Goal: Task Accomplishment & Management: Manage account settings

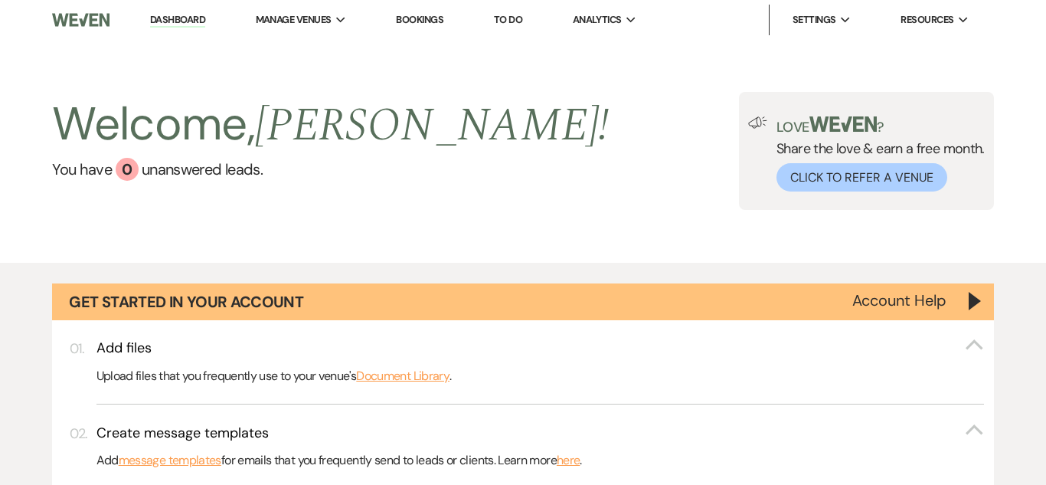
click at [432, 22] on link "Bookings" at bounding box center [419, 19] width 47 height 13
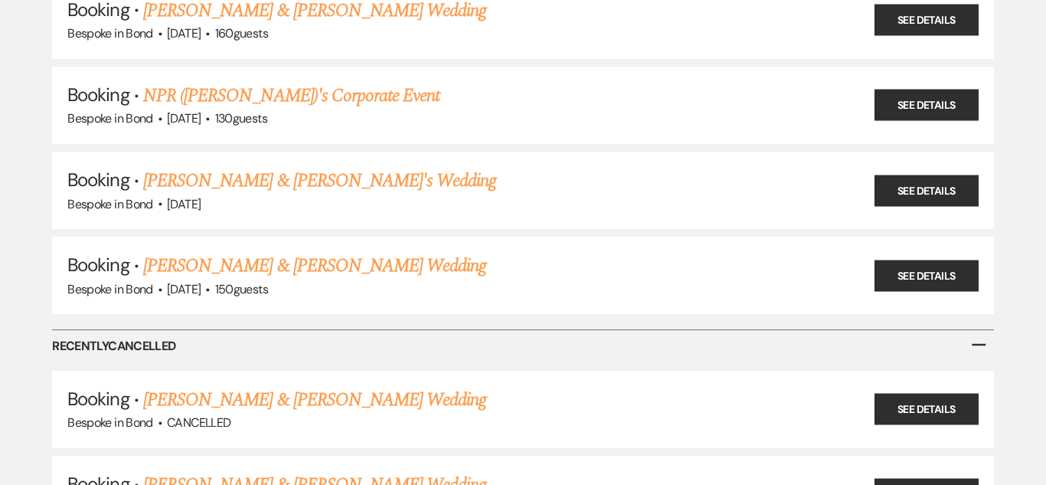
scroll to position [635, 0]
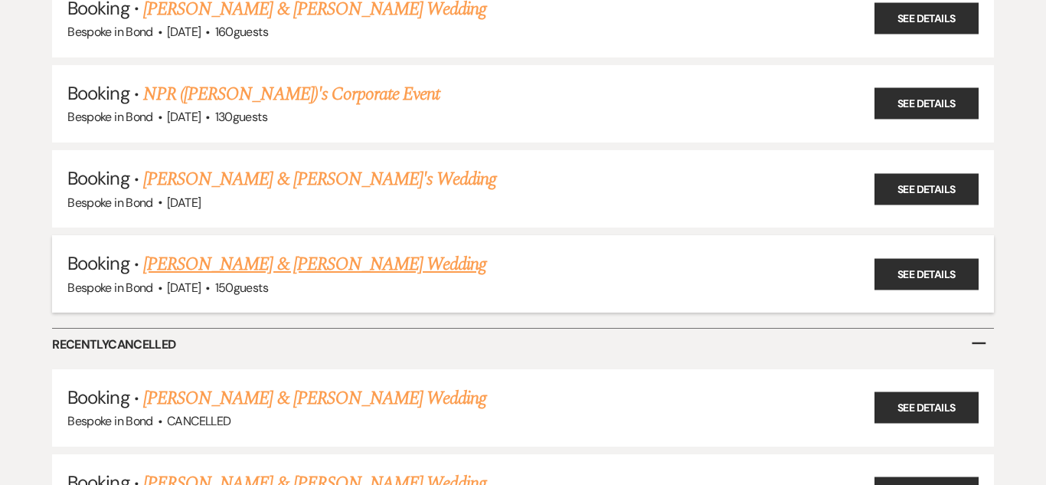
click at [308, 253] on link "[PERSON_NAME] & [PERSON_NAME] Wedding" at bounding box center [314, 264] width 343 height 28
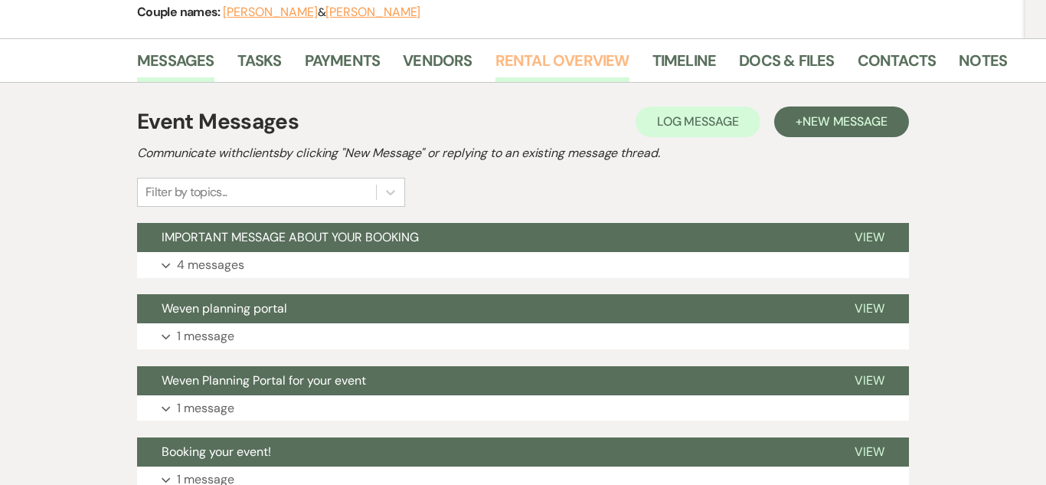
scroll to position [217, 0]
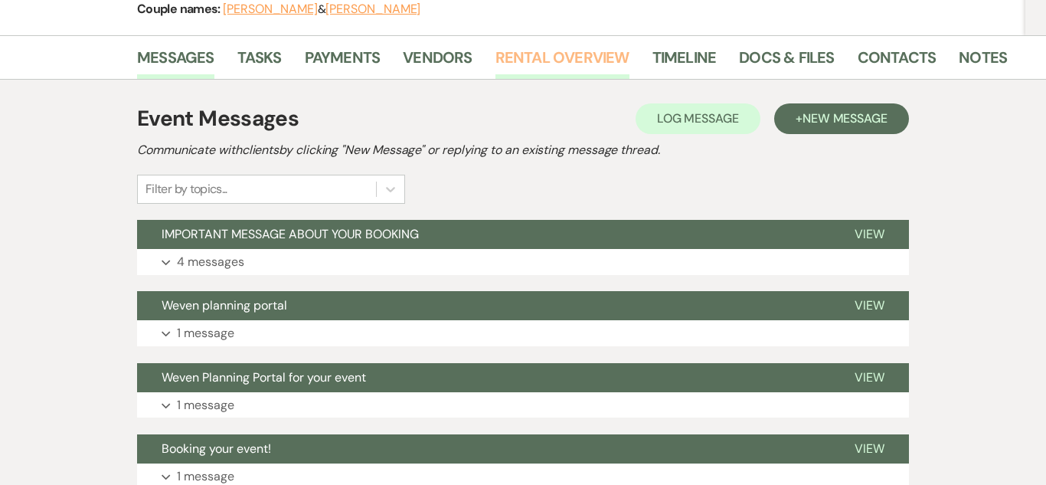
click at [543, 57] on link "Rental Overview" at bounding box center [562, 62] width 134 height 34
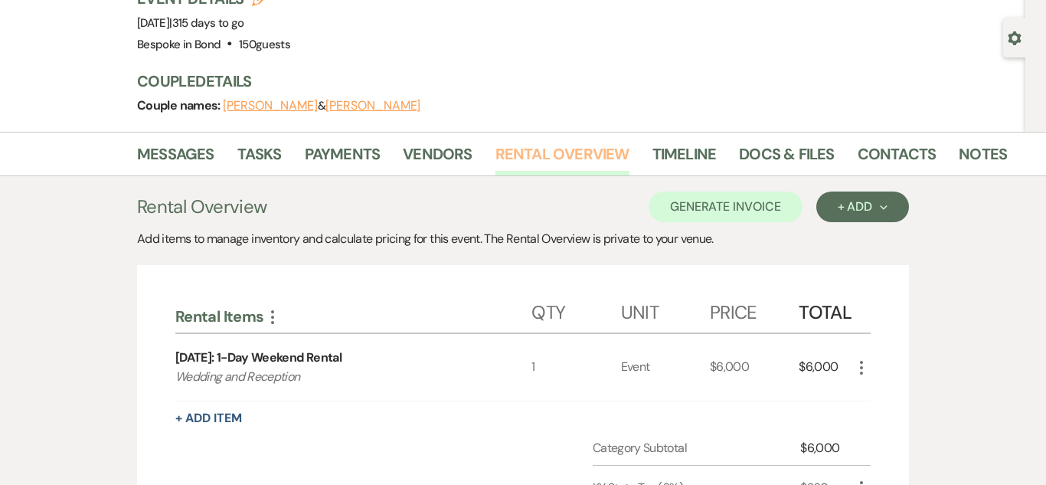
scroll to position [123, 0]
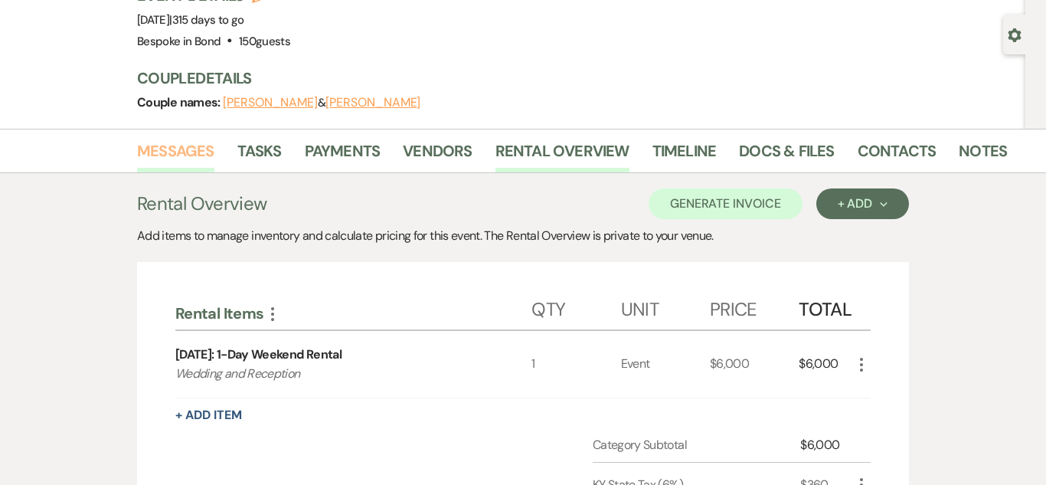
click at [165, 149] on link "Messages" at bounding box center [175, 156] width 77 height 34
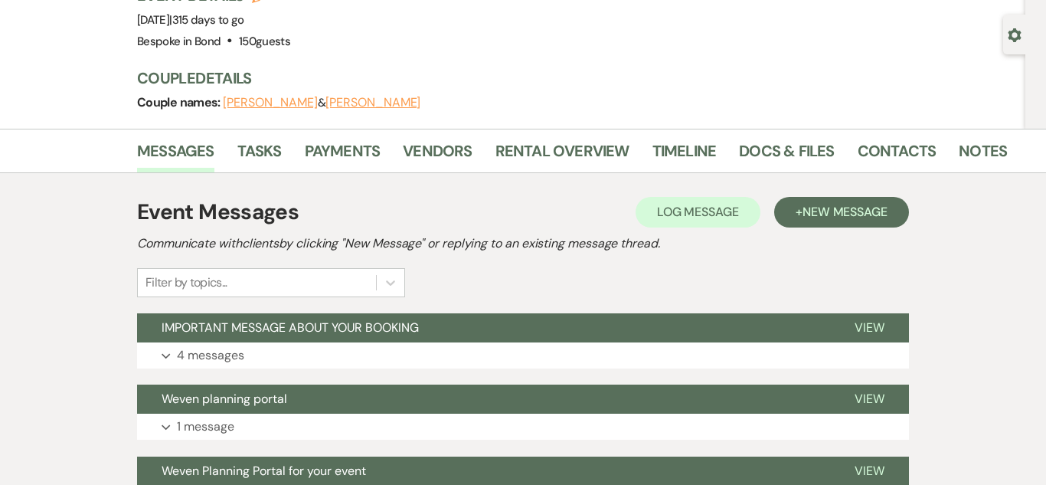
click at [759, 222] on div "Log Log Message + New Message" at bounding box center [771, 212] width 273 height 31
click at [879, 196] on div "Event Messages Log Log Message + New Message" at bounding box center [523, 212] width 772 height 32
click at [870, 214] on span "New Message" at bounding box center [844, 212] width 85 height 16
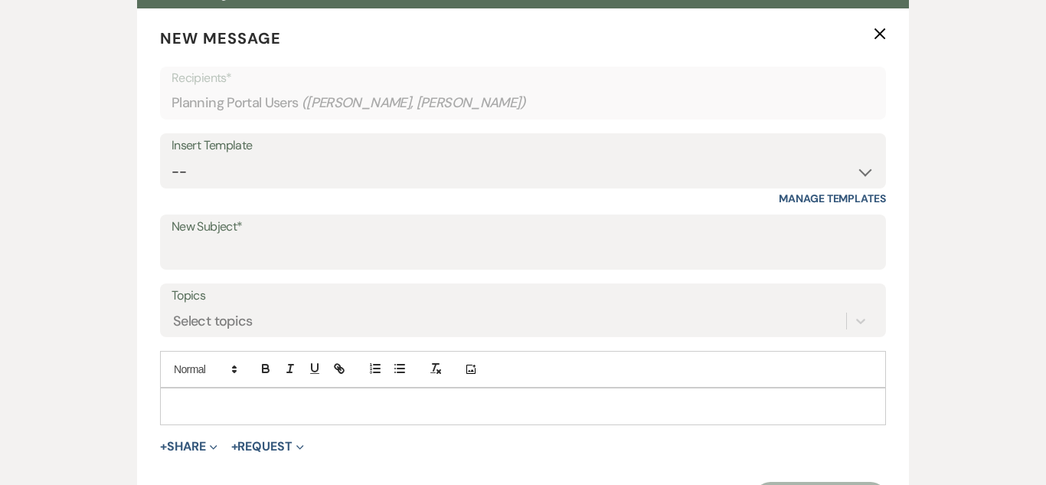
scroll to position [443, 0]
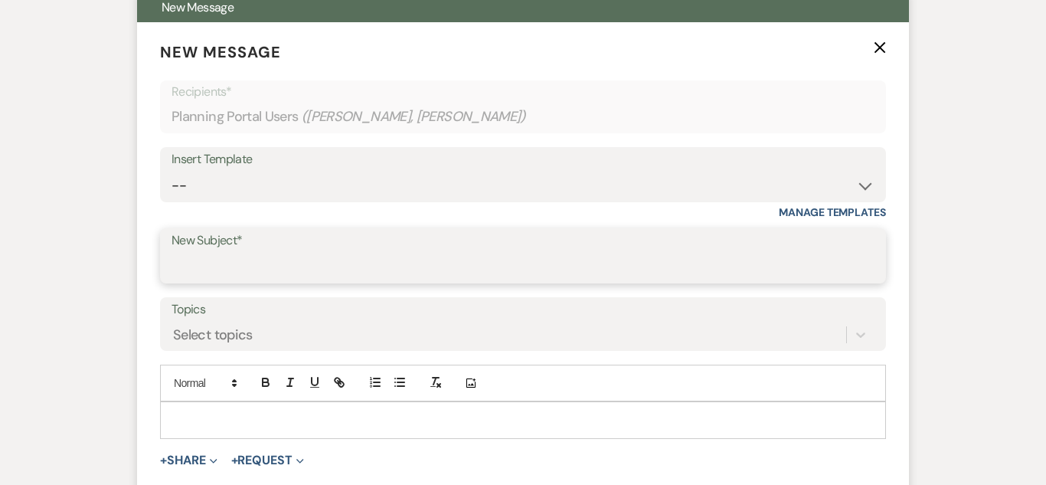
click at [444, 252] on input "New Subject*" at bounding box center [522, 267] width 703 height 30
type input "New Contract"
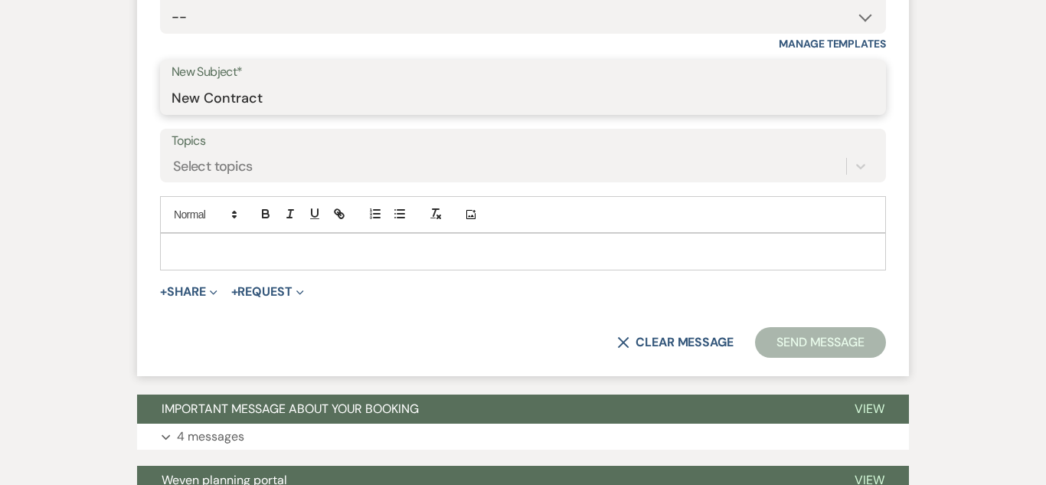
scroll to position [619, 0]
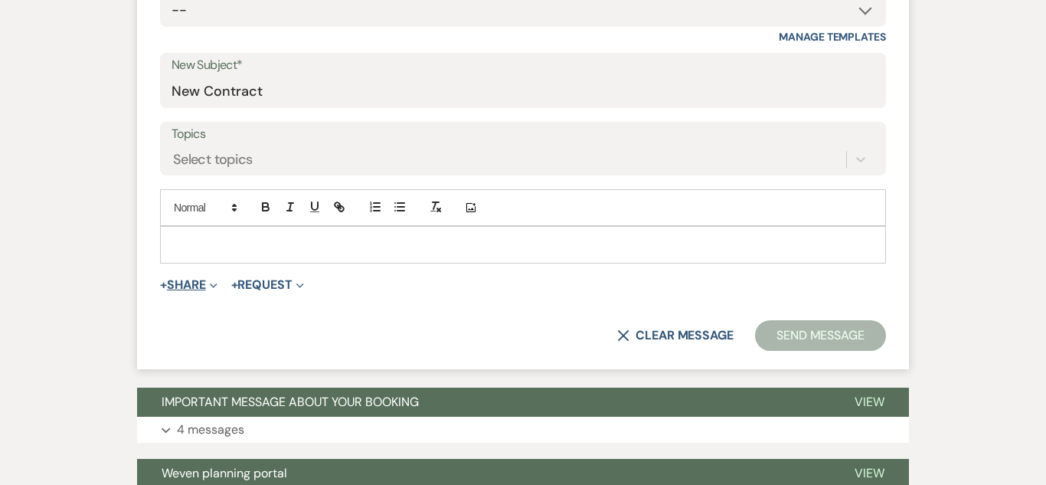
click at [197, 282] on button "+ Share Expand" at bounding box center [188, 285] width 57 height 12
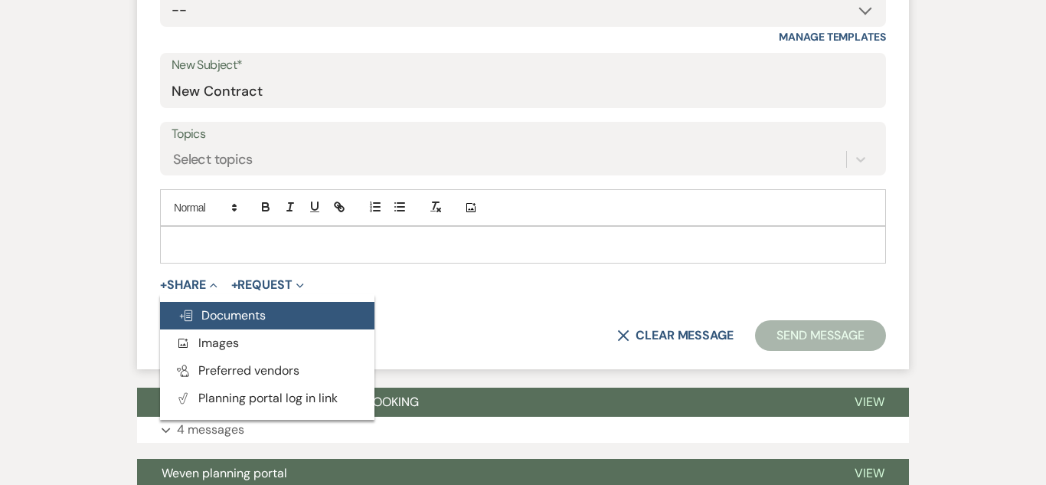
click at [222, 313] on span "Doc Upload Documents" at bounding box center [221, 315] width 87 height 16
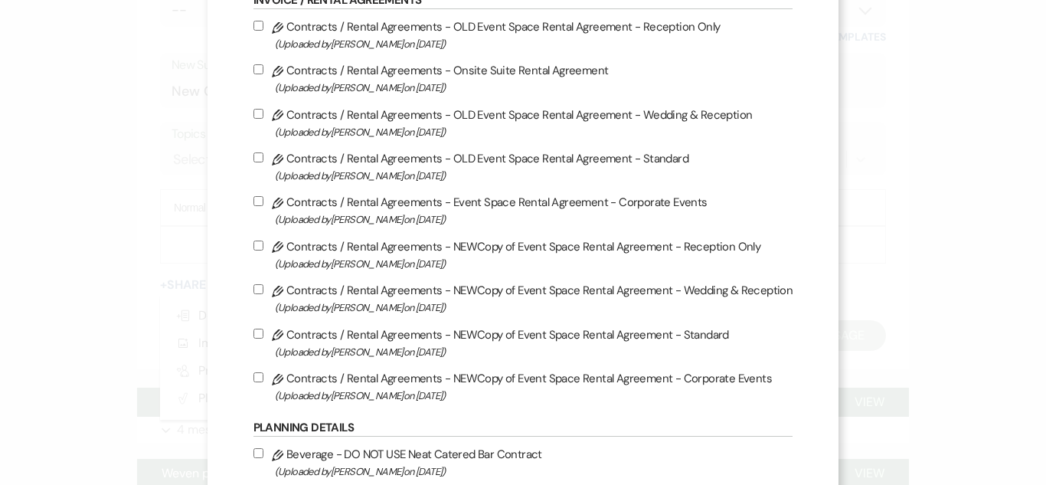
scroll to position [134, 0]
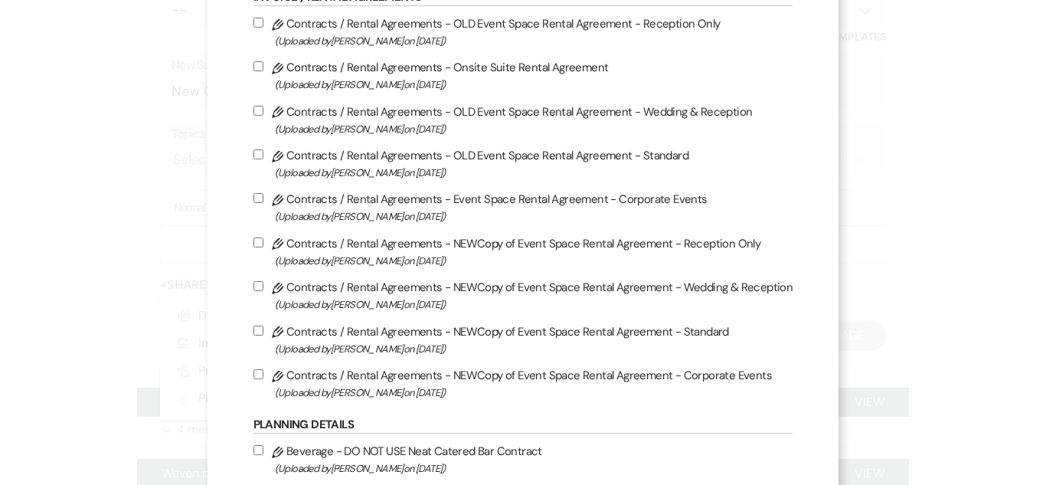
click at [261, 287] on input "Pencil Contracts / Rental Agreements - NEWCopy of Event Space Rental Agreement …" at bounding box center [258, 286] width 10 height 10
checkbox input "true"
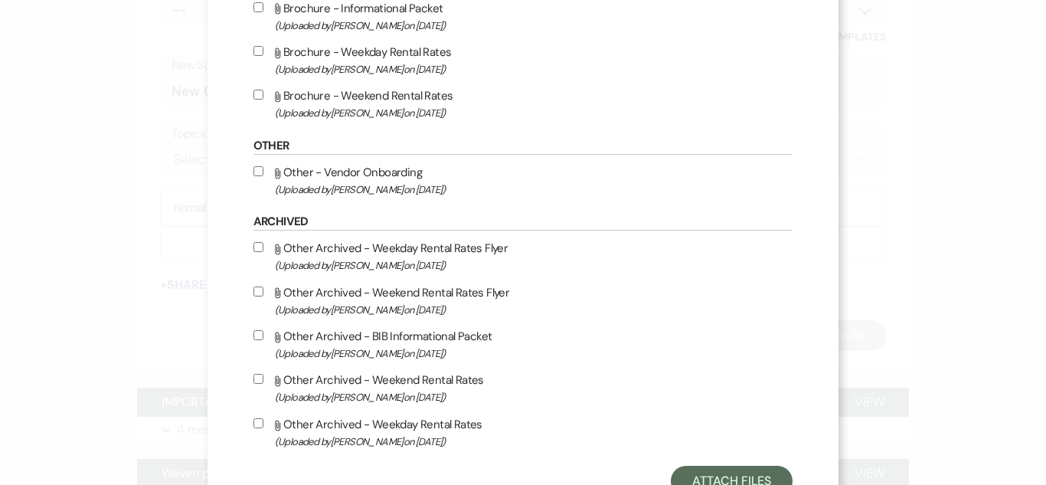
scroll to position [930, 0]
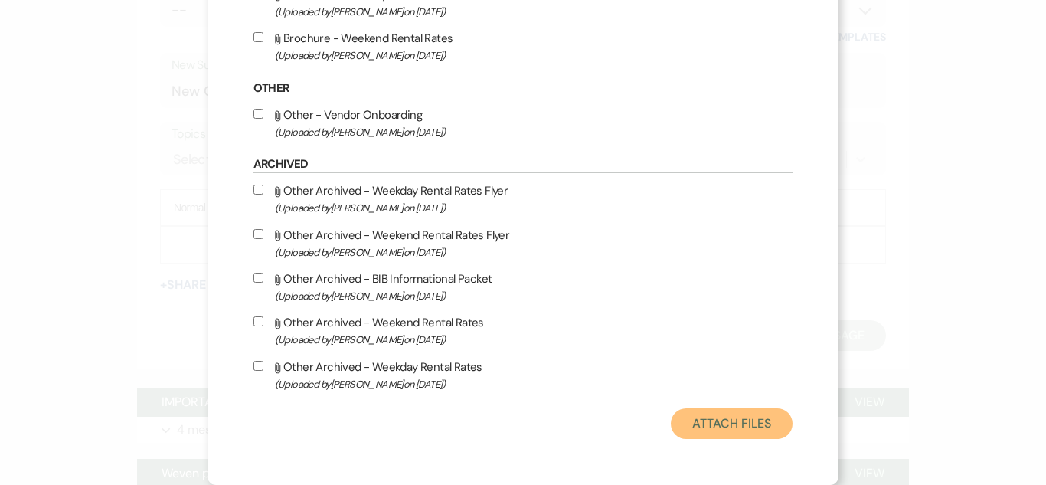
click at [709, 421] on button "Attach Files" at bounding box center [732, 423] width 122 height 31
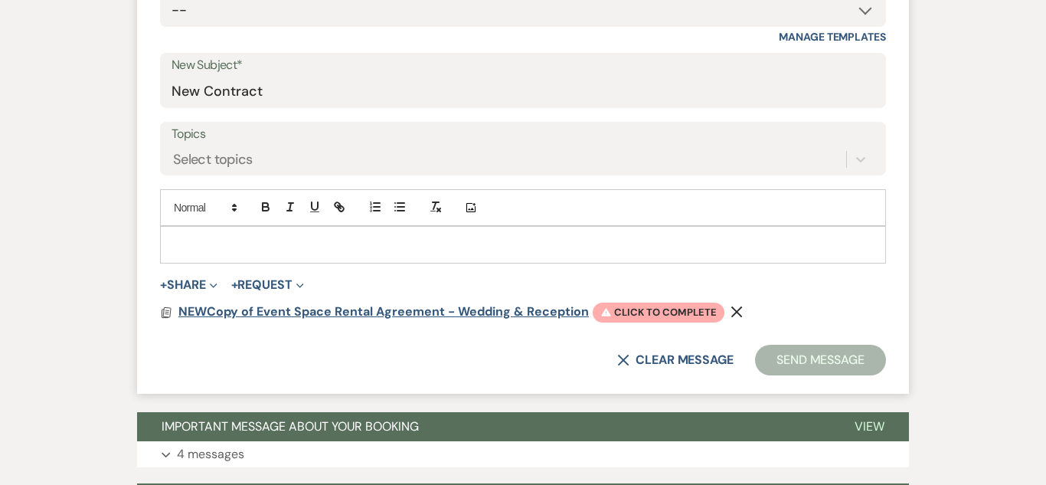
click at [504, 312] on span "NEWCopy of Event Space Rental Agreement - Wedding & Reception" at bounding box center [383, 311] width 410 height 16
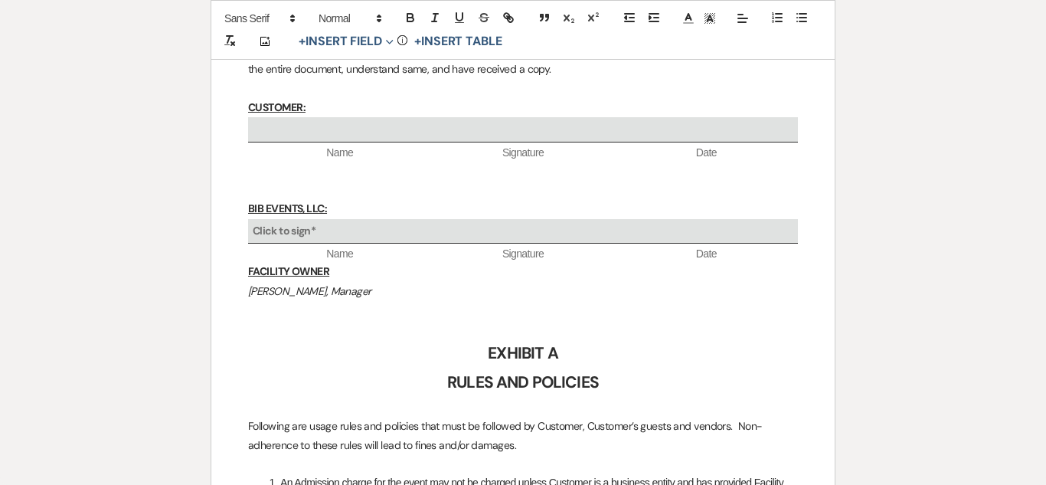
scroll to position [3957, 0]
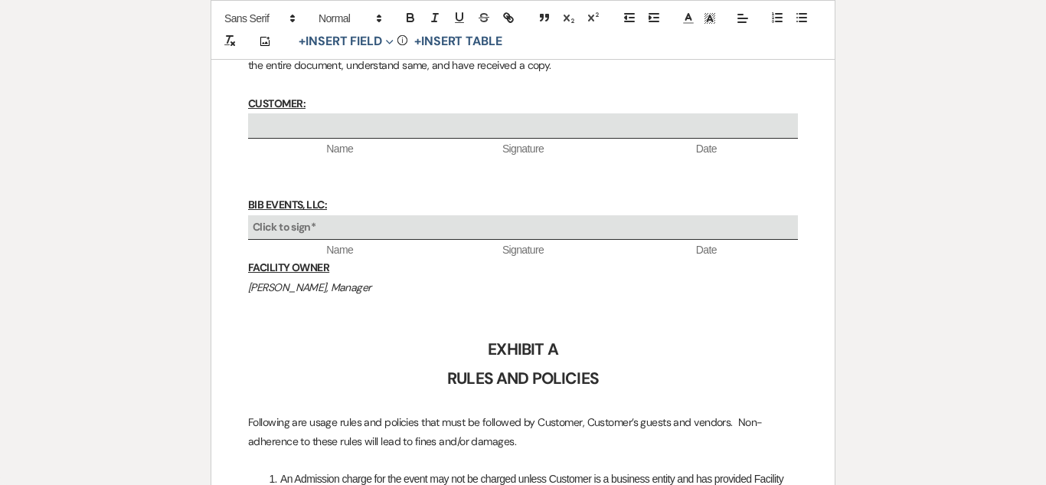
click at [340, 258] on p "FACILITY OWNER" at bounding box center [523, 267] width 550 height 19
drag, startPoint x: 321, startPoint y: 243, endPoint x: 245, endPoint y: 243, distance: 75.8
click at [412, 24] on button "button" at bounding box center [410, 17] width 21 height 18
click at [397, 258] on p "Venue Manager," at bounding box center [523, 267] width 550 height 19
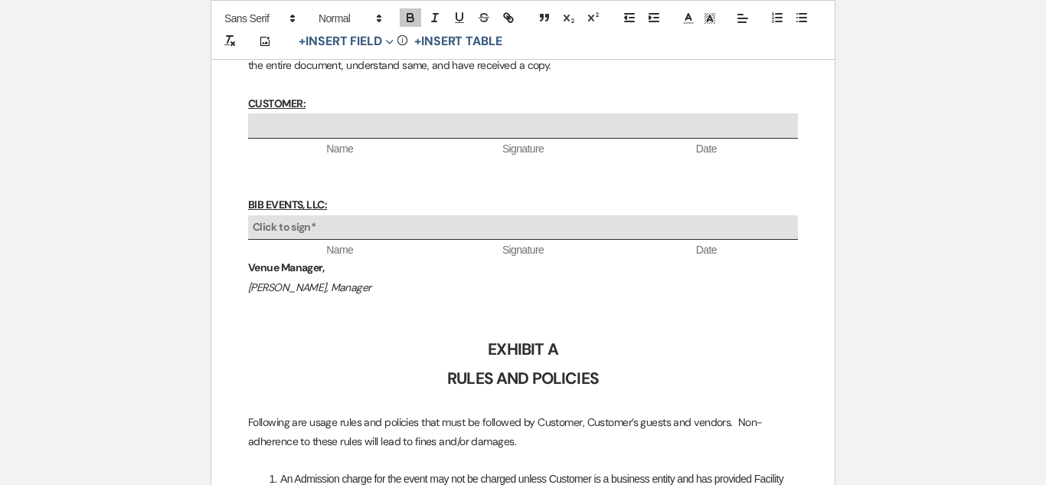
click at [370, 278] on p "Roy Mills, Manager" at bounding box center [523, 287] width 550 height 19
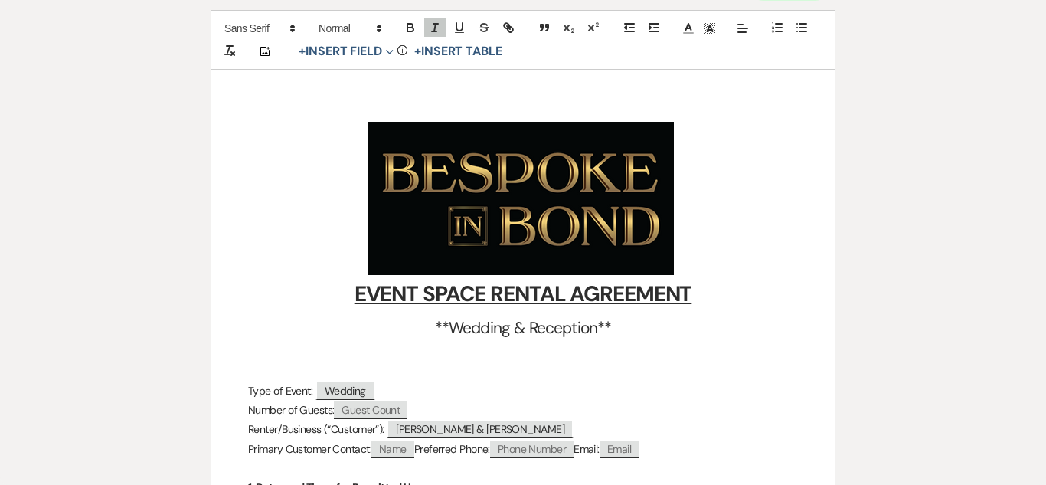
scroll to position [165, 0]
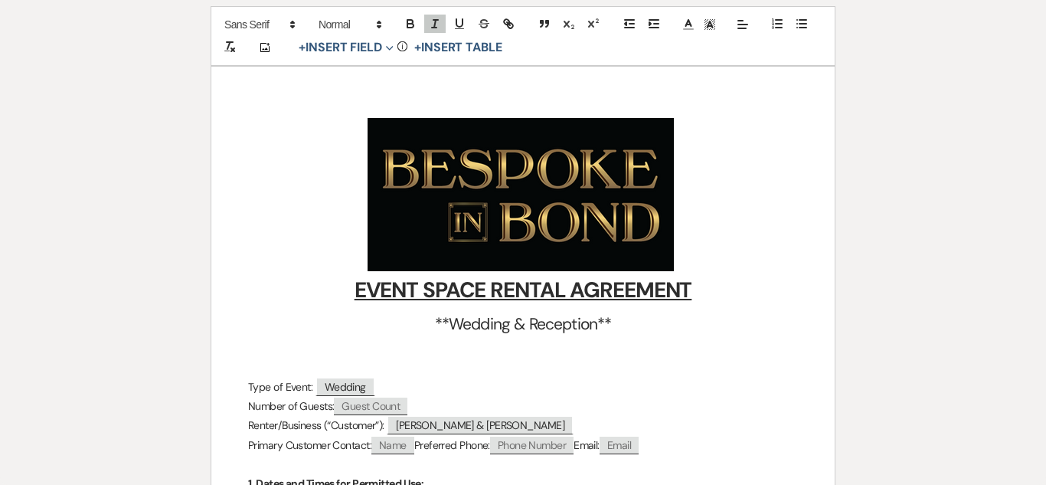
click at [712, 199] on h1 "﻿ ﻿" at bounding box center [523, 194] width 550 height 153
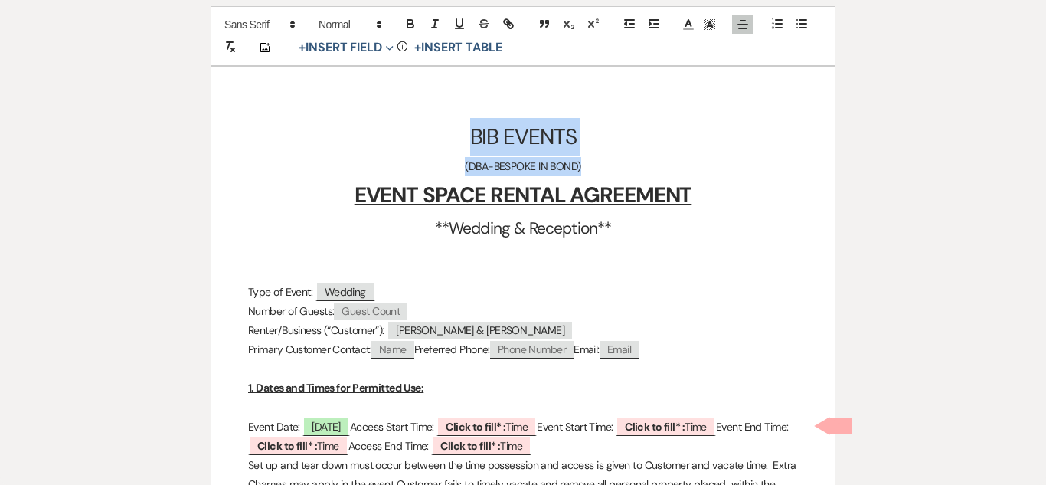
drag, startPoint x: 589, startPoint y: 168, endPoint x: 455, endPoint y: 142, distance: 136.3
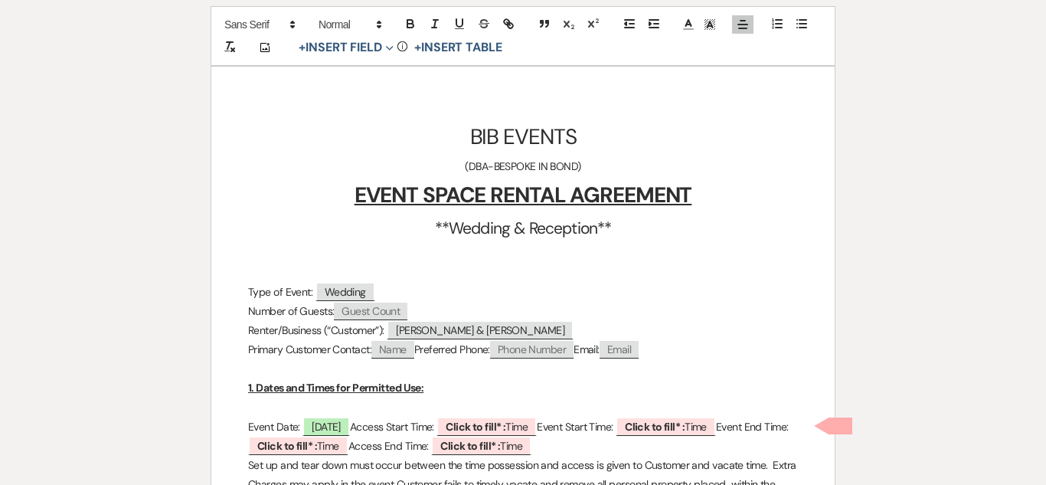
click at [427, 220] on h2 "**Wedding & Reception**" at bounding box center [523, 228] width 550 height 29
drag, startPoint x: 344, startPoint y: 197, endPoint x: 419, endPoint y: 197, distance: 75.0
click at [419, 197] on h1 "EVENT SPACE RENTAL AGREEMENT" at bounding box center [523, 195] width 550 height 38
click at [606, 142] on h1 "BIB EVENTS" at bounding box center [523, 137] width 550 height 38
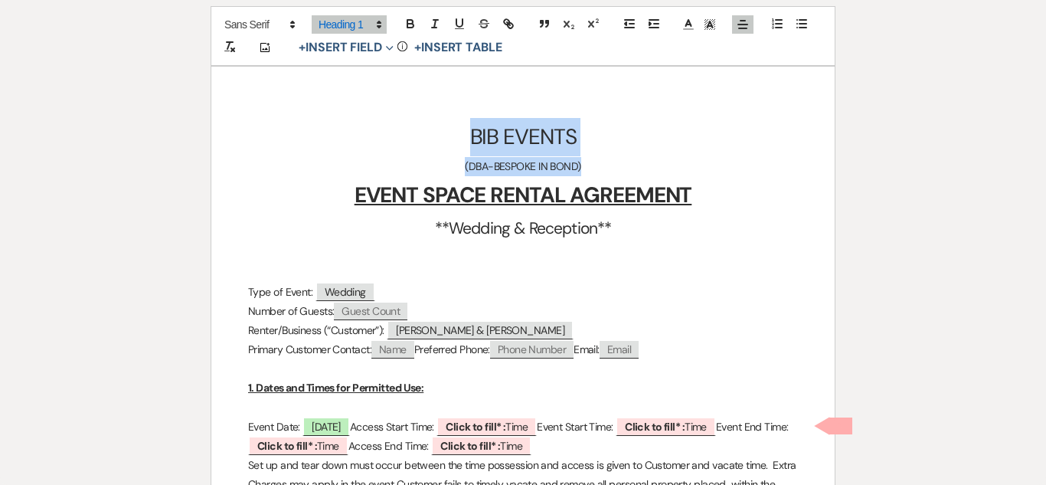
drag, startPoint x: 586, startPoint y: 169, endPoint x: 463, endPoint y: 139, distance: 126.8
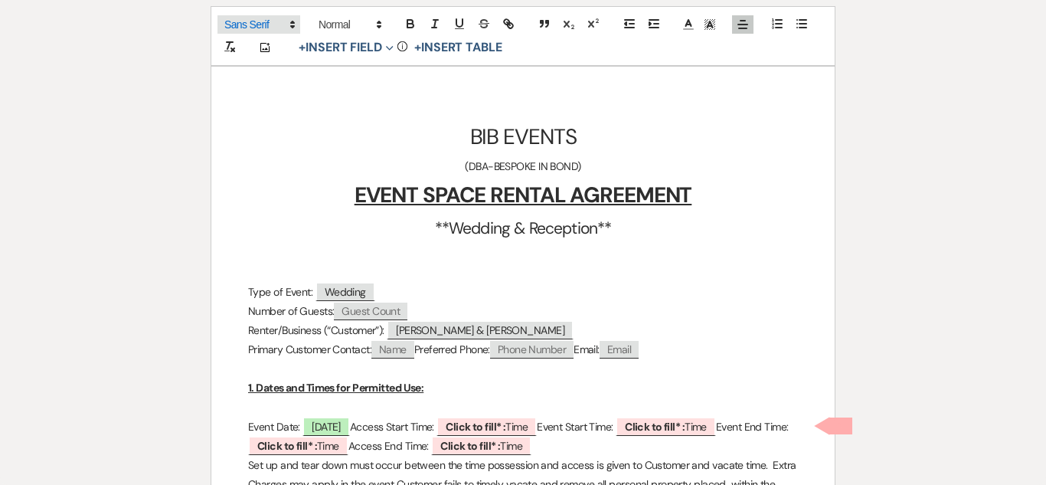
click at [277, 27] on span at bounding box center [258, 24] width 83 height 18
click at [258, 46] on span at bounding box center [258, 49] width 69 height 24
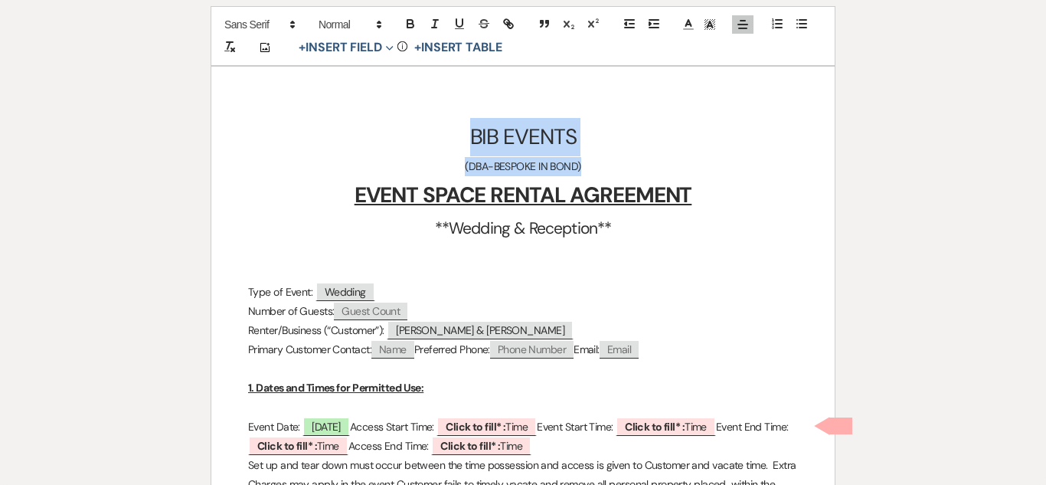
click at [681, 142] on h1 "BIB EVENTS" at bounding box center [523, 137] width 550 height 38
drag, startPoint x: 597, startPoint y: 171, endPoint x: 473, endPoint y: 152, distance: 125.5
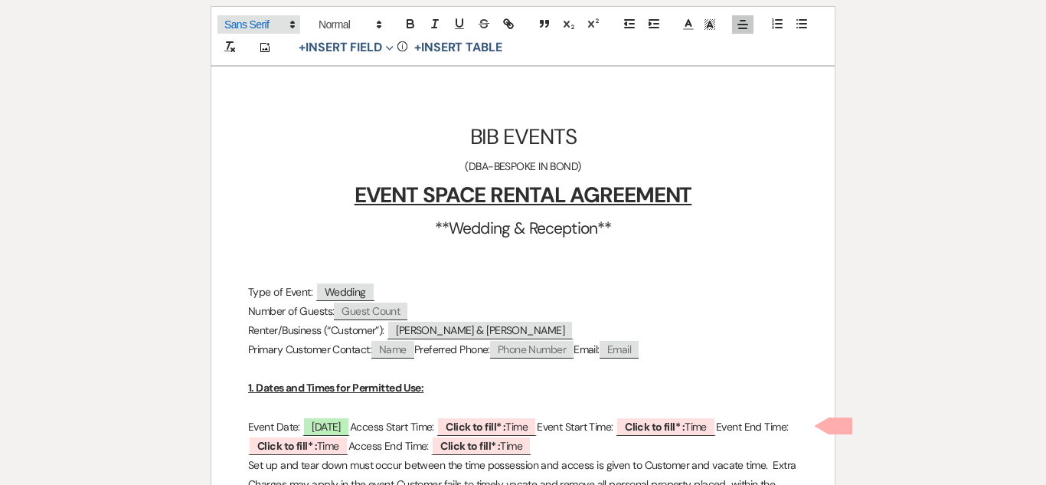
click at [258, 31] on span at bounding box center [258, 24] width 83 height 18
click at [257, 47] on span at bounding box center [258, 49] width 69 height 24
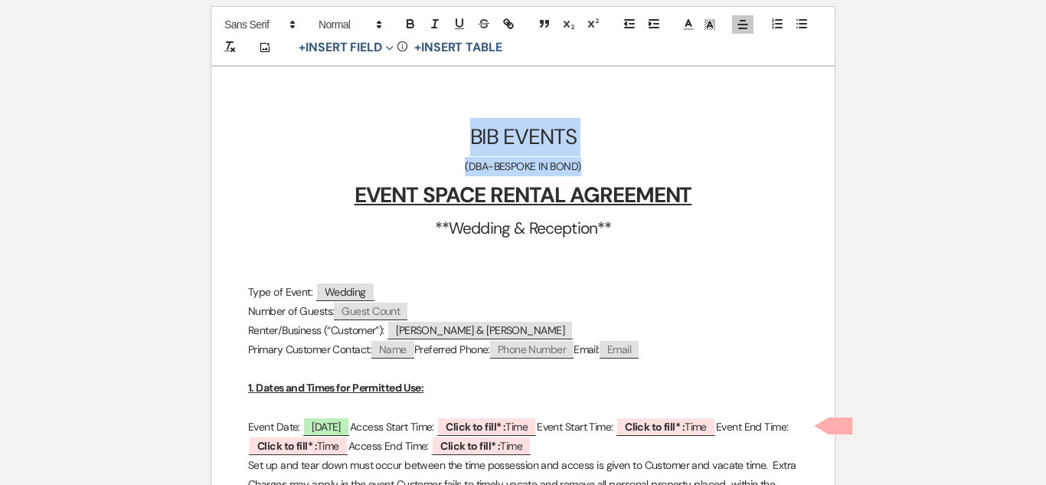
click at [607, 173] on p "(DBA-BESPOKE IN BOND)" at bounding box center [523, 166] width 550 height 19
drag, startPoint x: 589, startPoint y: 129, endPoint x: 469, endPoint y: 128, distance: 119.4
click at [469, 128] on h1 "BIB EVENTS" at bounding box center [523, 137] width 550 height 38
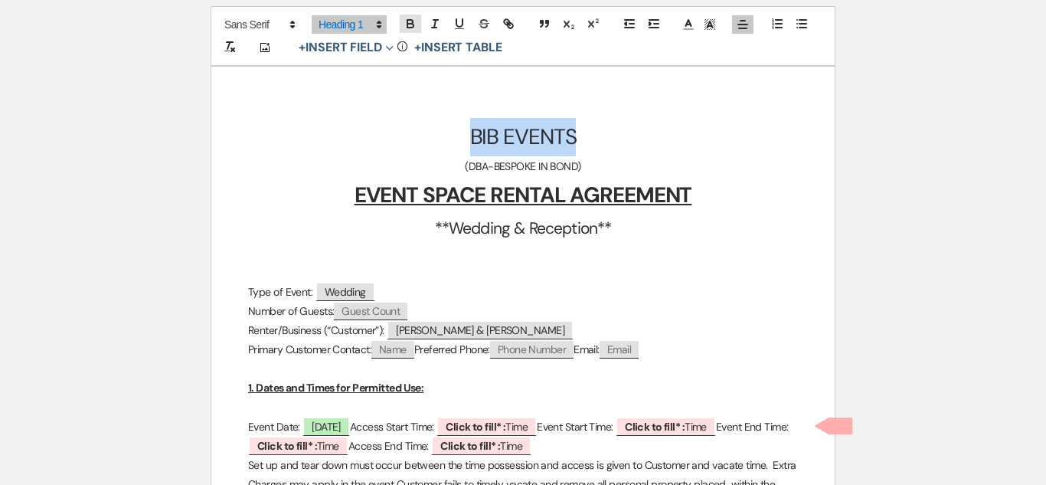
click at [411, 24] on icon "button" at bounding box center [410, 26] width 6 height 4
click at [632, 167] on p "(DBA-BESPOKE IN BOND)" at bounding box center [523, 166] width 550 height 19
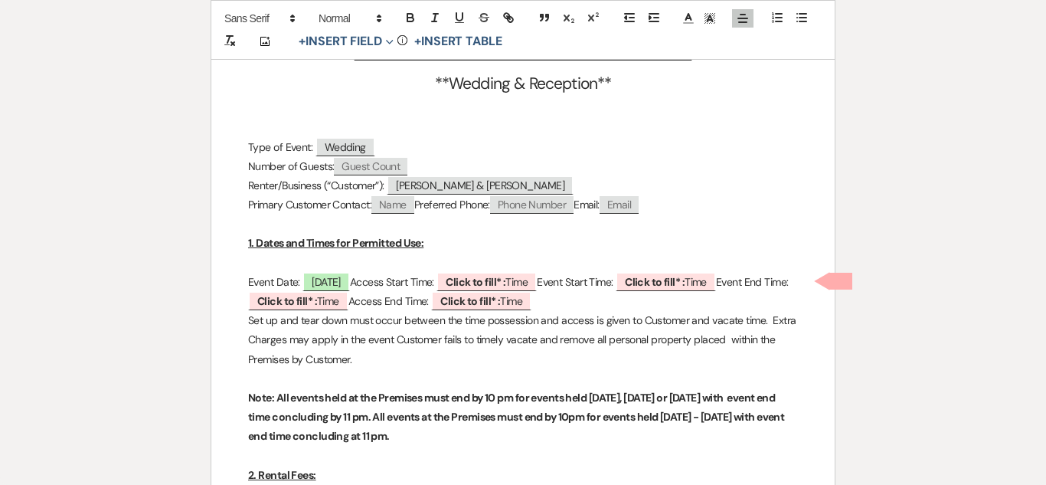
scroll to position [310, 0]
click at [505, 282] on b "Click to fill* :" at bounding box center [476, 281] width 60 height 14
select select "owner"
select select "Time"
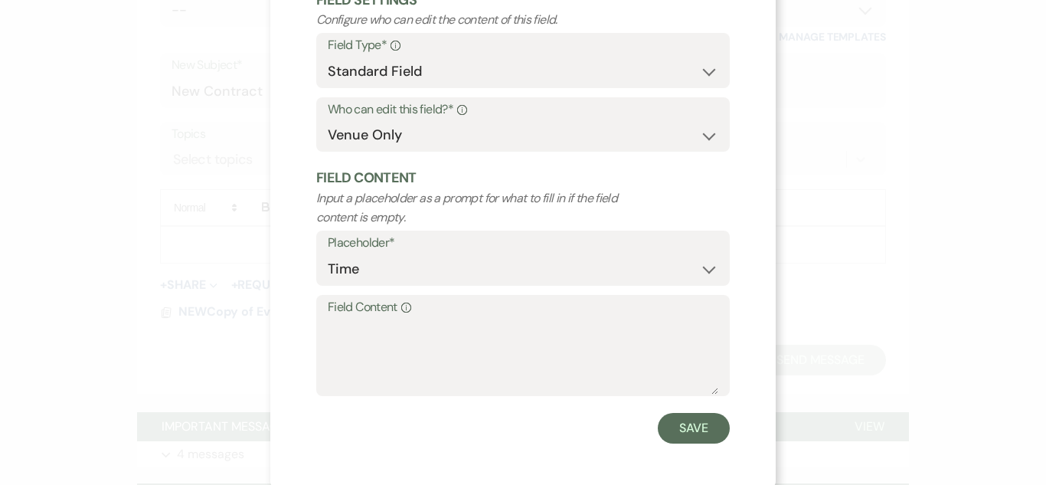
scroll to position [109, 0]
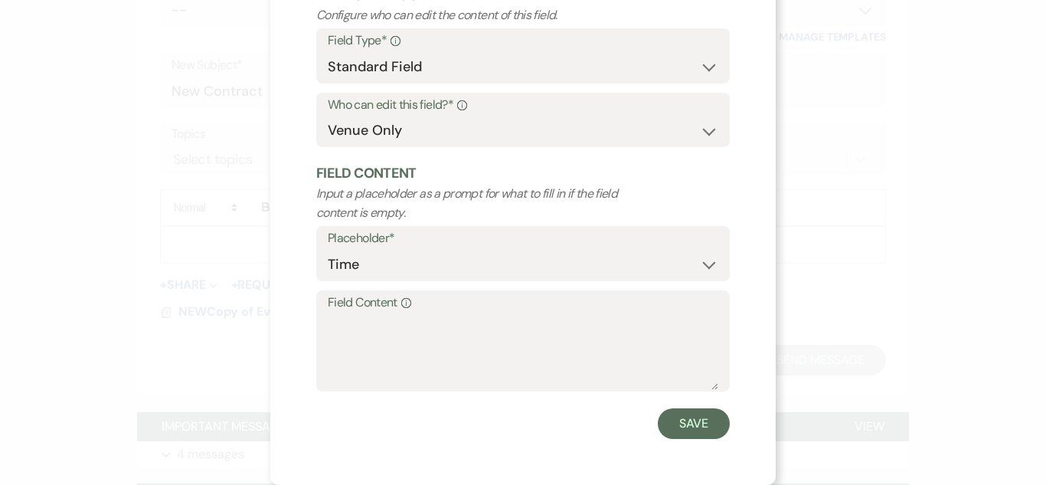
click at [480, 298] on label "Field Content Info" at bounding box center [523, 303] width 390 height 22
click at [480, 313] on textarea "Field Content Info" at bounding box center [523, 351] width 390 height 77
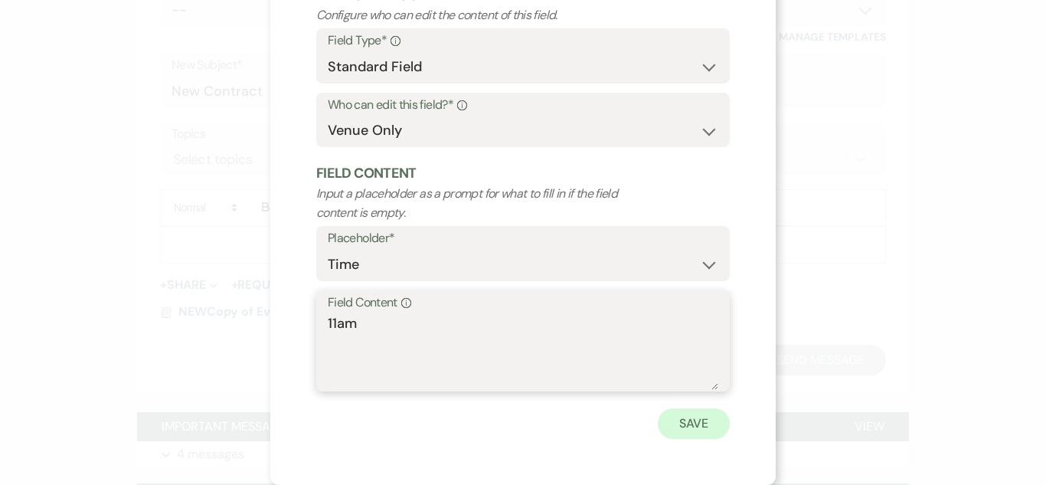
type textarea "11am"
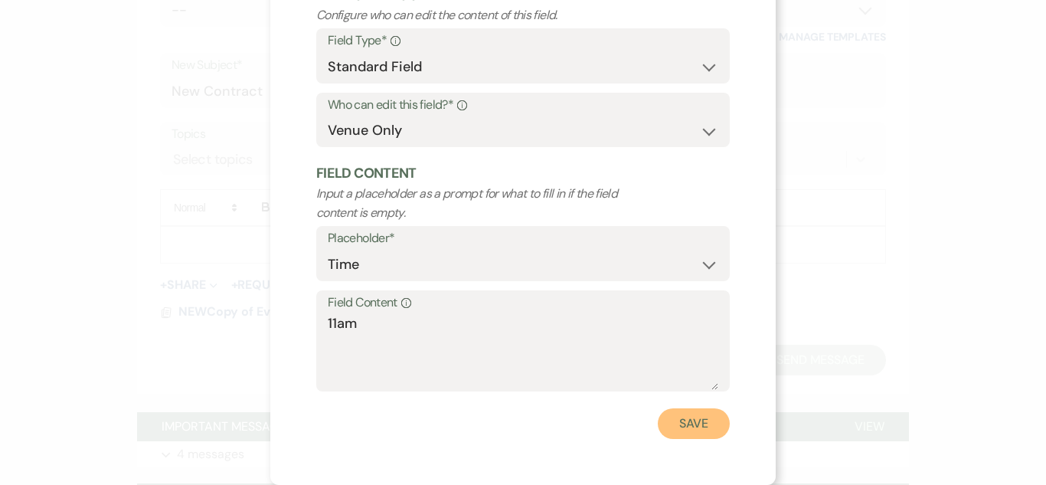
click at [698, 419] on button "Save" at bounding box center [694, 423] width 72 height 31
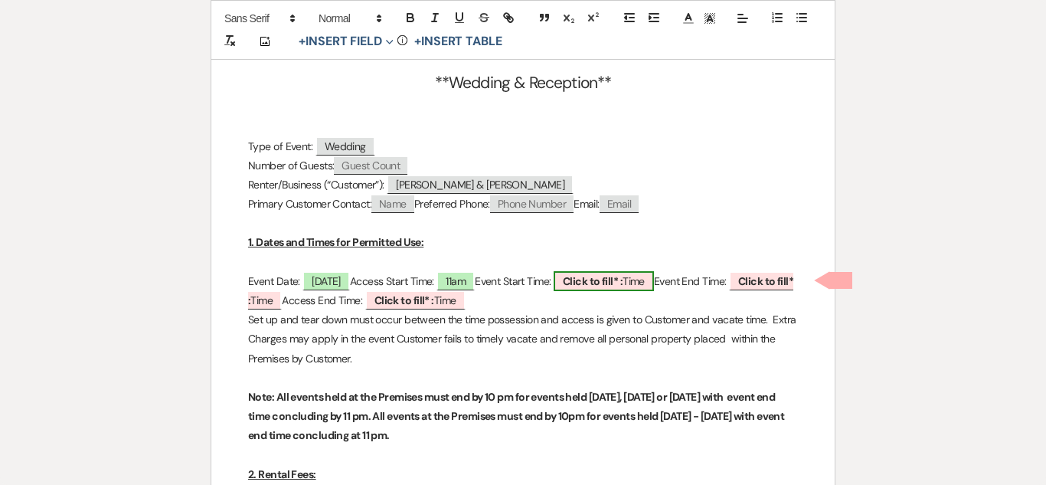
click at [622, 279] on b "Click to fill* :" at bounding box center [593, 281] width 60 height 14
select select "owner"
select select "Time"
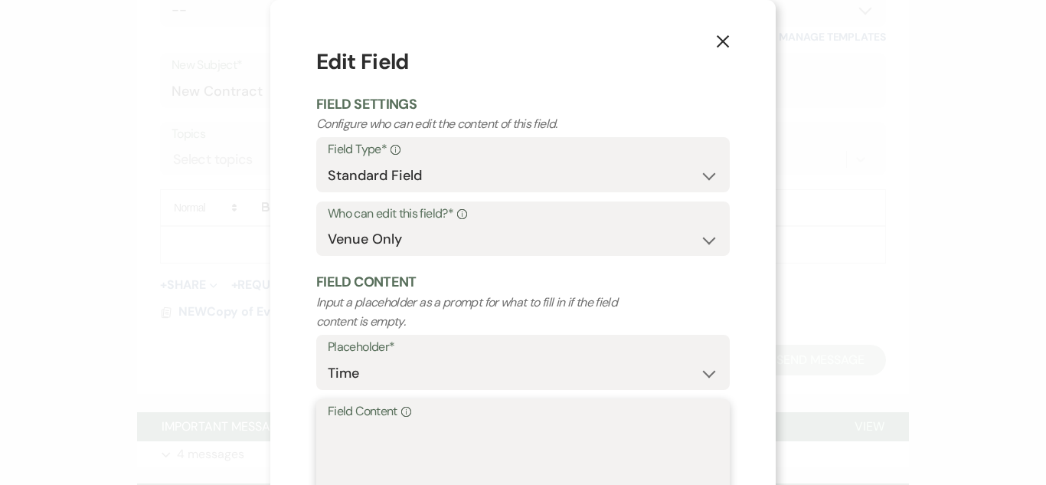
click at [415, 481] on textarea "Field Content Info" at bounding box center [523, 460] width 390 height 77
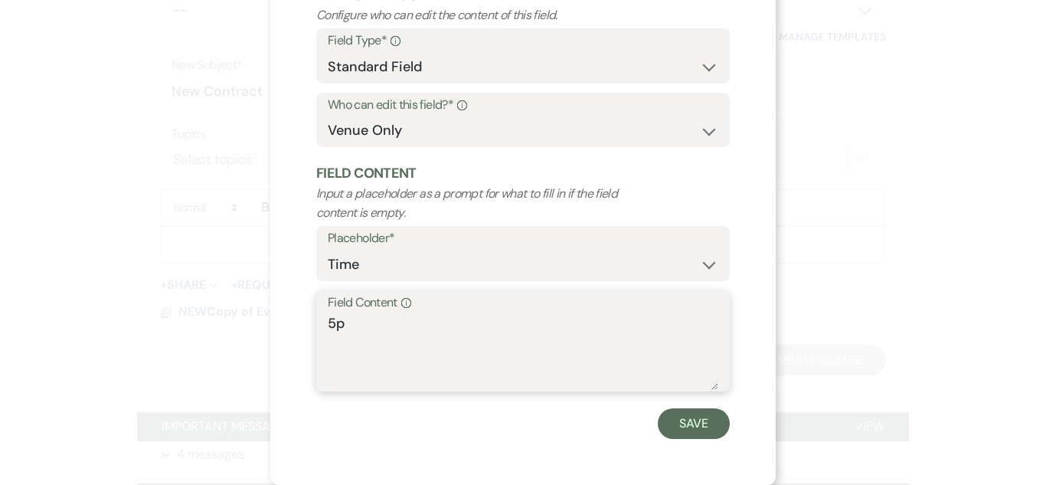
type textarea "5pm"
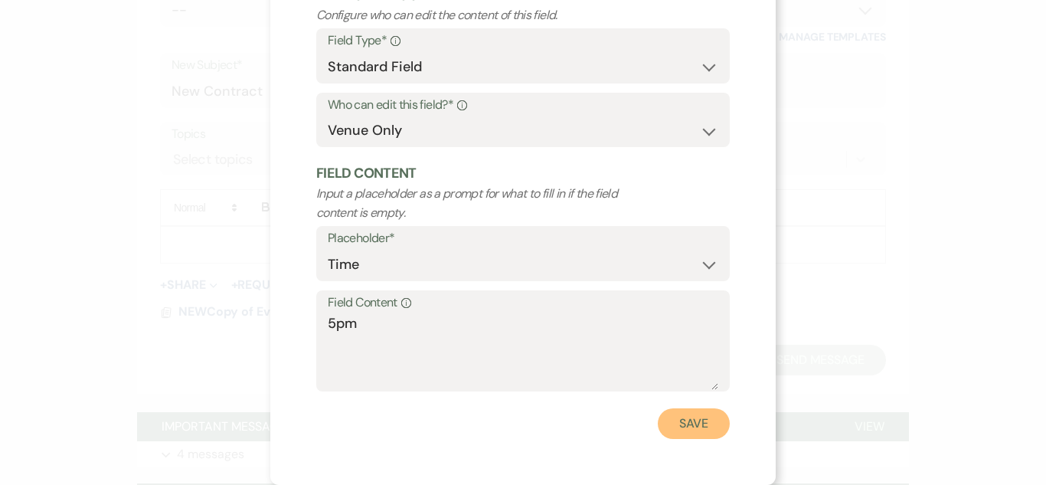
click at [710, 419] on button "Save" at bounding box center [694, 423] width 72 height 31
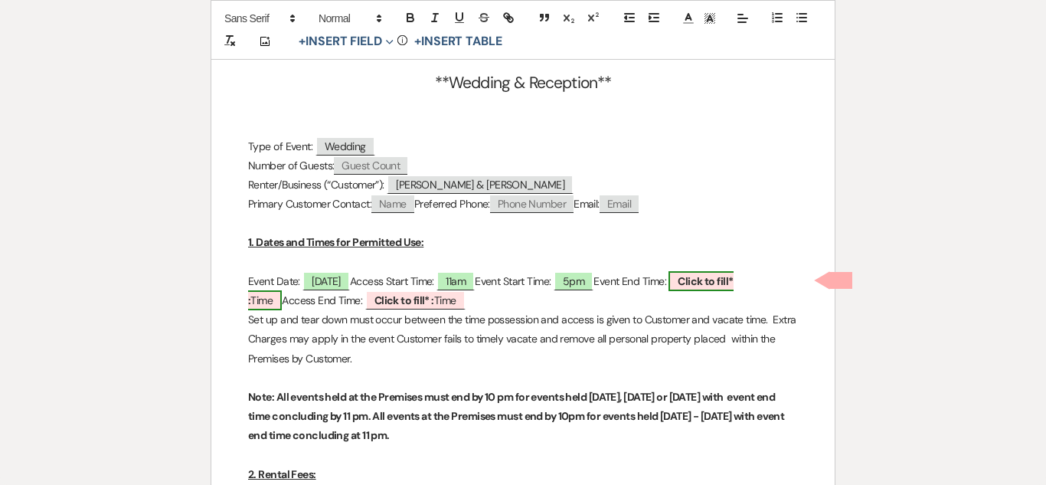
click at [733, 282] on b "Click to fill* :" at bounding box center [490, 290] width 485 height 33
select select "owner"
select select "Time"
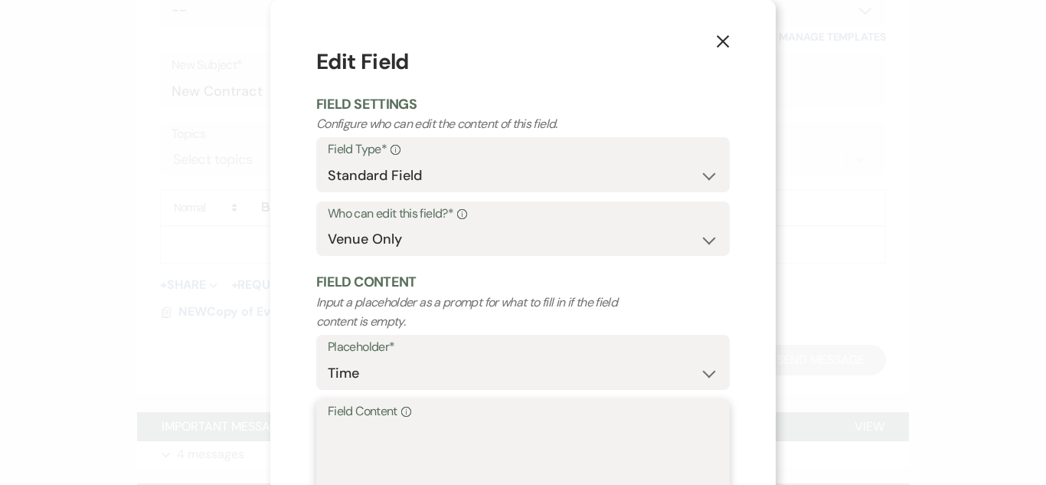
click at [418, 450] on textarea "Field Content Info" at bounding box center [523, 460] width 390 height 77
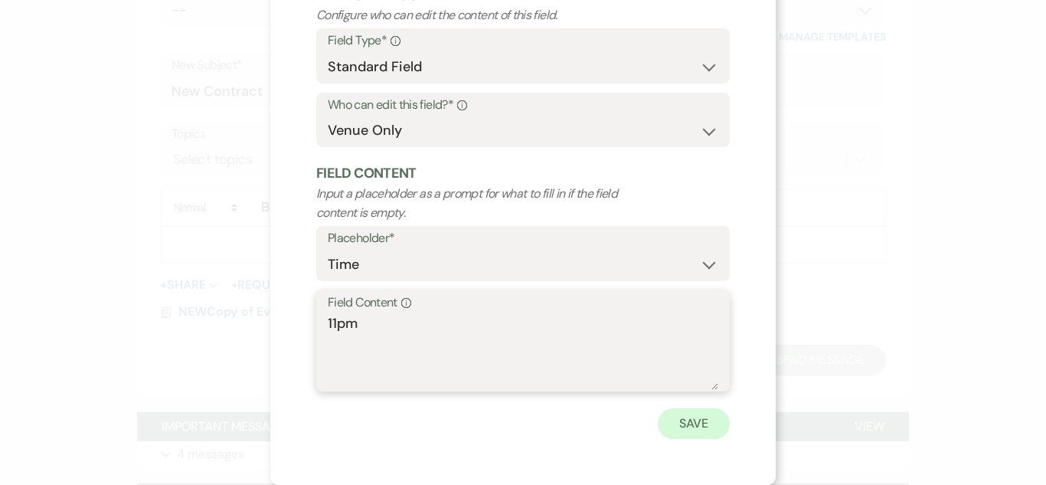
type textarea "11pm"
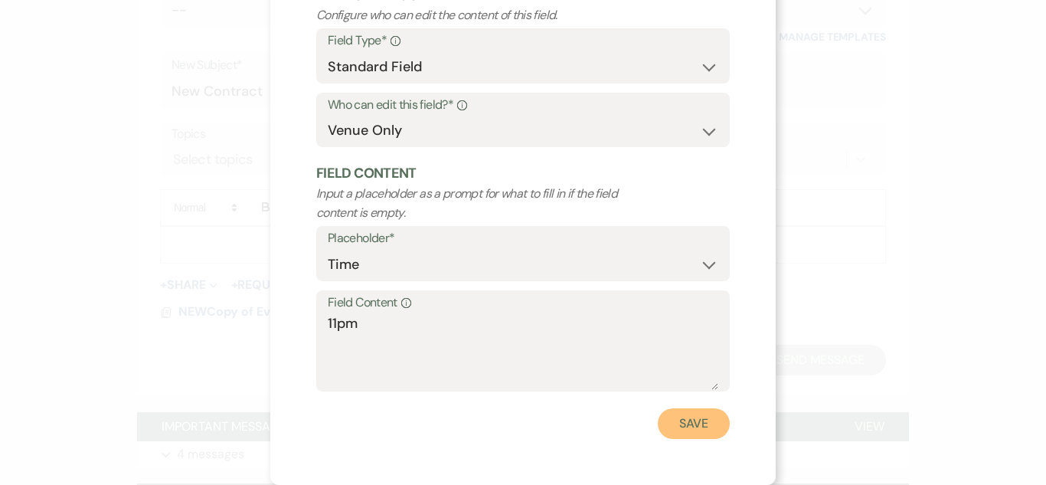
click at [682, 433] on button "Save" at bounding box center [694, 423] width 72 height 31
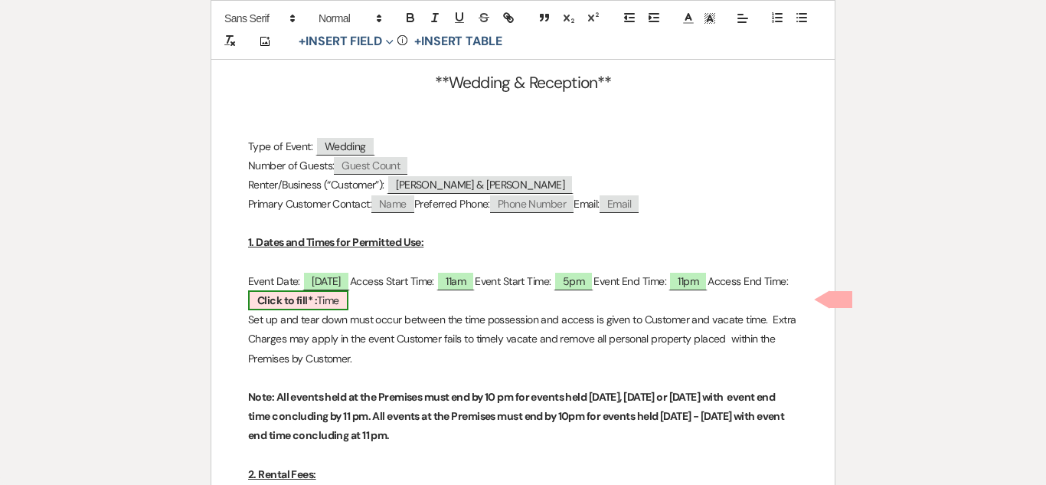
click at [348, 302] on span "Click to fill* : Time" at bounding box center [298, 300] width 100 height 20
select select "owner"
select select "Time"
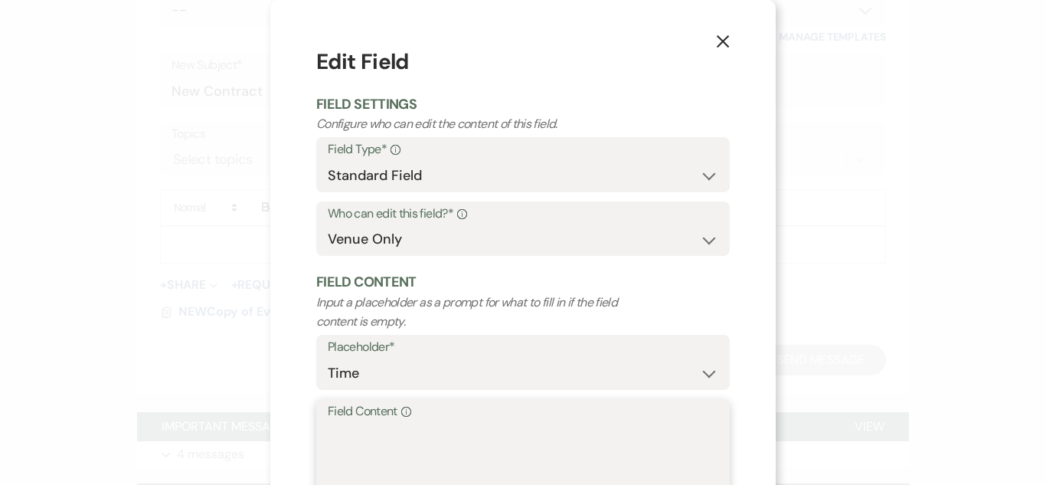
click at [360, 452] on textarea "Field Content Info" at bounding box center [523, 460] width 390 height 77
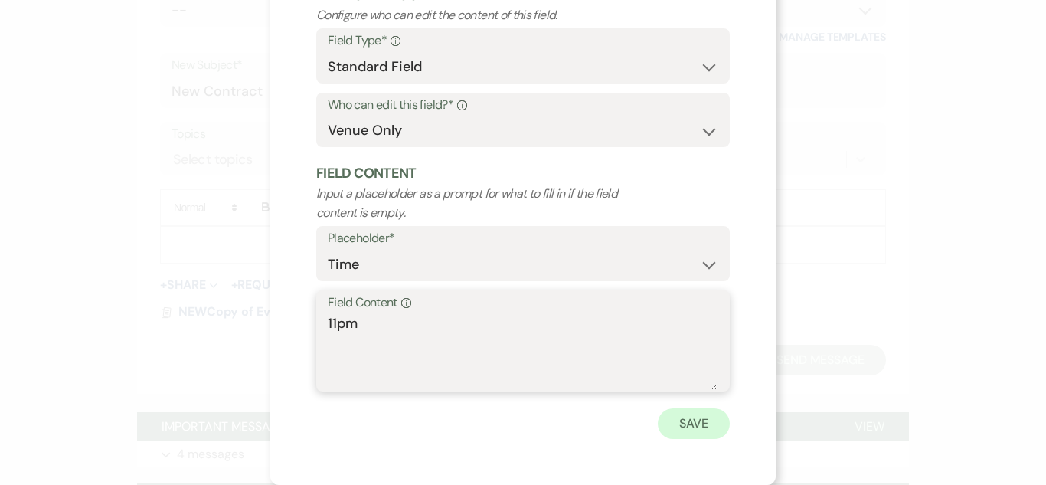
type textarea "11pm"
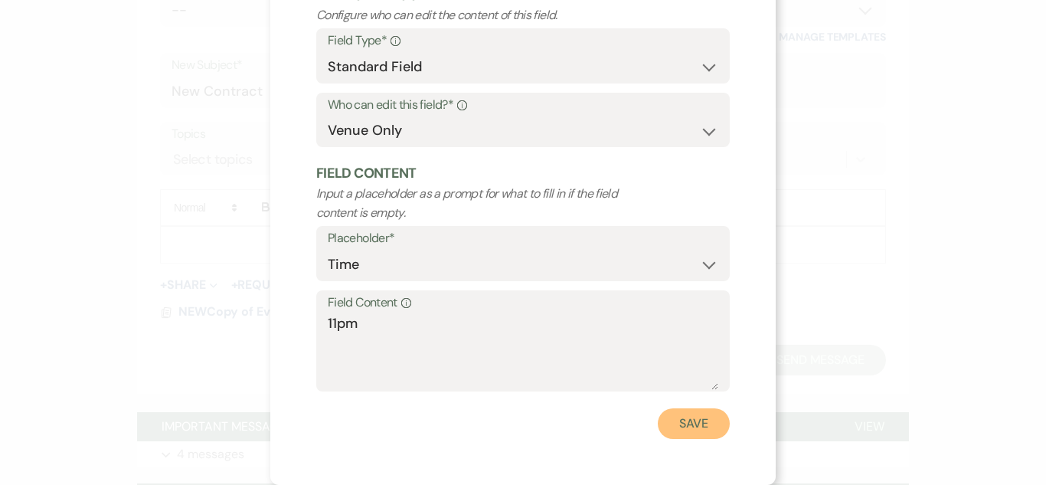
click at [686, 427] on button "Save" at bounding box center [694, 423] width 72 height 31
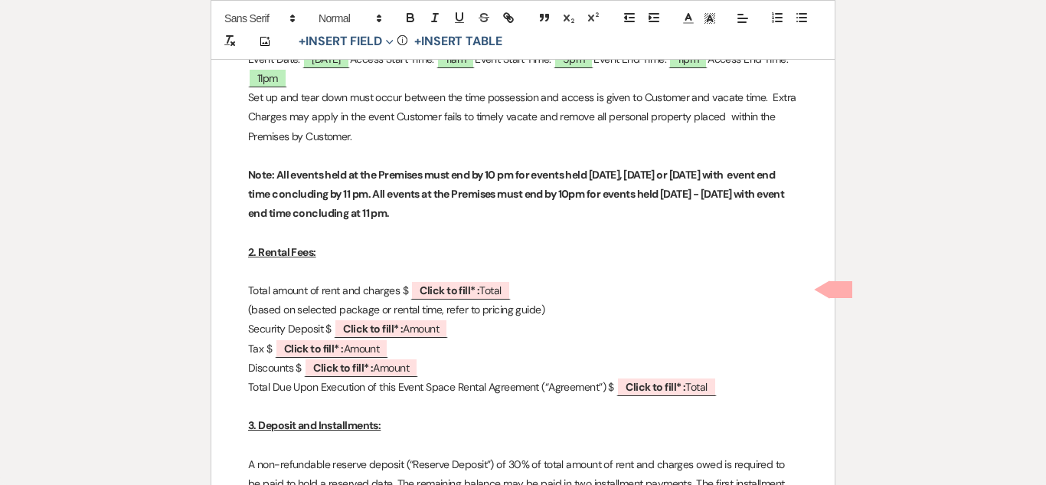
scroll to position [533, 0]
click at [441, 289] on b "Click to fill* :" at bounding box center [449, 289] width 60 height 14
select select "owner"
select select "Total"
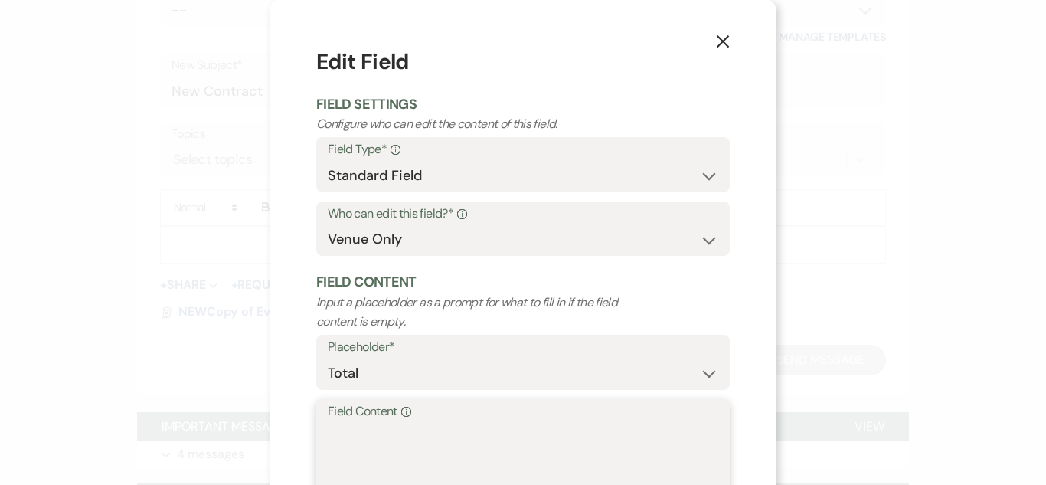
click at [423, 438] on textarea "Field Content Info" at bounding box center [523, 460] width 390 height 77
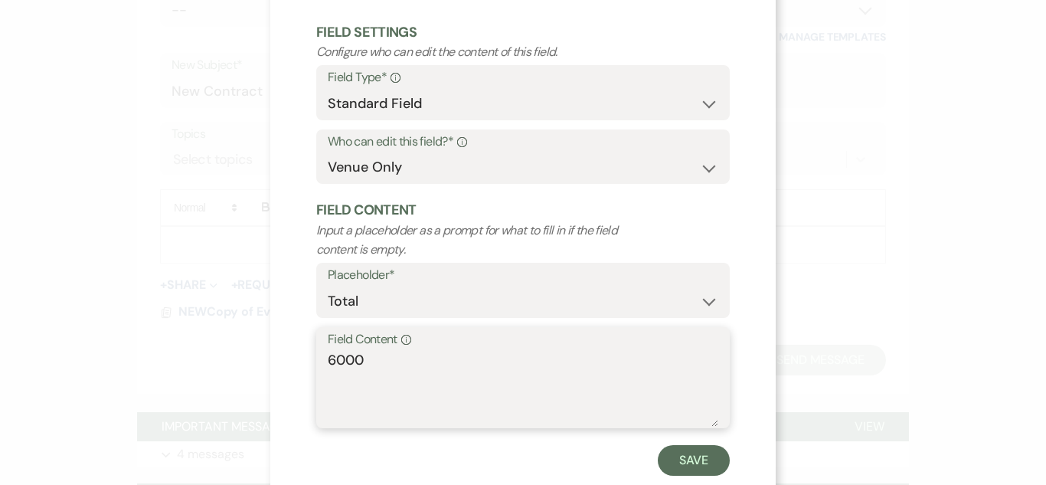
scroll to position [109, 0]
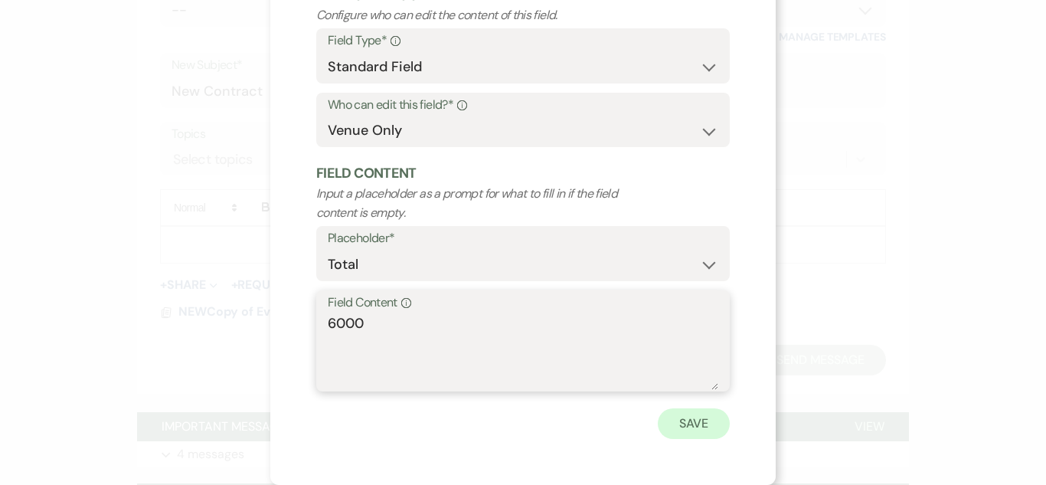
type textarea "6000"
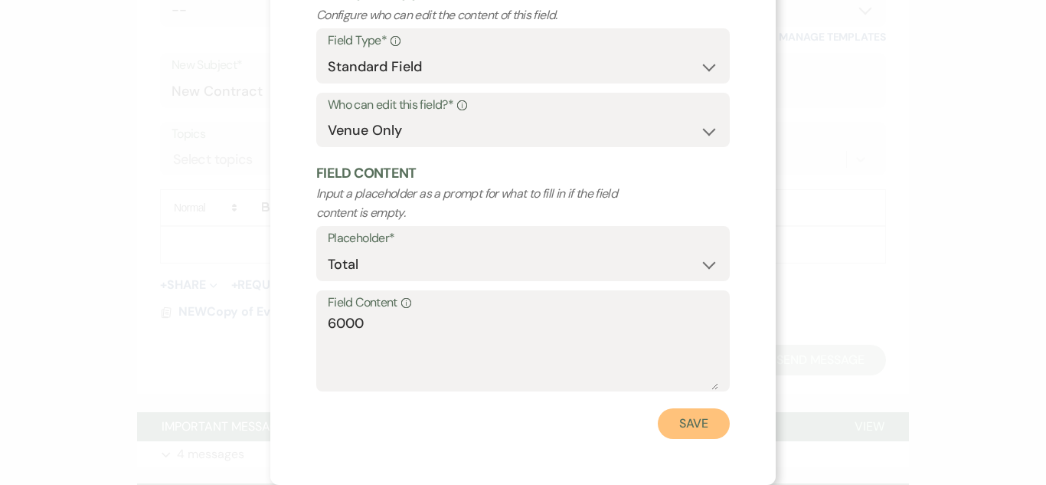
click at [704, 431] on button "Save" at bounding box center [694, 423] width 72 height 31
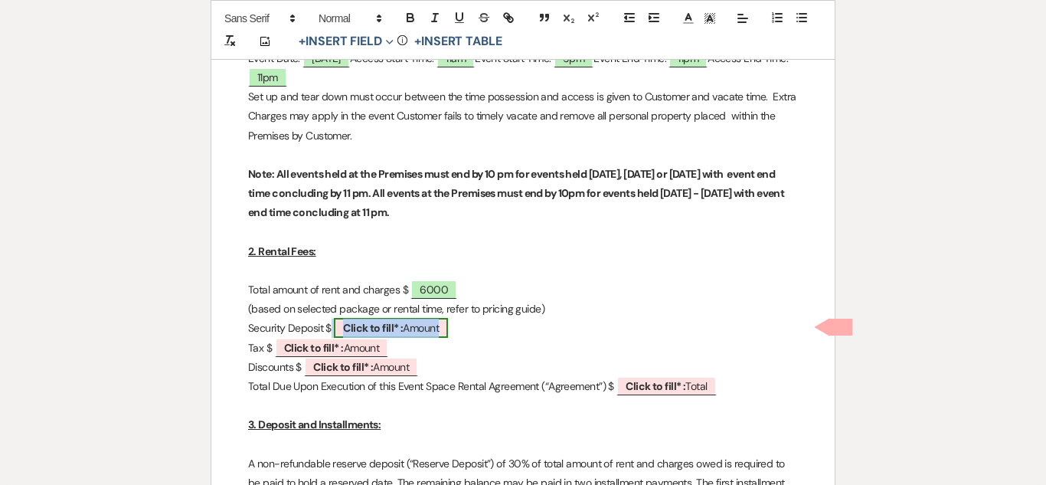
click at [416, 329] on span "Click to fill* : Amount" at bounding box center [391, 328] width 114 height 20
select select "owner"
select select "Amount"
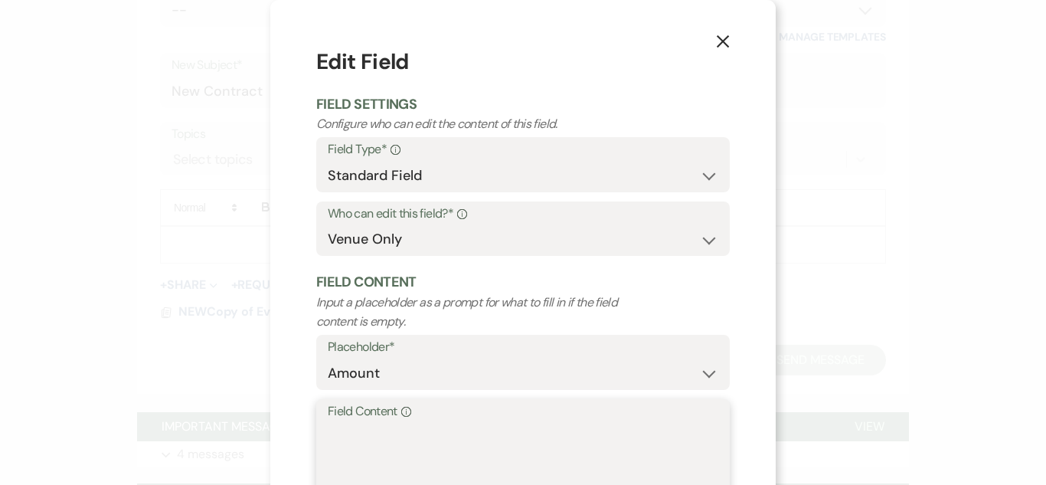
click at [384, 434] on textarea "Field Content Info" at bounding box center [523, 460] width 390 height 77
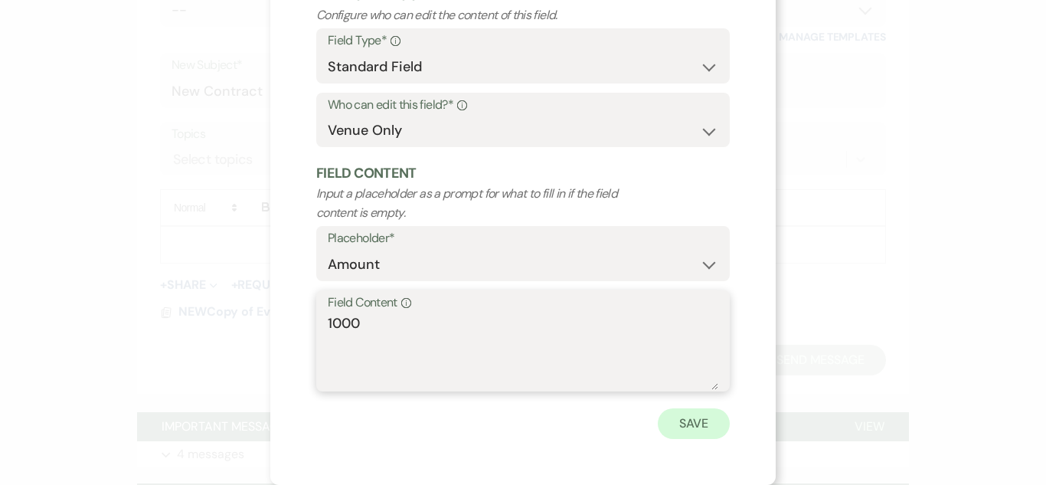
type textarea "1000"
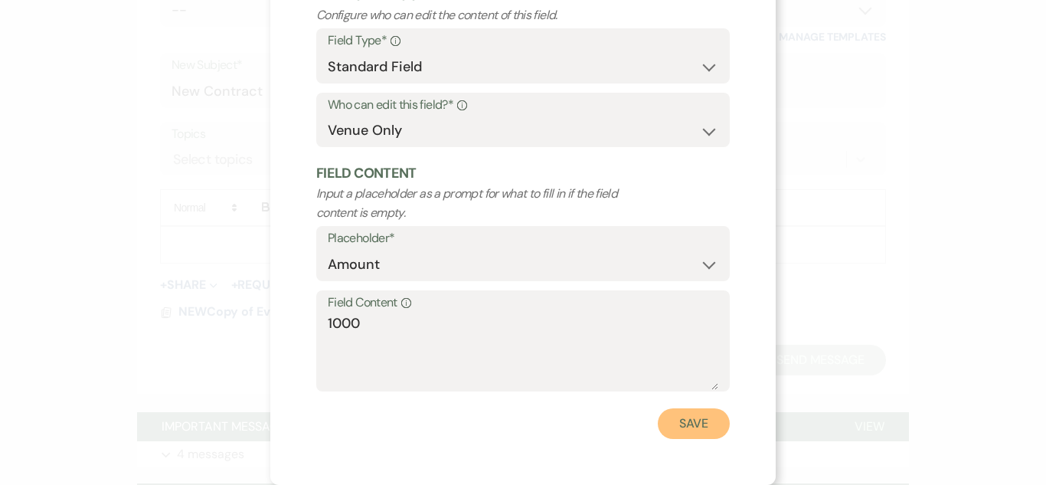
click at [690, 424] on button "Save" at bounding box center [694, 423] width 72 height 31
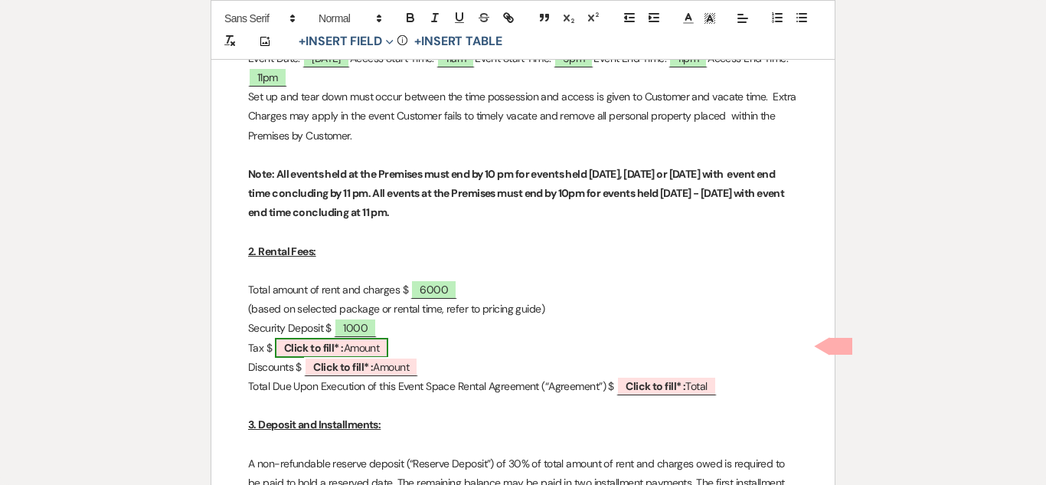
click at [342, 353] on span "Click to fill* : Amount" at bounding box center [332, 348] width 114 height 20
select select "owner"
select select "Amount"
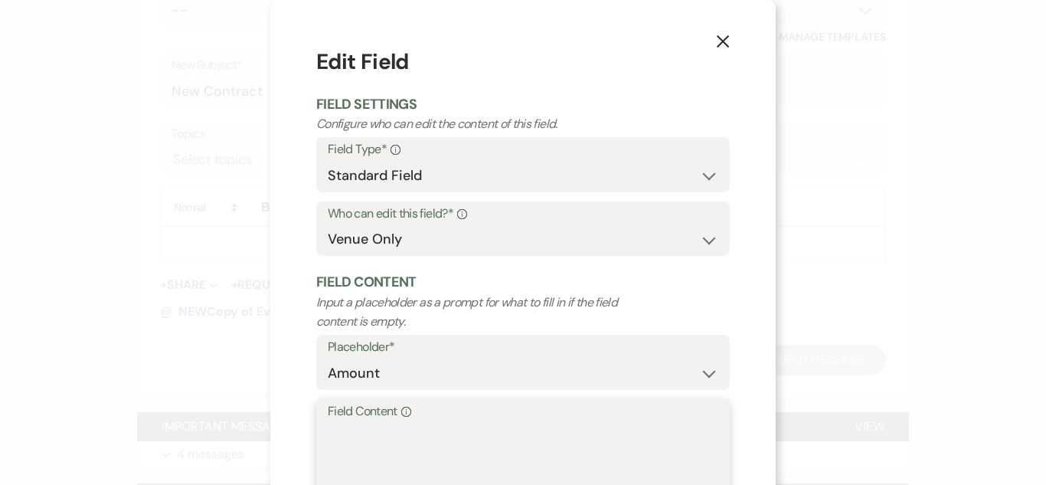
click at [361, 446] on textarea "Field Content Info" at bounding box center [523, 460] width 390 height 77
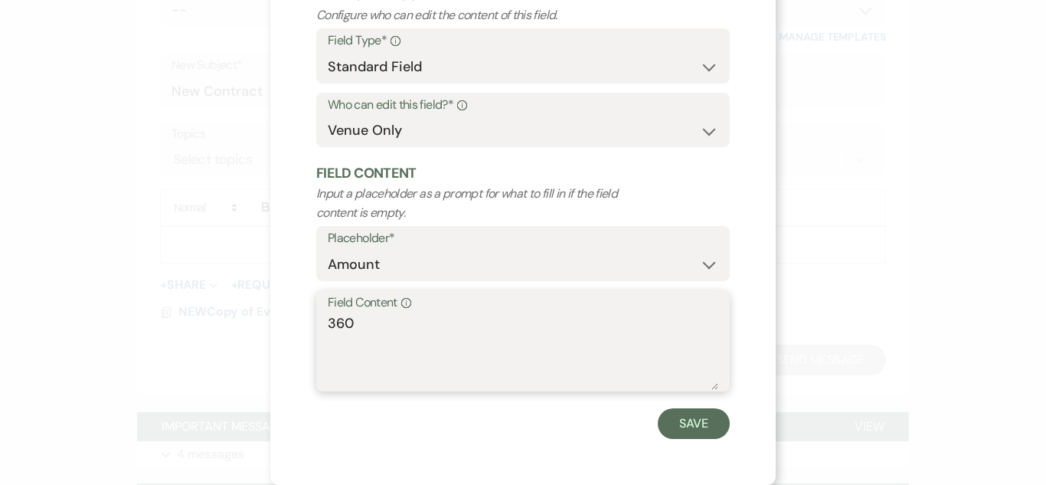
type textarea "360"
click at [703, 439] on div "X Edit Field Field Settings Configure who can edit the content of this field. F…" at bounding box center [522, 187] width 505 height 593
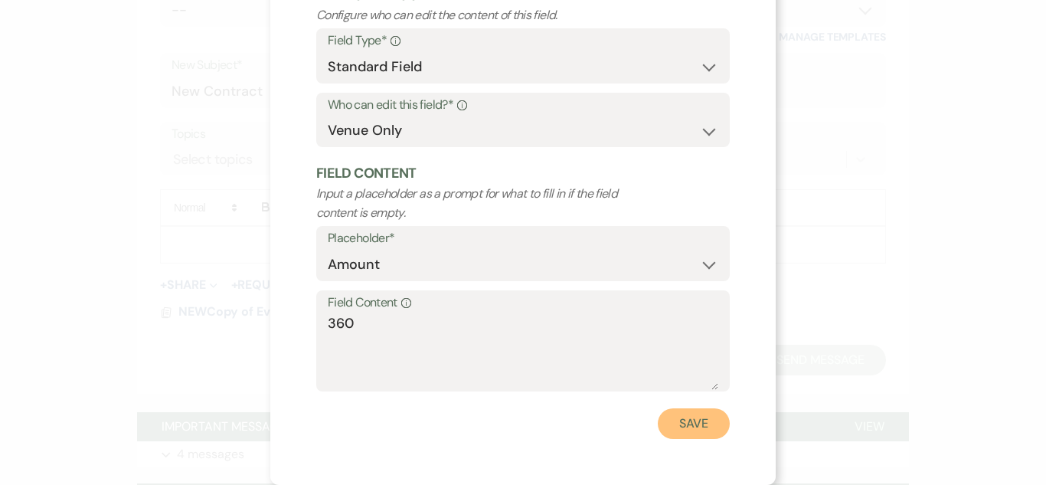
click at [700, 433] on button "Save" at bounding box center [694, 423] width 72 height 31
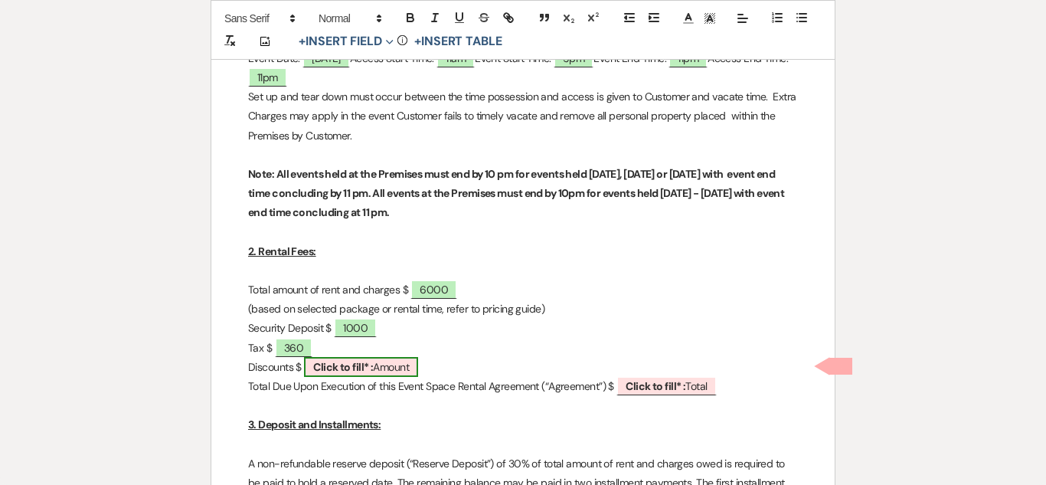
click at [370, 364] on b "Click to fill* :" at bounding box center [343, 367] width 60 height 14
select select "owner"
select select "Amount"
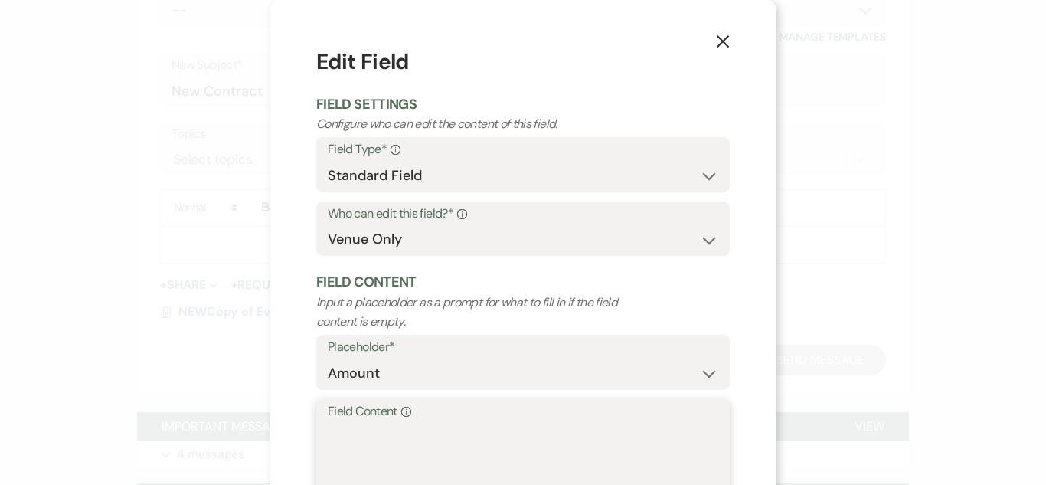
click at [364, 438] on textarea "Field Content Info" at bounding box center [523, 460] width 390 height 77
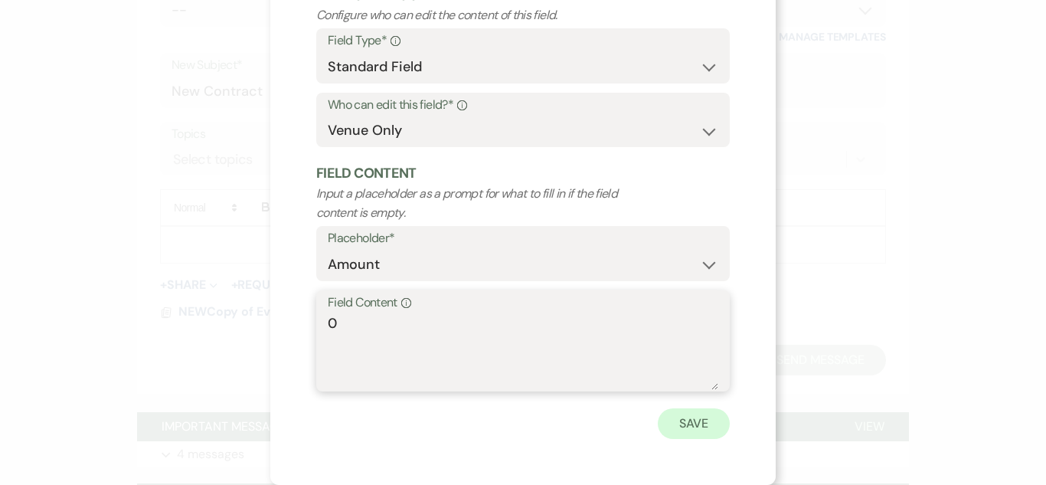
type textarea "0"
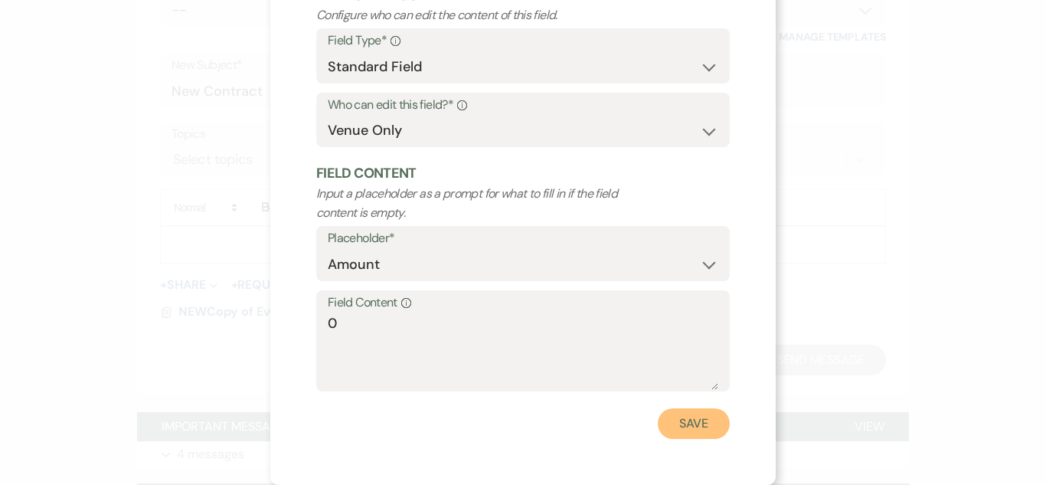
click at [686, 421] on button "Save" at bounding box center [694, 423] width 72 height 31
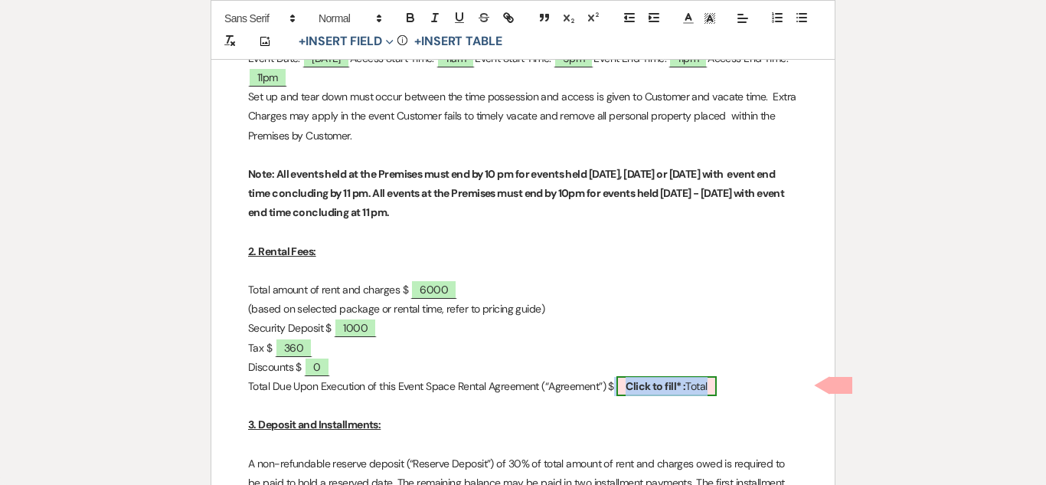
click at [645, 390] on b "Click to fill* :" at bounding box center [655, 386] width 60 height 14
select select "owner"
select select "Total"
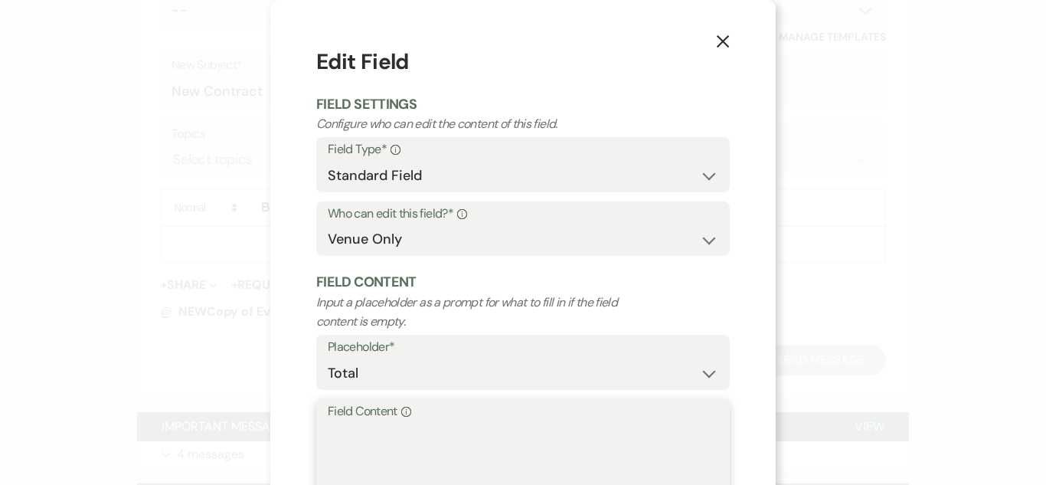
click at [406, 436] on textarea "Field Content Info" at bounding box center [523, 460] width 390 height 77
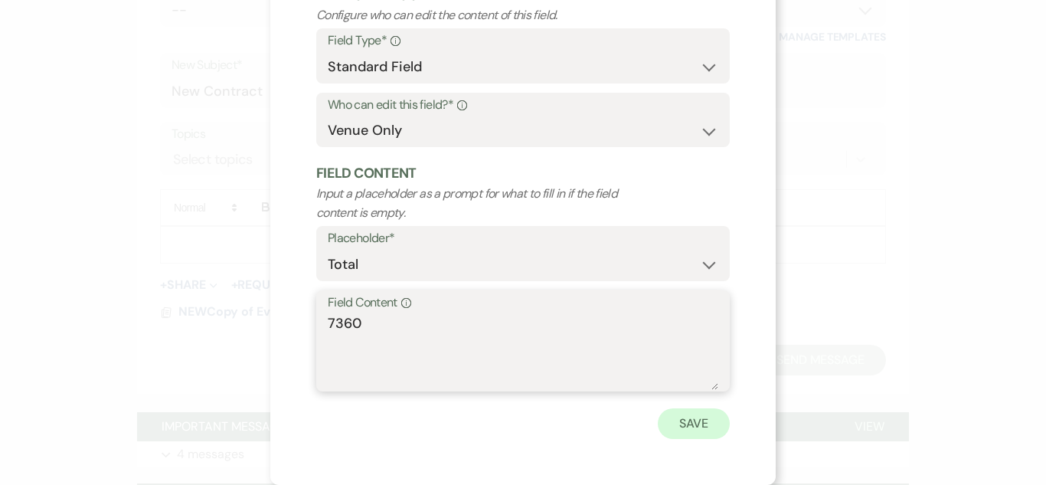
type textarea "7360"
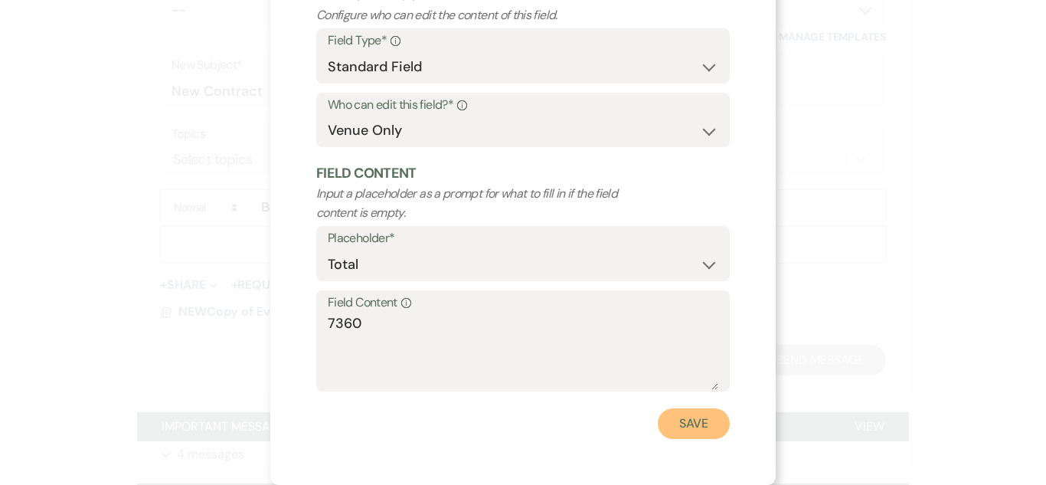
click at [692, 434] on button "Save" at bounding box center [694, 423] width 72 height 31
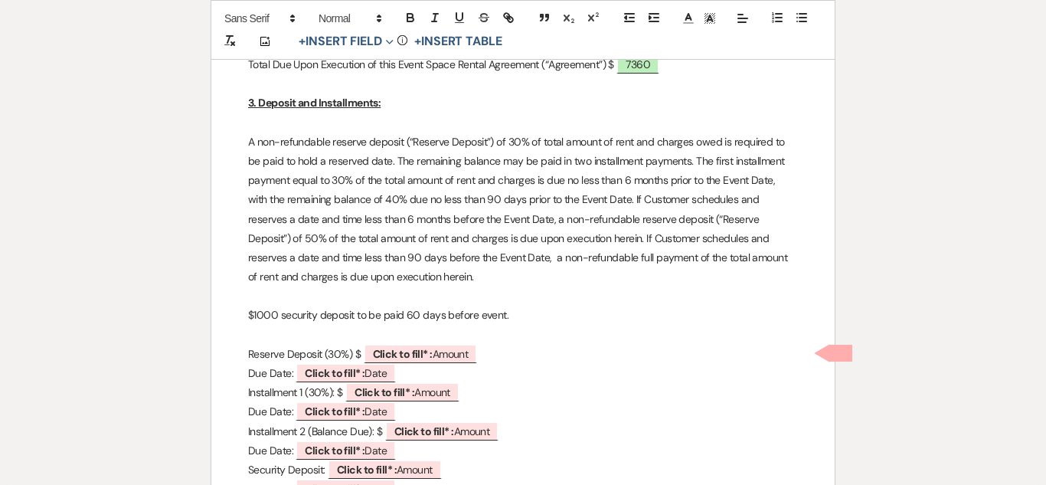
scroll to position [861, 0]
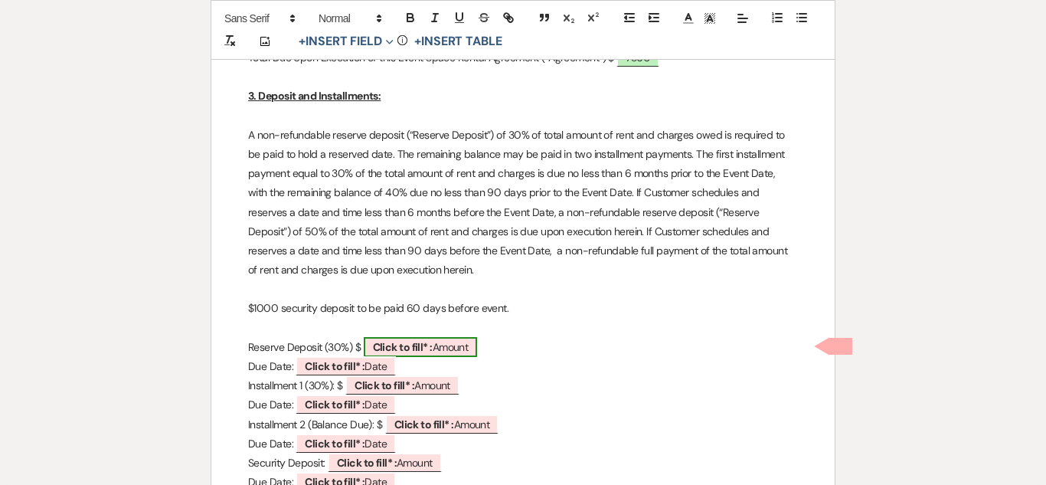
click at [425, 340] on b "Click to fill* :" at bounding box center [403, 347] width 60 height 14
select select "owner"
select select "Amount"
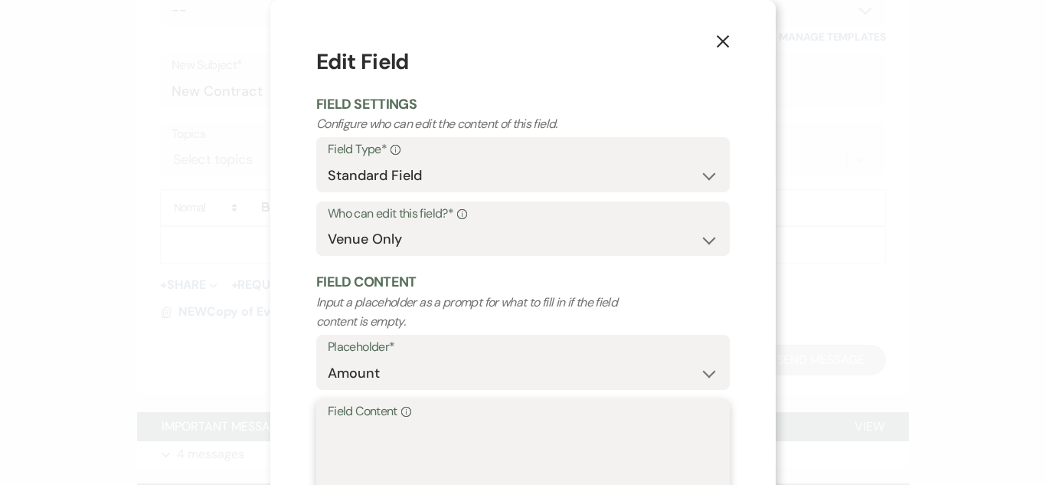
click at [405, 423] on textarea "Field Content Info" at bounding box center [523, 460] width 390 height 77
click at [721, 44] on icon "X" at bounding box center [723, 41] width 14 height 14
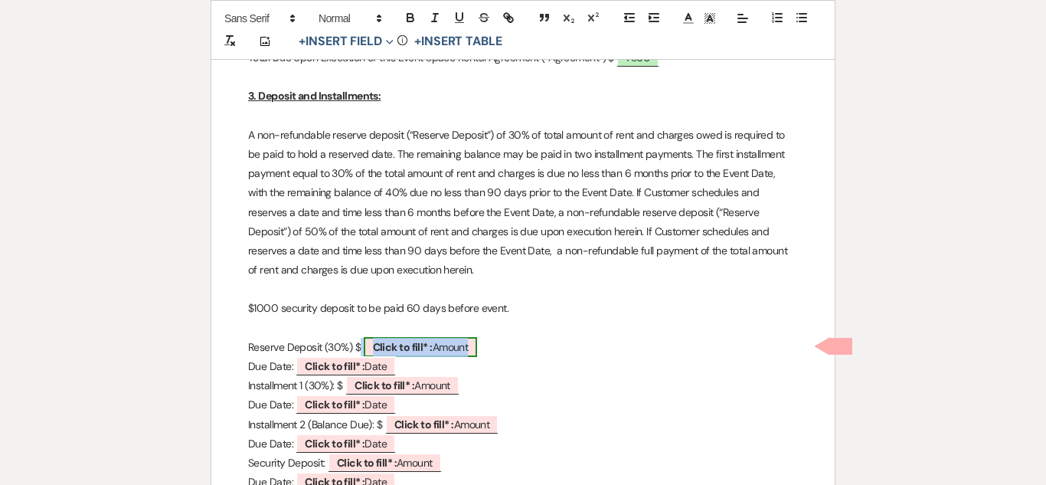
click at [407, 340] on b "Click to fill* :" at bounding box center [403, 347] width 60 height 14
select select "owner"
select select "Amount"
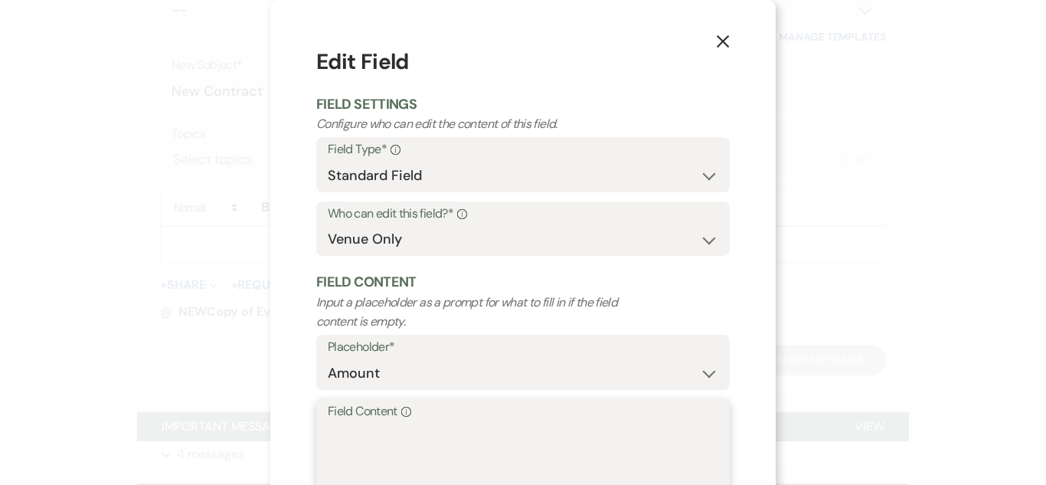
click at [406, 434] on textarea "Field Content Info" at bounding box center [523, 460] width 390 height 77
type textarea "1908"
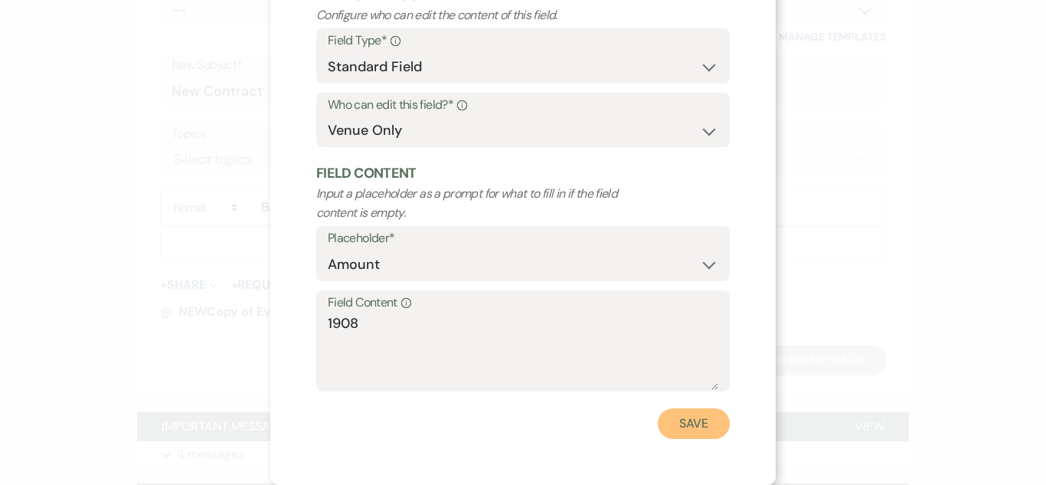
click at [682, 417] on button "Save" at bounding box center [694, 423] width 72 height 31
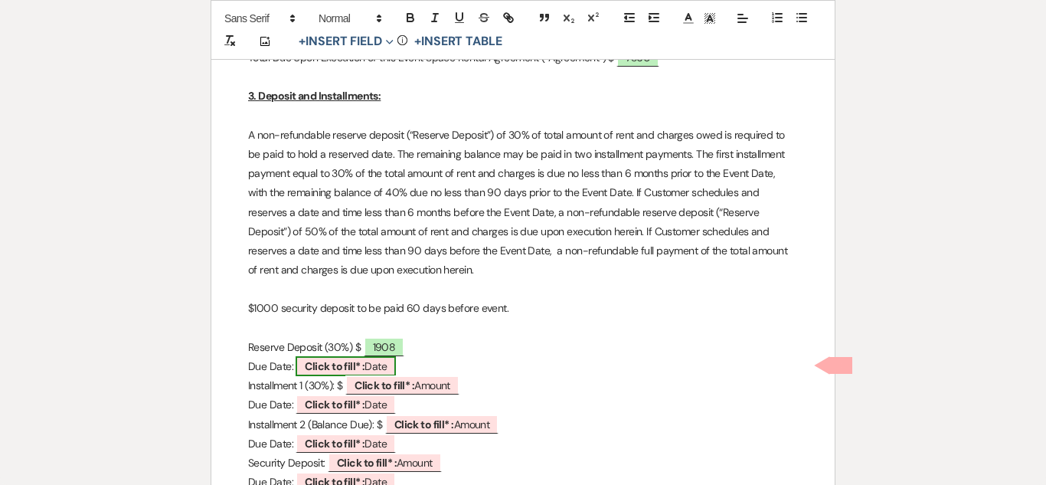
click at [370, 364] on span "Click to fill* : Date" at bounding box center [345, 366] width 100 height 20
select select "owner"
select select "Date"
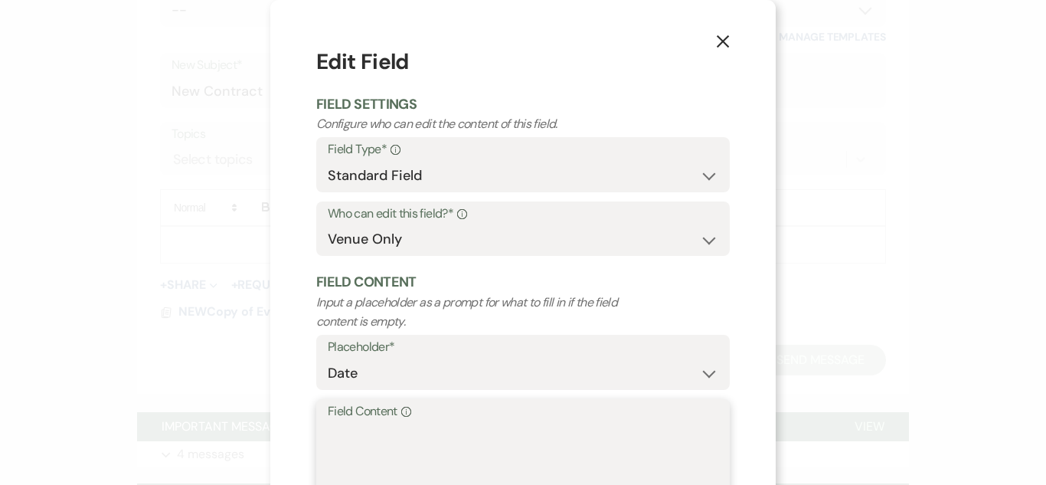
click at [375, 428] on textarea "Field Content Info" at bounding box center [523, 460] width 390 height 77
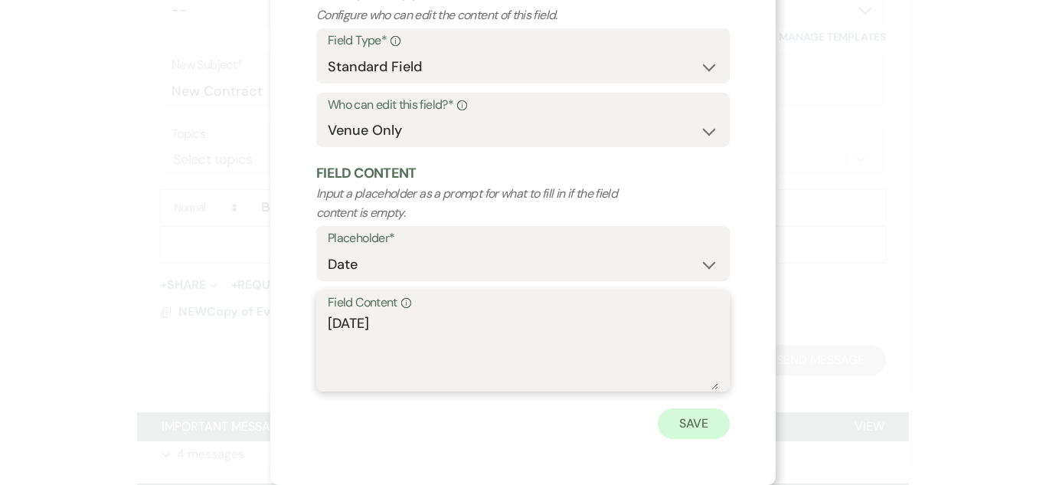
type textarea "6-7-25"
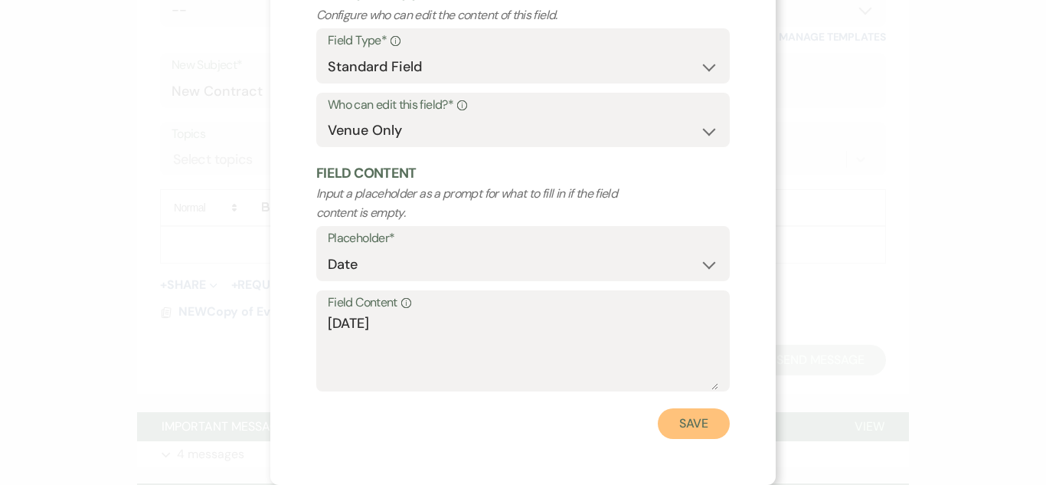
click at [699, 423] on button "Save" at bounding box center [694, 423] width 72 height 31
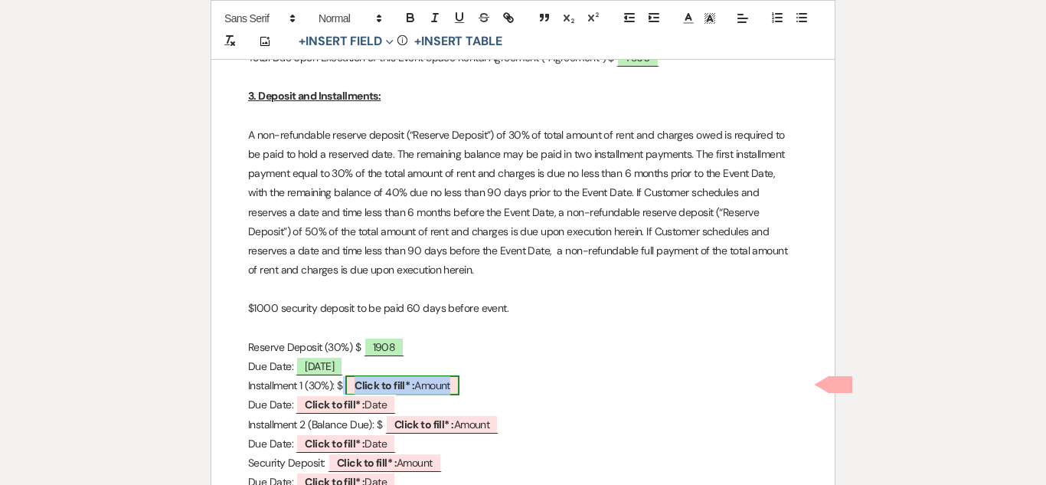
click at [435, 384] on span "Click to fill* : Amount" at bounding box center [402, 385] width 114 height 20
select select "owner"
select select "Amount"
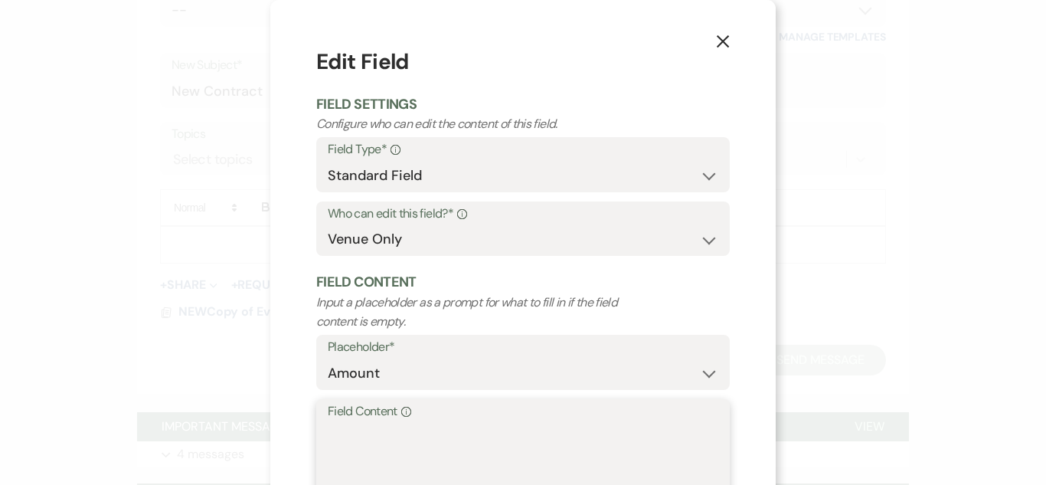
click at [449, 451] on textarea "Field Content Info" at bounding box center [523, 460] width 390 height 77
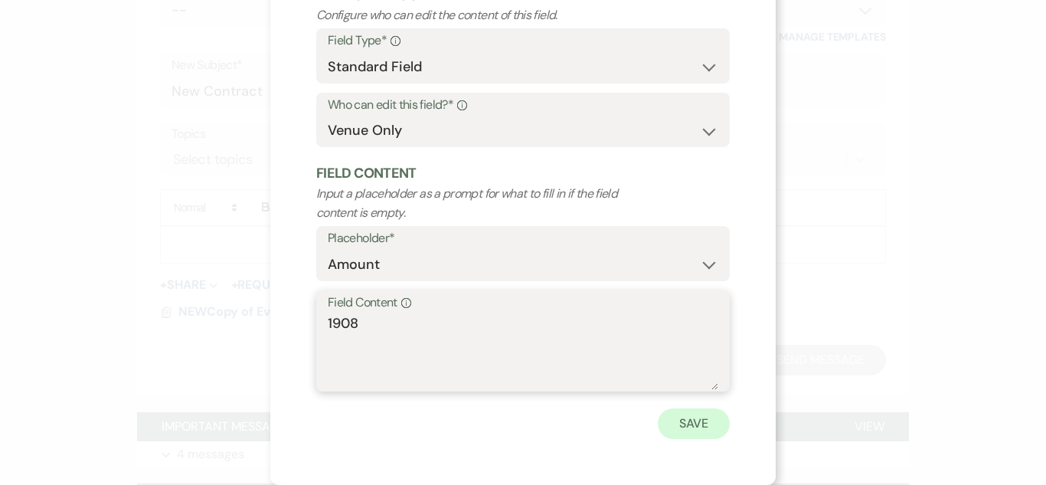
type textarea "1908"
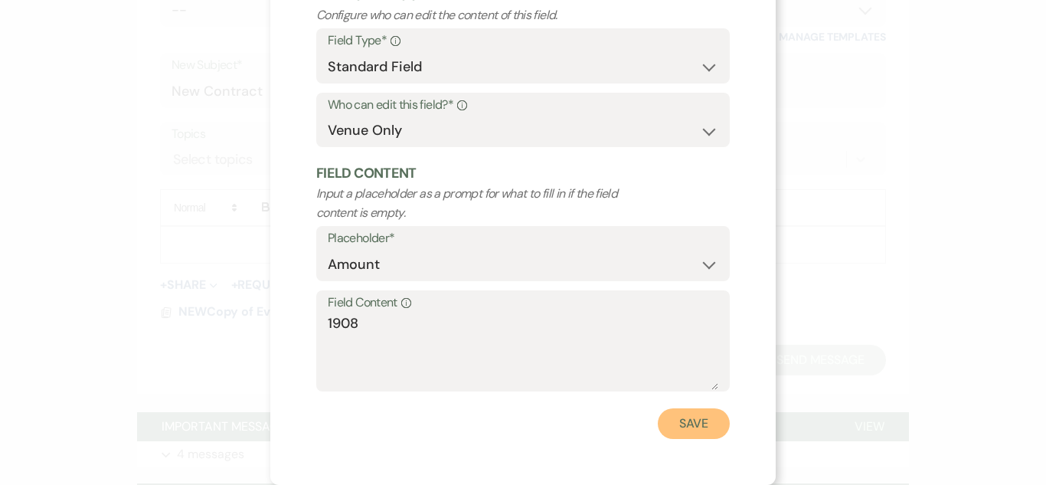
click at [690, 430] on button "Save" at bounding box center [694, 423] width 72 height 31
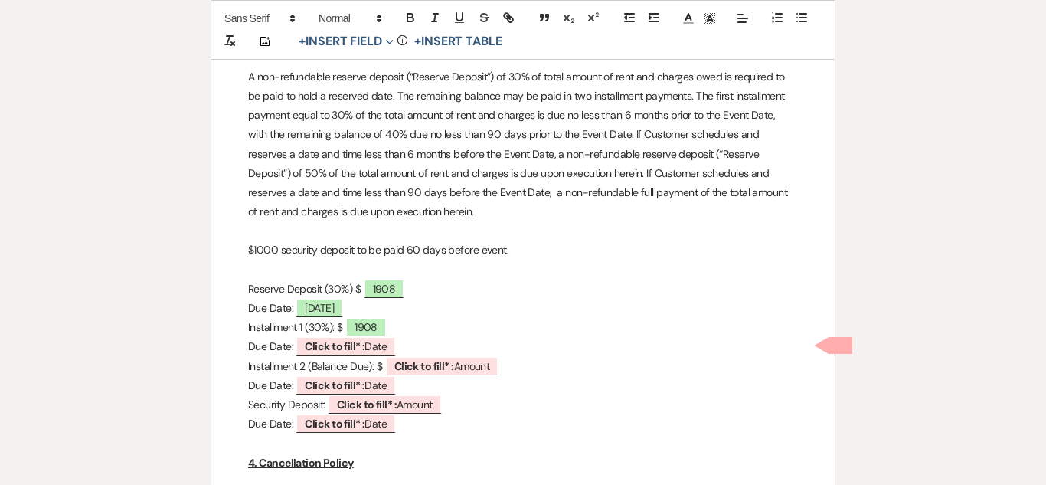
scroll to position [938, 0]
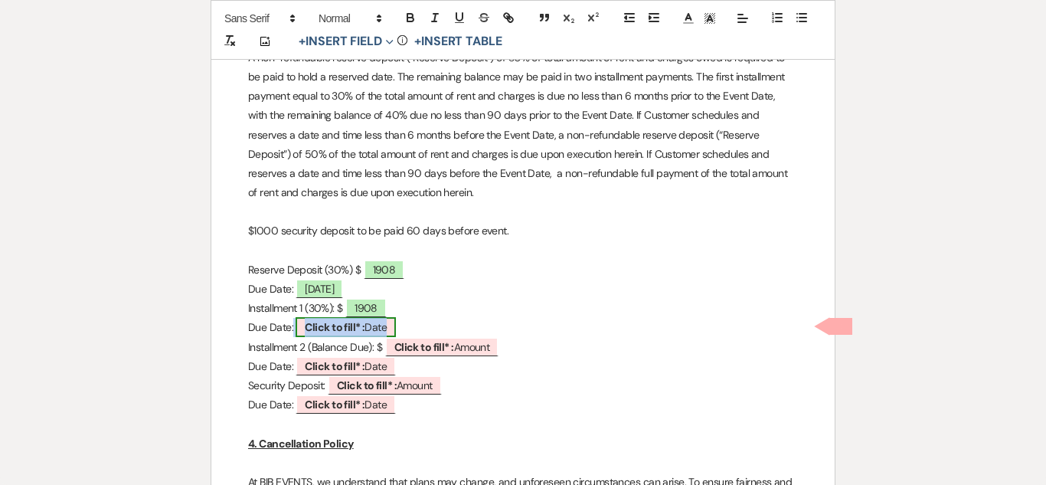
click at [357, 327] on b "Click to fill* :" at bounding box center [335, 327] width 60 height 14
select select "owner"
select select "Date"
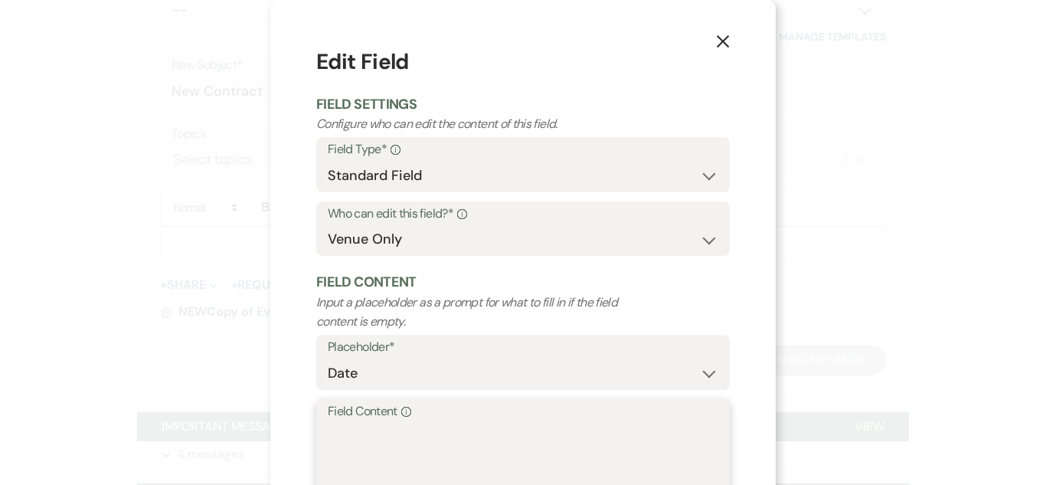
click at [364, 436] on textarea "Field Content Info" at bounding box center [523, 460] width 390 height 77
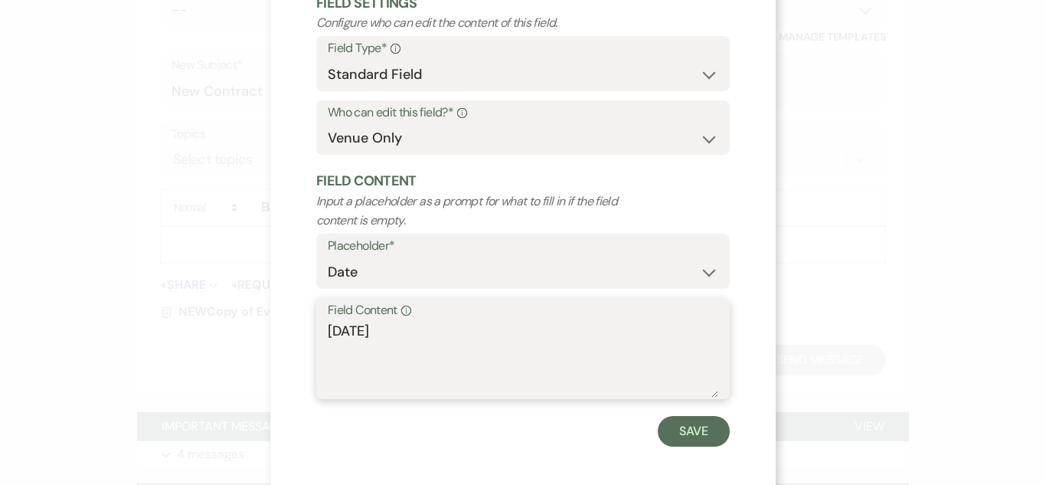
scroll to position [109, 0]
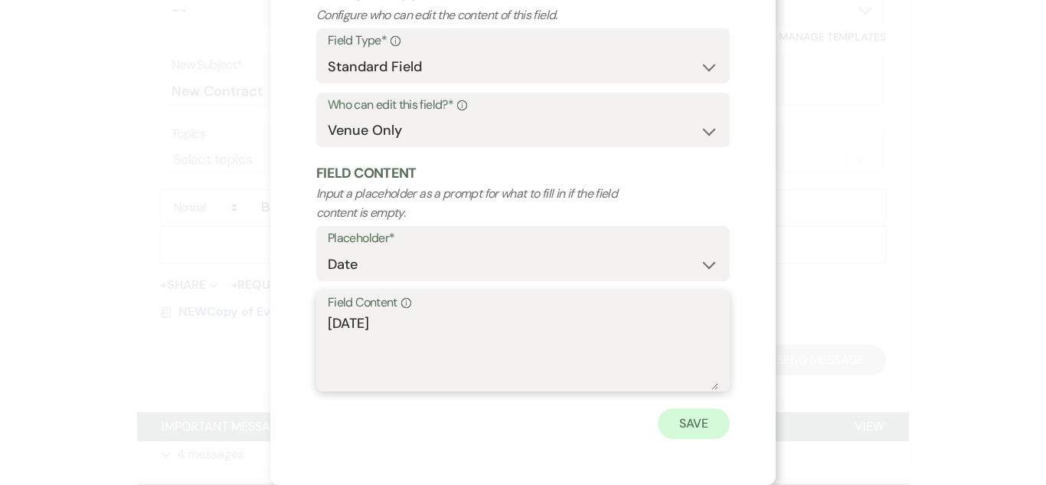
type textarea "1-25-26"
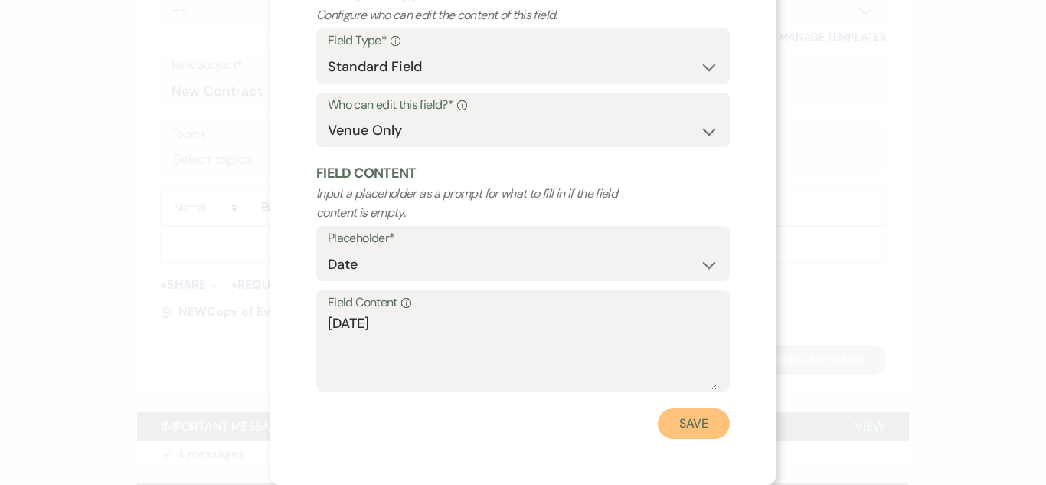
click at [687, 429] on button "Save" at bounding box center [694, 423] width 72 height 31
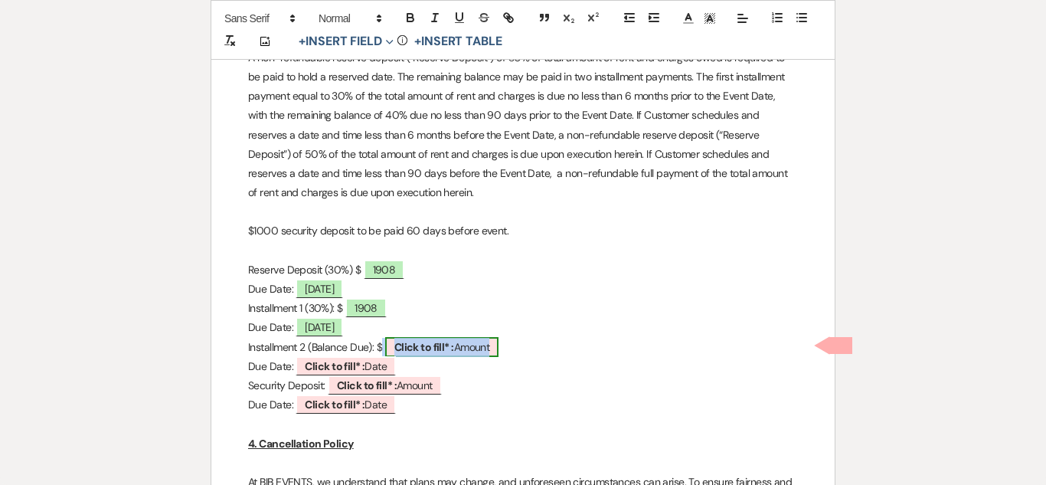
click at [462, 348] on span "Click to fill* : Amount" at bounding box center [442, 347] width 114 height 20
select select "owner"
select select "Amount"
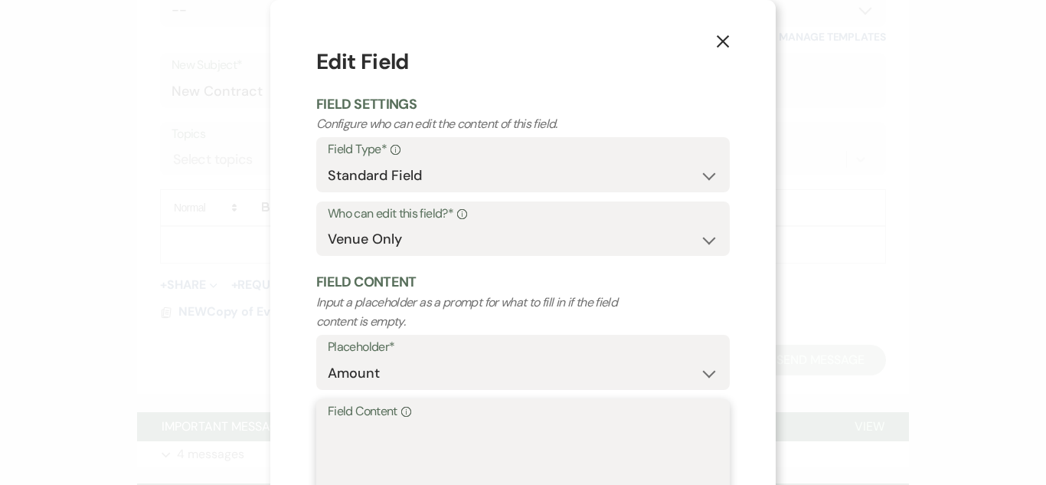
click at [406, 448] on textarea "Field Content Info" at bounding box center [523, 460] width 390 height 77
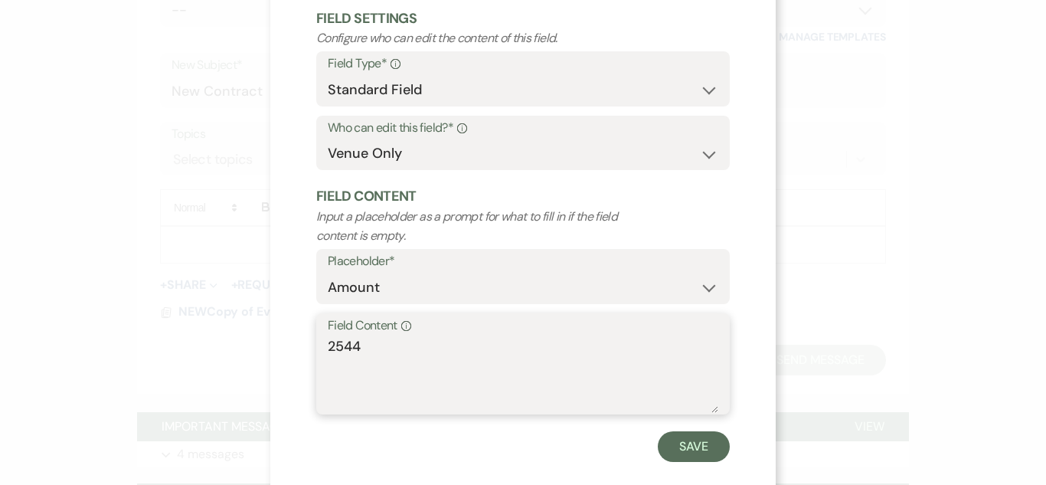
scroll to position [100, 0]
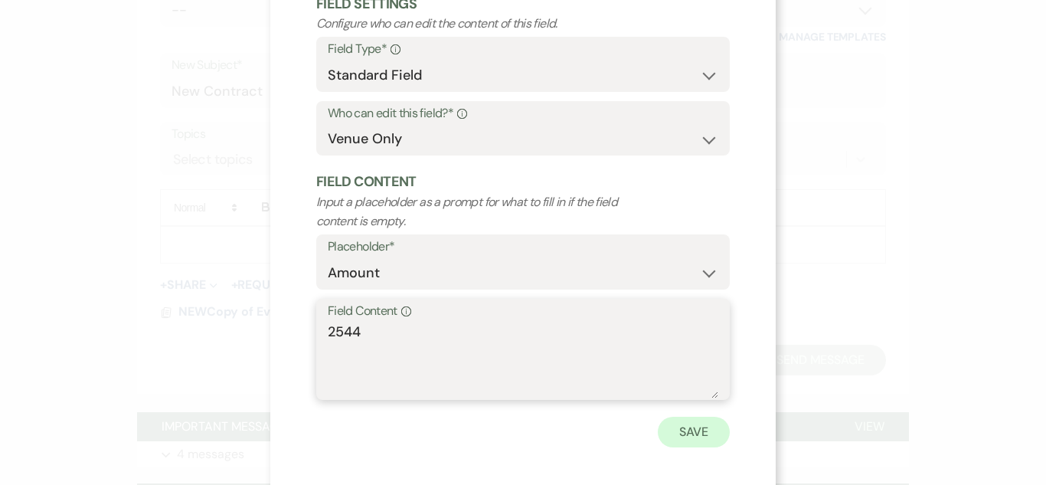
type textarea "2544"
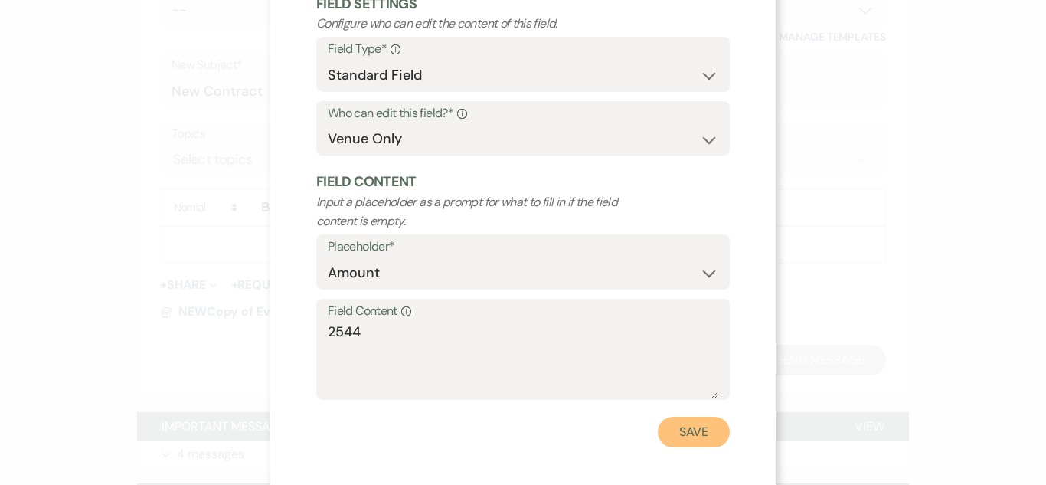
click at [692, 442] on button "Save" at bounding box center [694, 431] width 72 height 31
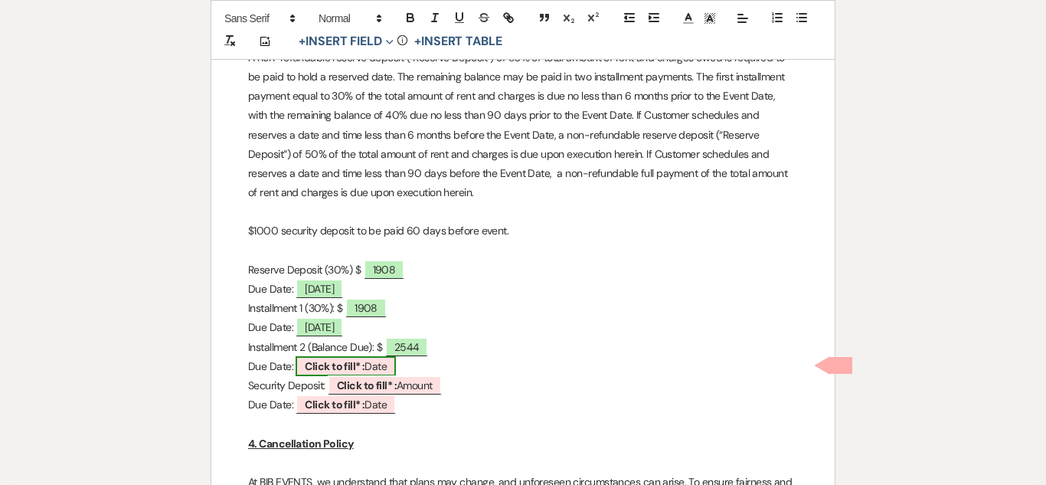
click at [364, 361] on b "Click to fill* :" at bounding box center [335, 366] width 60 height 14
select select "owner"
select select "Date"
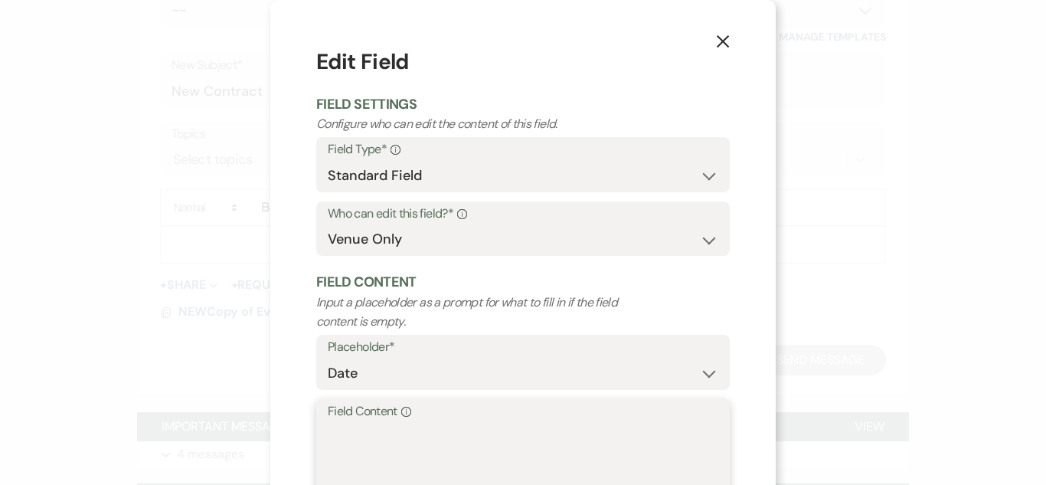
click at [364, 455] on textarea "Field Content Info" at bounding box center [523, 460] width 390 height 77
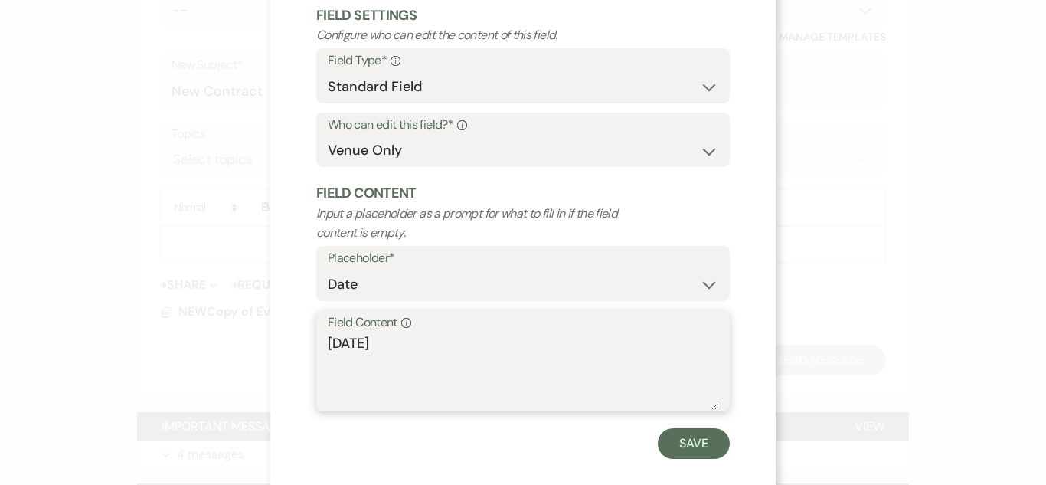
scroll to position [102, 0]
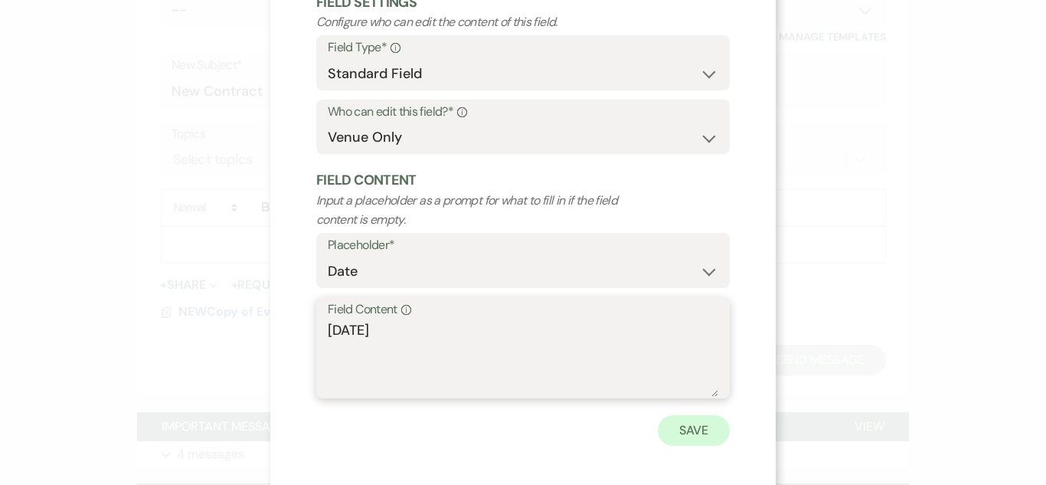
type textarea "4-26-26"
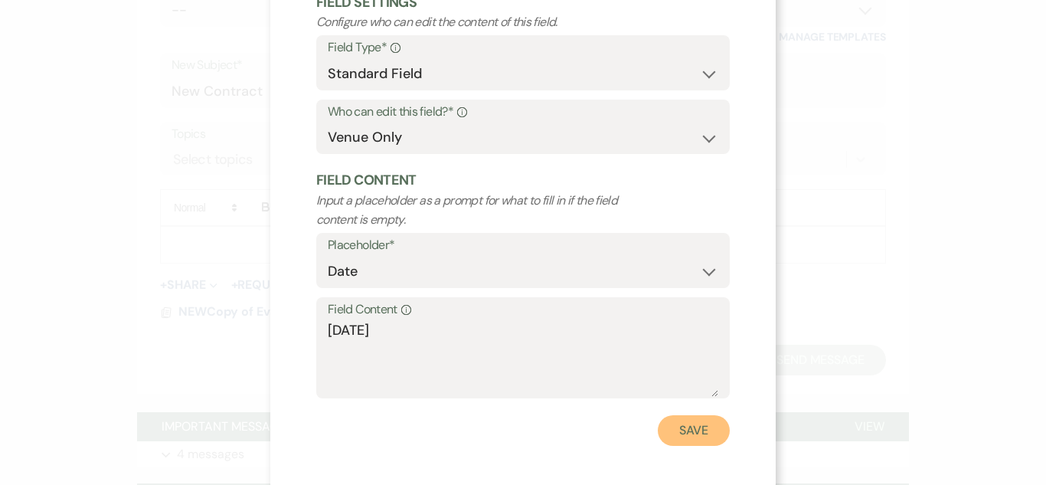
click at [706, 424] on button "Save" at bounding box center [694, 430] width 72 height 31
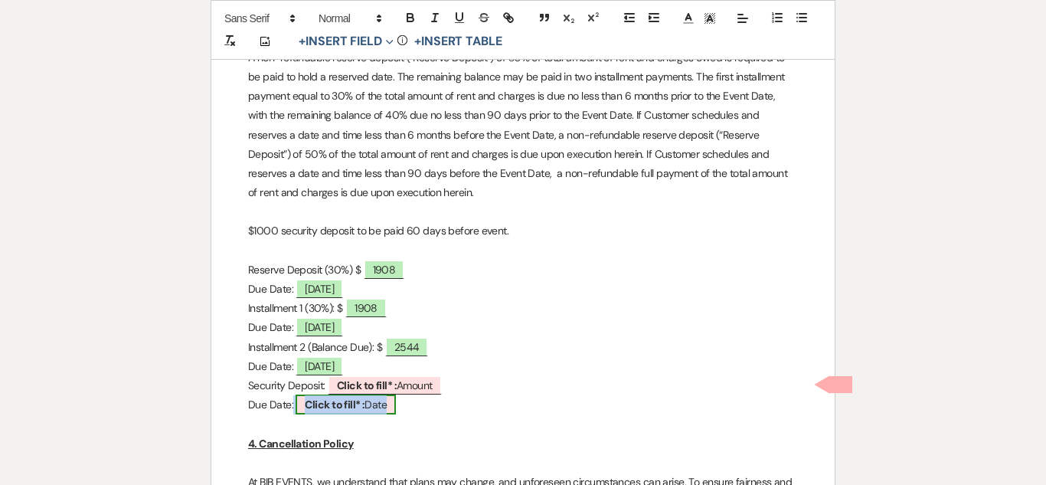
click at [326, 410] on span "Click to fill* : Date" at bounding box center [345, 404] width 100 height 20
select select "owner"
select select "Date"
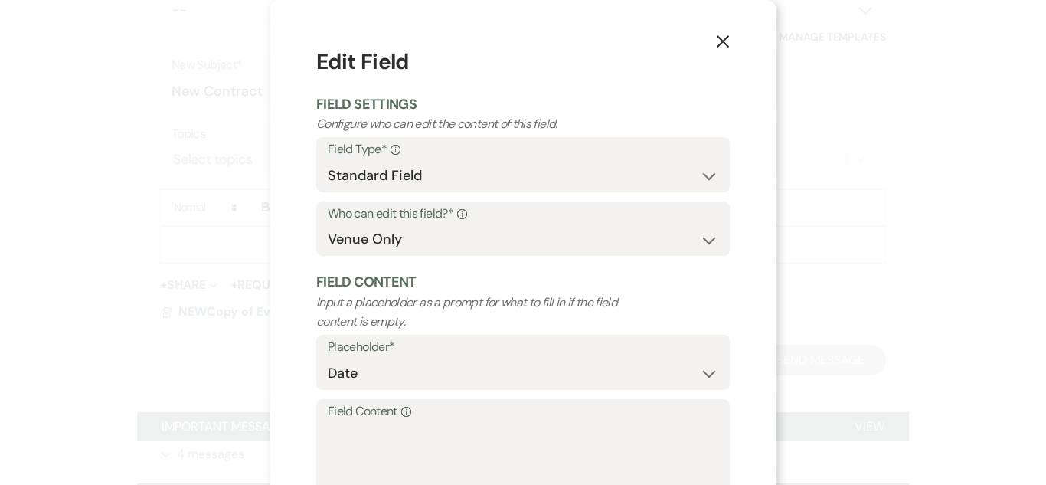
click at [326, 410] on div "Field Content Info" at bounding box center [522, 450] width 413 height 102
click at [346, 450] on textarea "Field Content Info" at bounding box center [523, 460] width 390 height 77
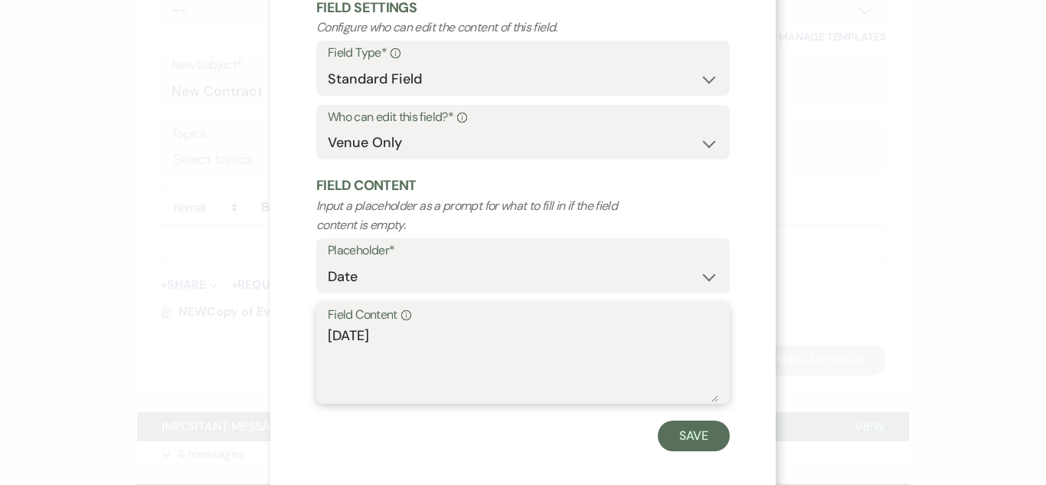
scroll to position [101, 0]
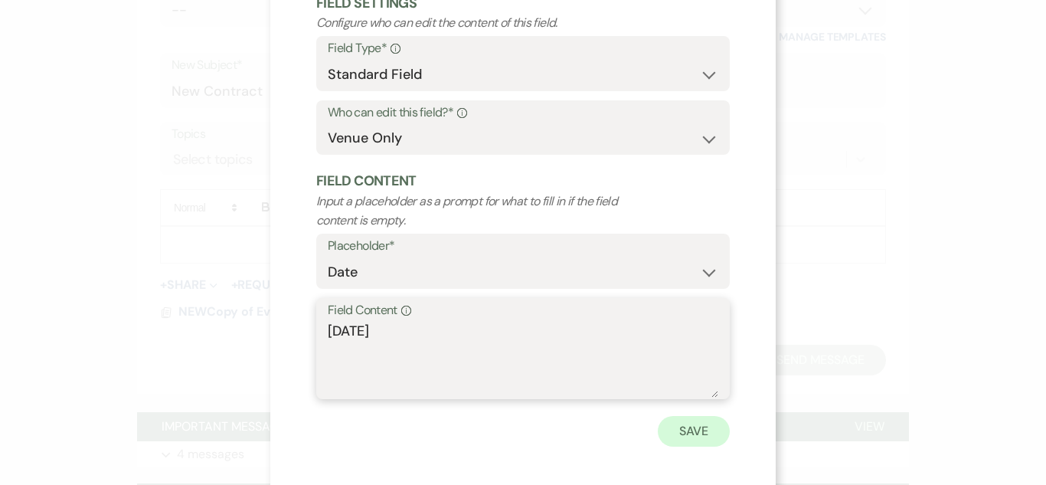
type textarea "5-26-26"
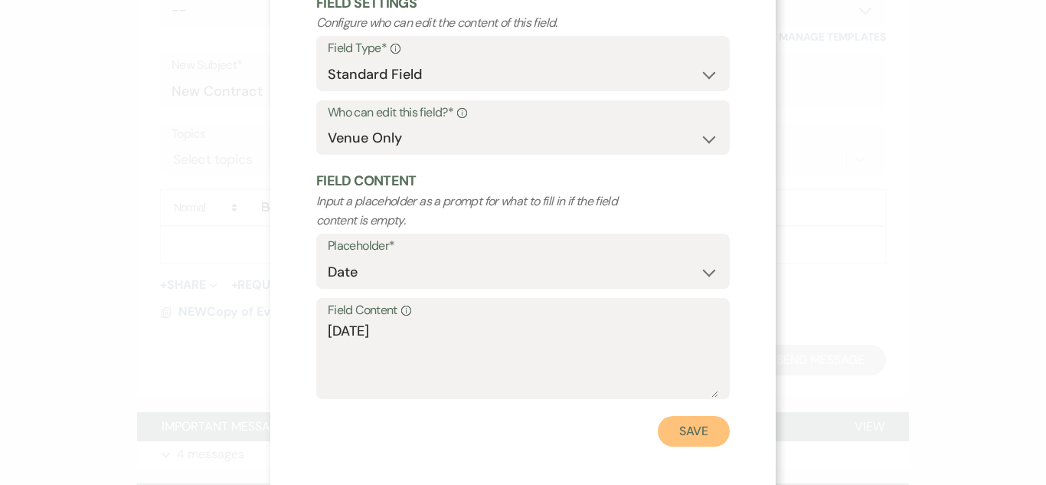
click at [680, 434] on button "Save" at bounding box center [694, 431] width 72 height 31
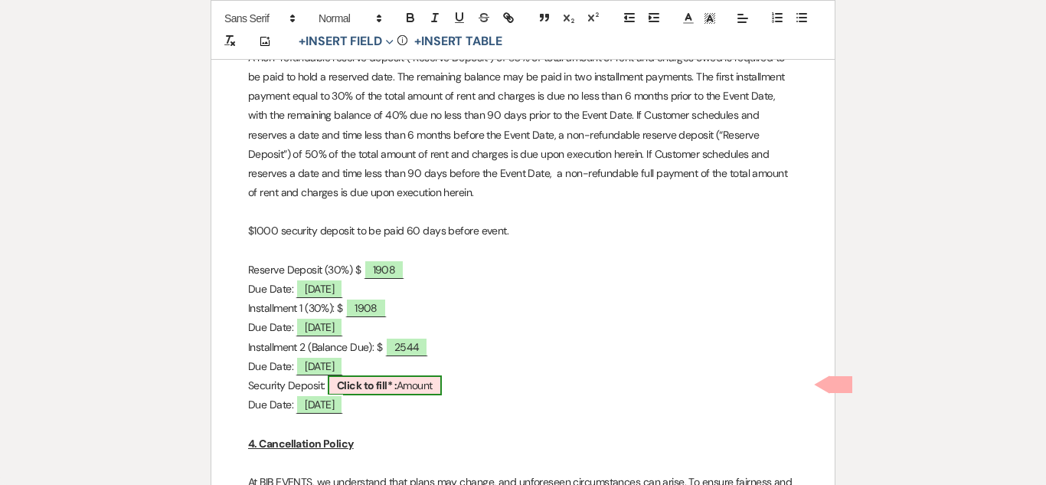
click at [397, 392] on span "Click to fill* : Amount" at bounding box center [385, 385] width 114 height 20
select select "owner"
select select "Amount"
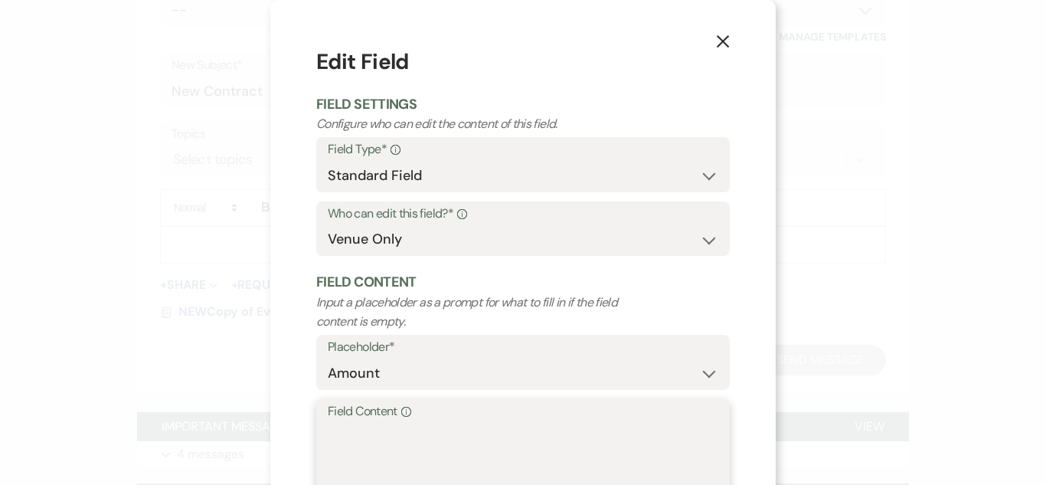
click at [391, 452] on textarea "Field Content Info" at bounding box center [523, 460] width 390 height 77
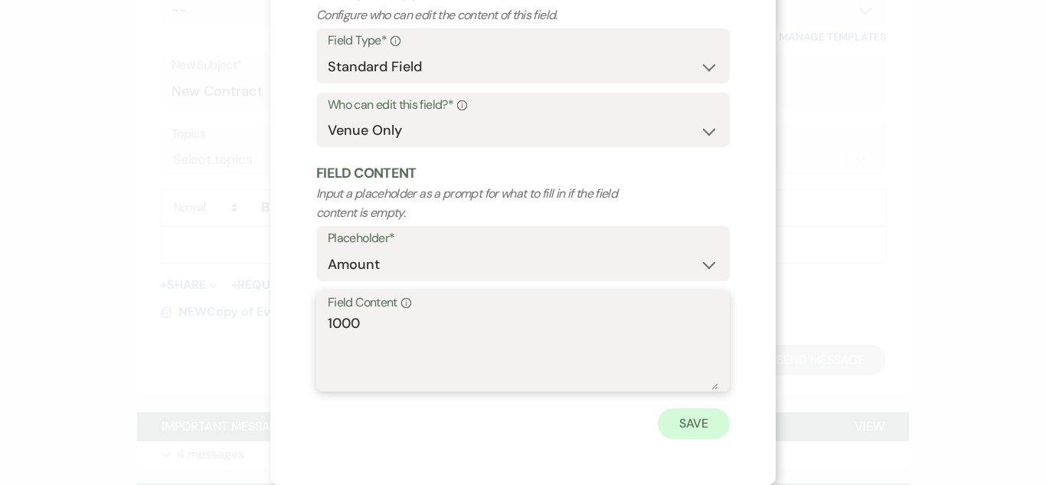
type textarea "1000"
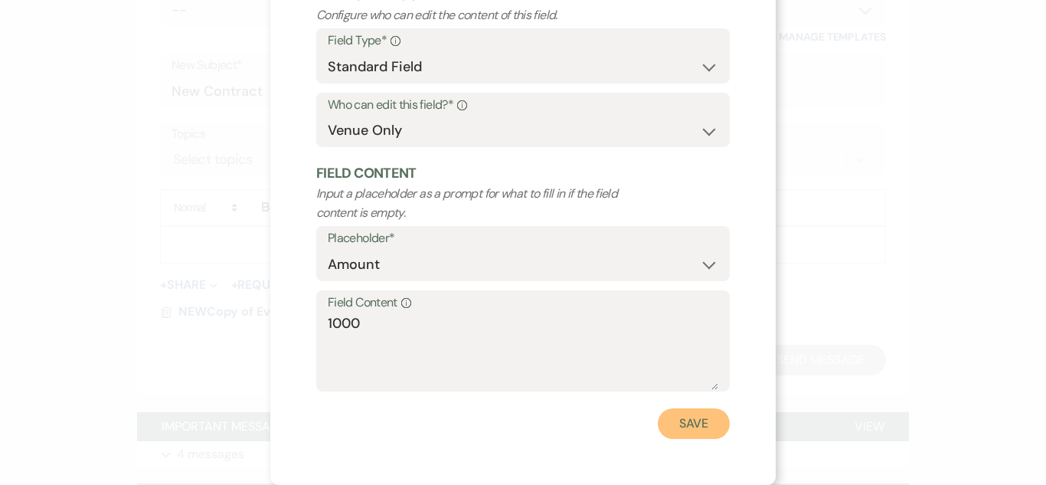
click at [725, 429] on button "Save" at bounding box center [694, 423] width 72 height 31
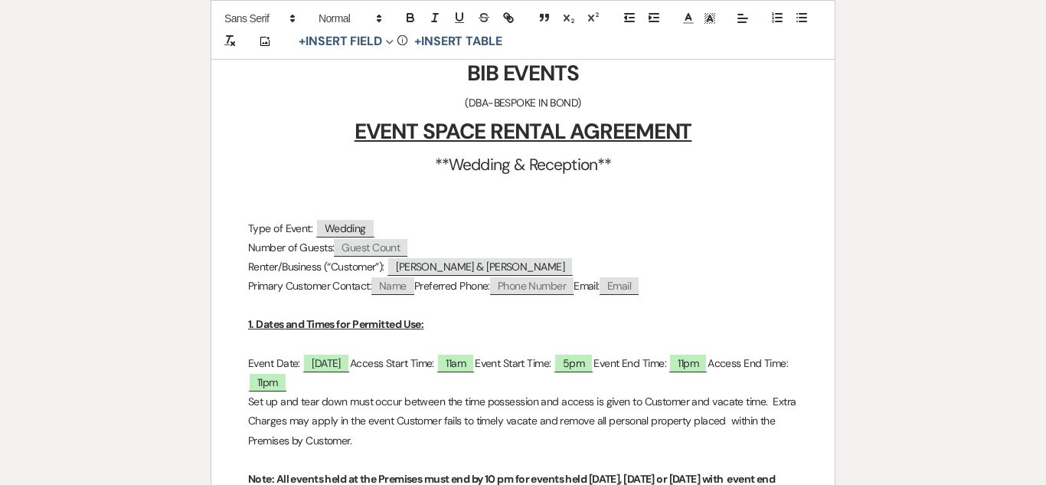
scroll to position [0, 0]
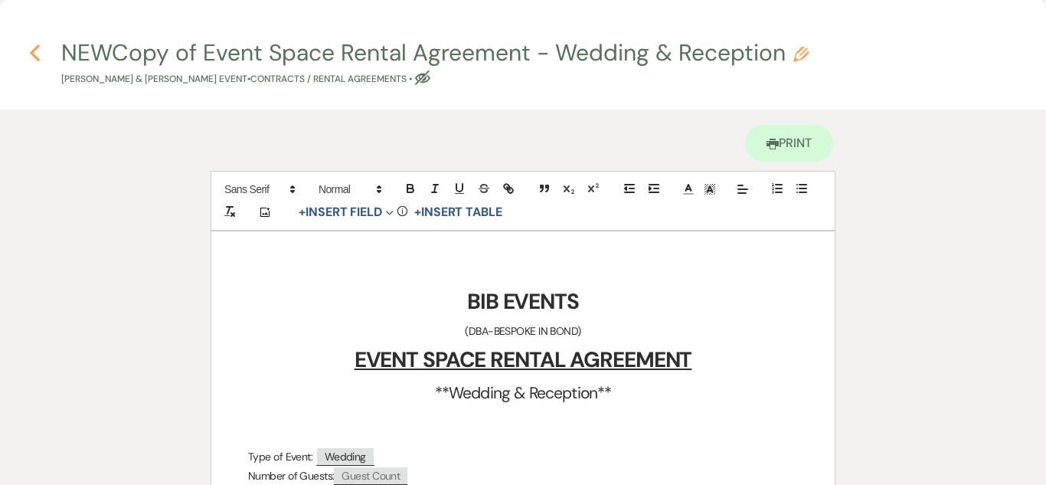
click at [31, 55] on icon "Previous" at bounding box center [34, 53] width 11 height 18
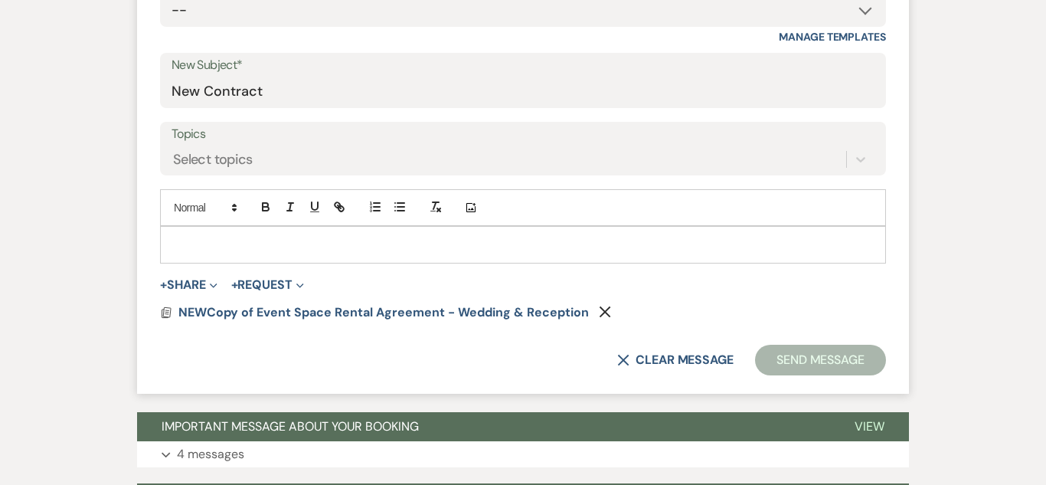
click at [281, 249] on p at bounding box center [522, 244] width 701 height 17
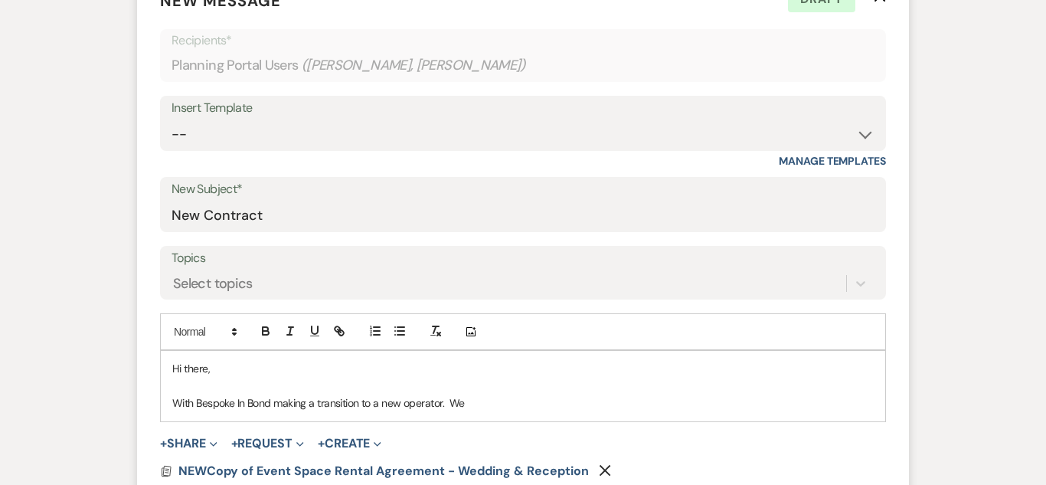
scroll to position [436, 0]
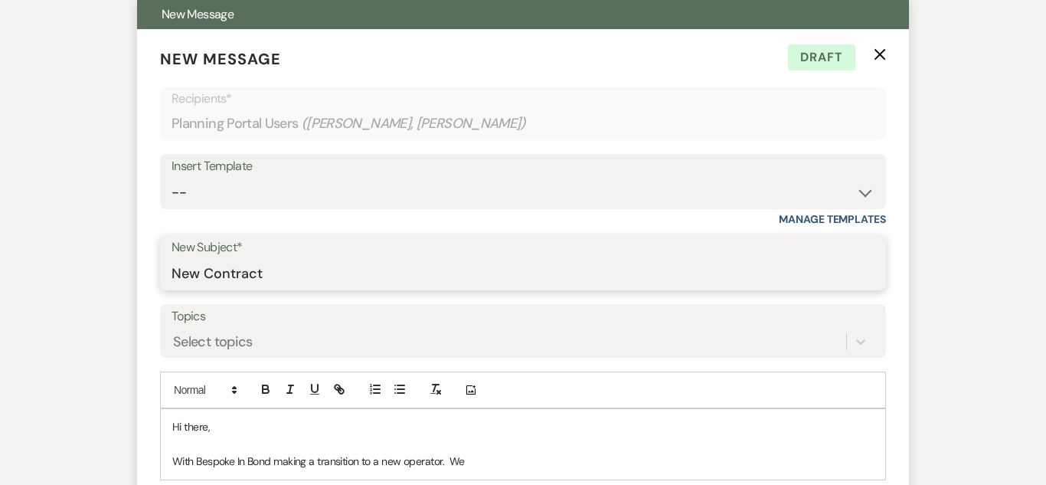
click at [428, 285] on input "New Contract" at bounding box center [522, 274] width 703 height 30
type input "N"
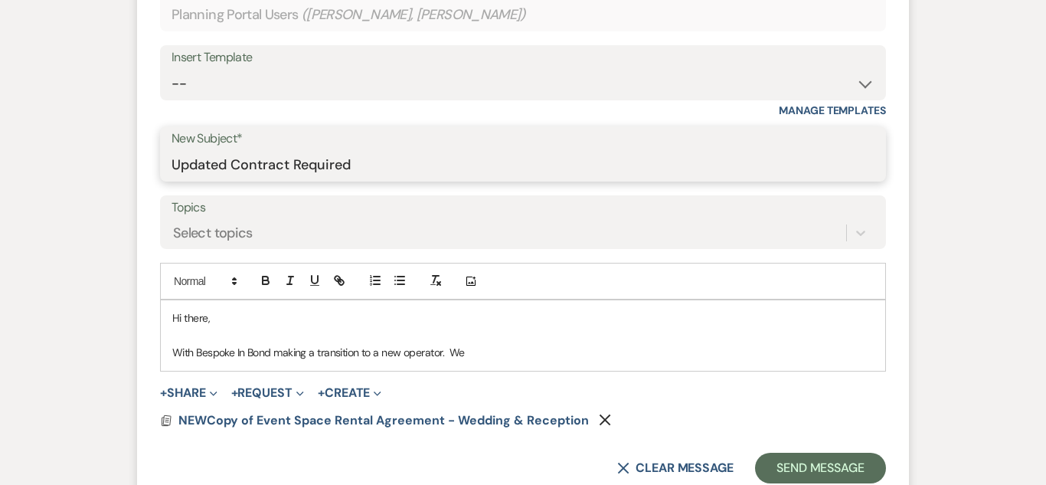
scroll to position [547, 0]
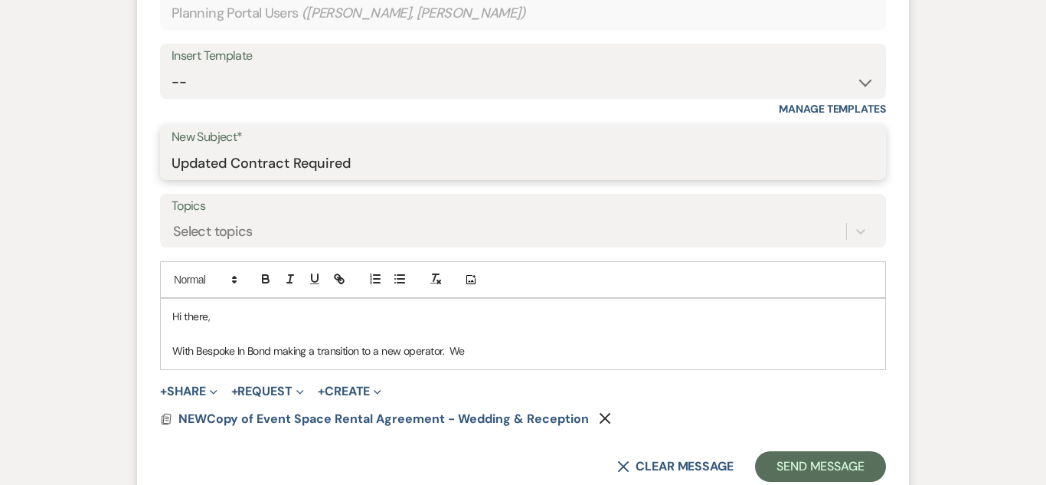
type input "Updated Contract Required"
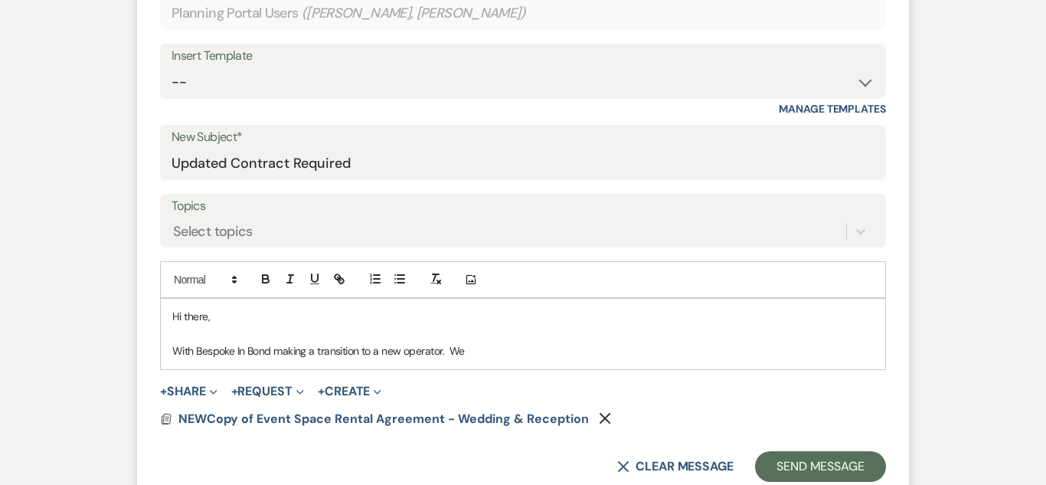
click at [488, 338] on p at bounding box center [522, 333] width 701 height 17
click at [496, 357] on p "With Bespoke In Bond making a transition to a new operator. We" at bounding box center [522, 350] width 701 height 17
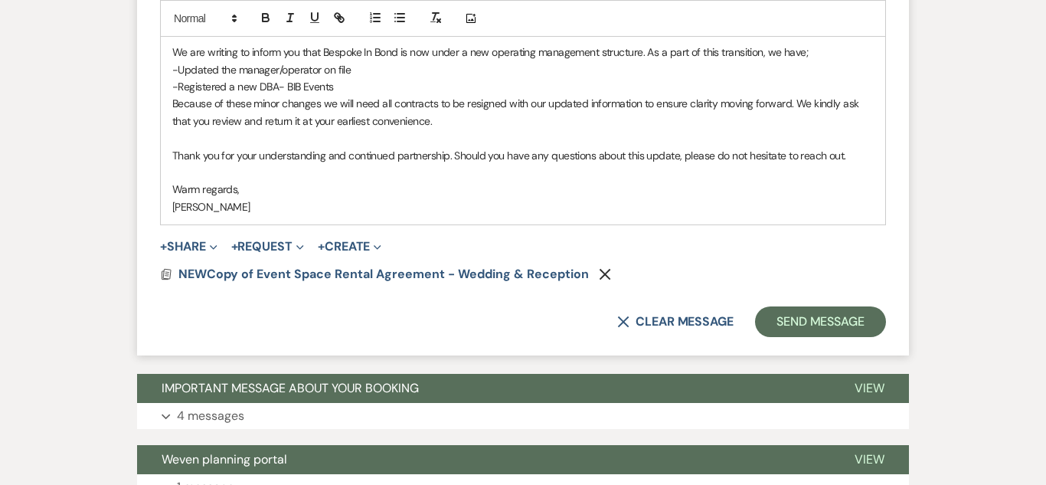
scroll to position [847, 0]
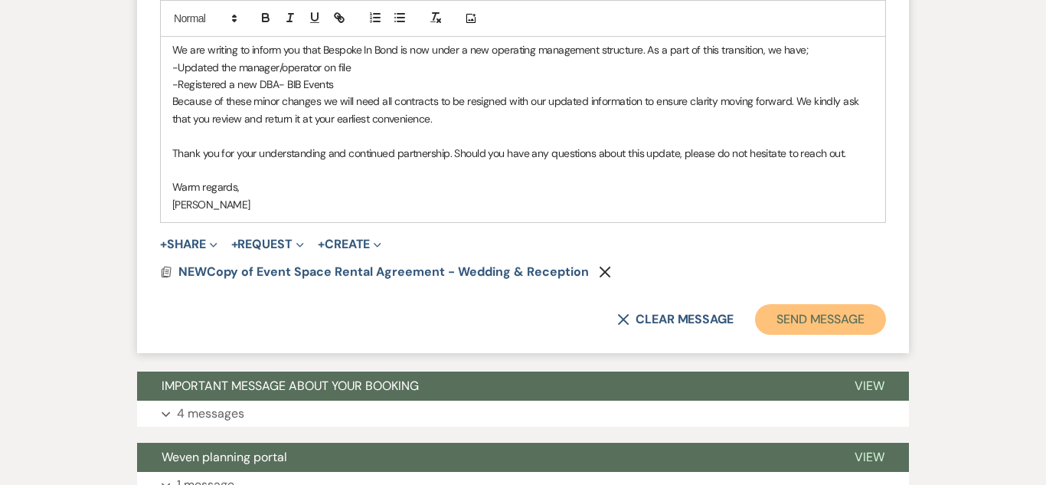
click at [850, 319] on button "Send Message" at bounding box center [820, 319] width 131 height 31
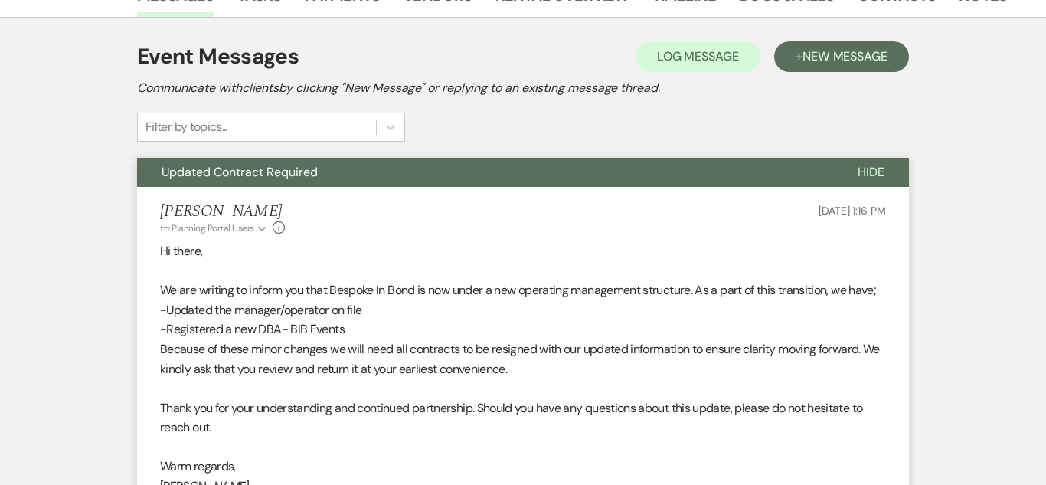
scroll to position [0, 0]
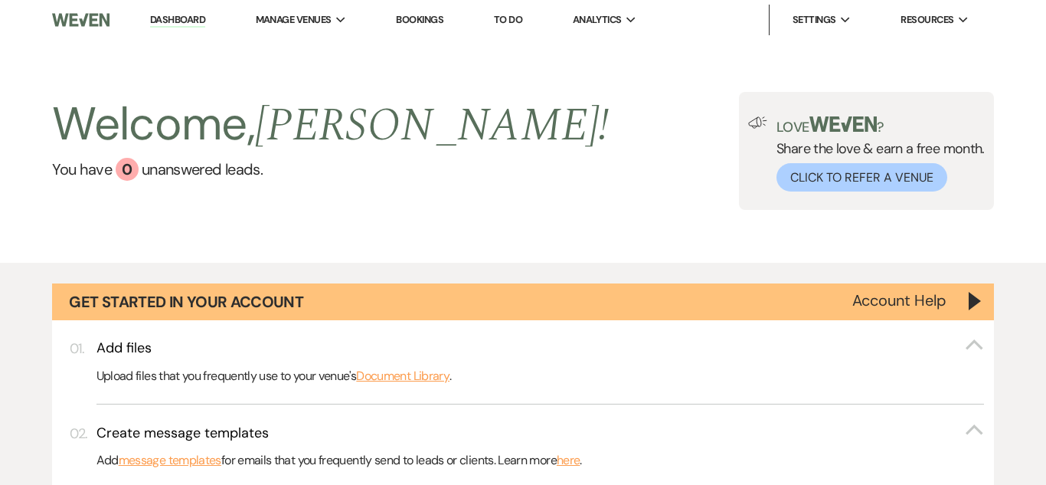
click at [429, 22] on link "Bookings" at bounding box center [419, 19] width 47 height 13
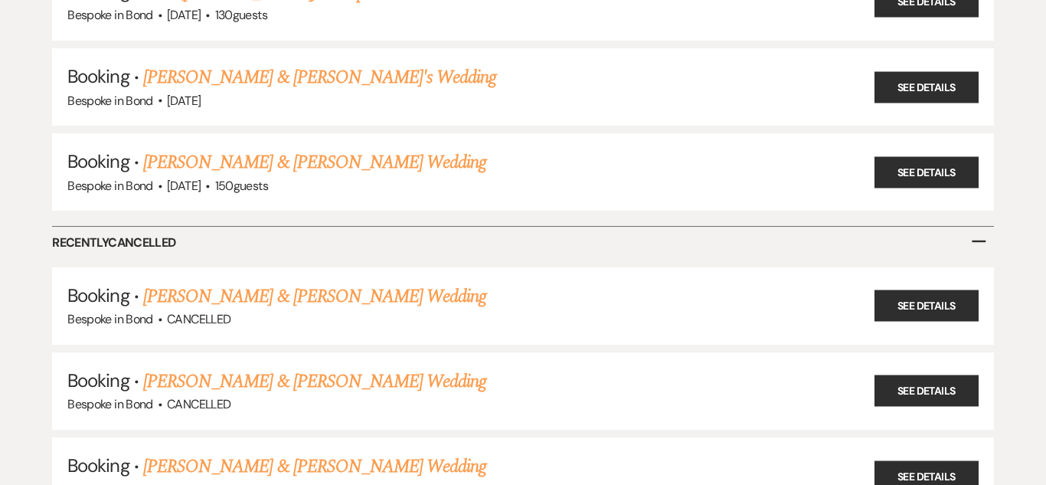
scroll to position [739, 0]
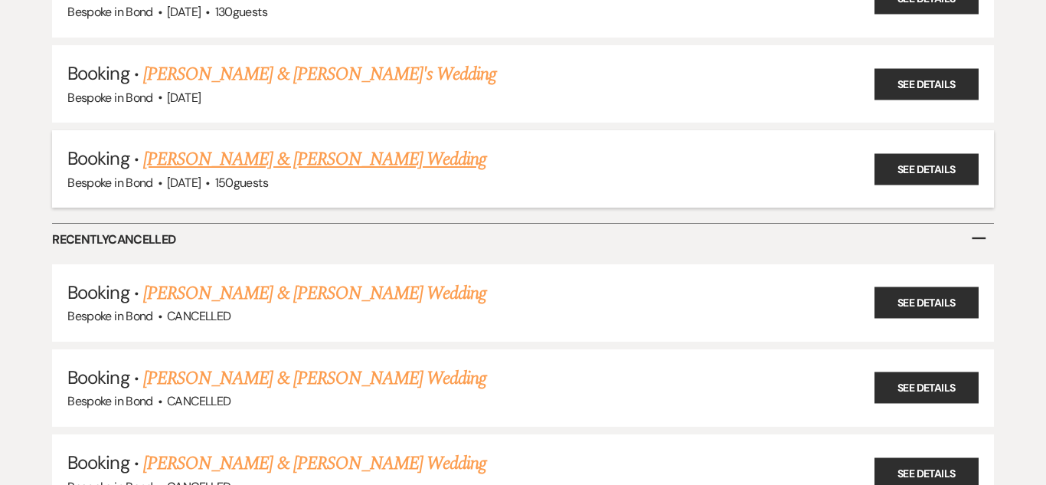
click at [312, 156] on link "[PERSON_NAME] & [PERSON_NAME] Wedding" at bounding box center [314, 159] width 343 height 28
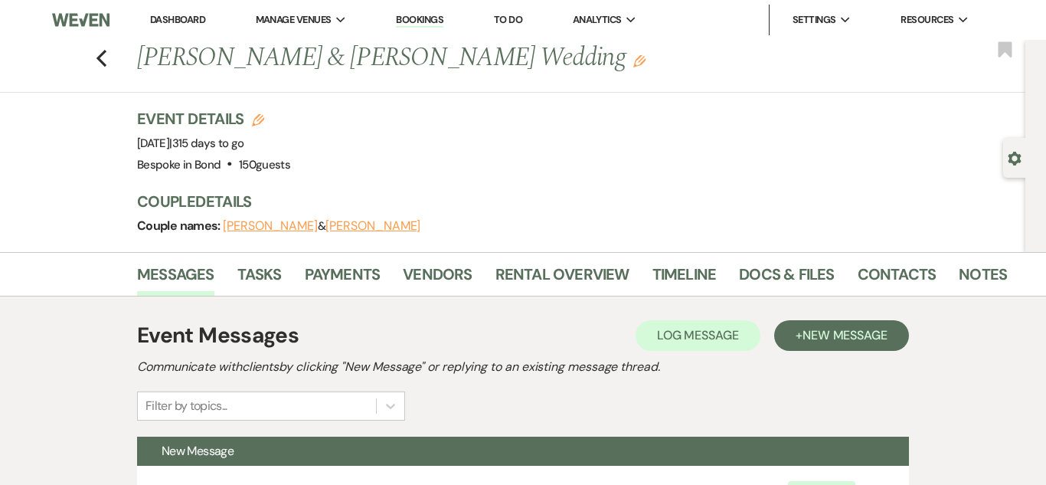
click at [429, 21] on link "Bookings" at bounding box center [419, 20] width 47 height 15
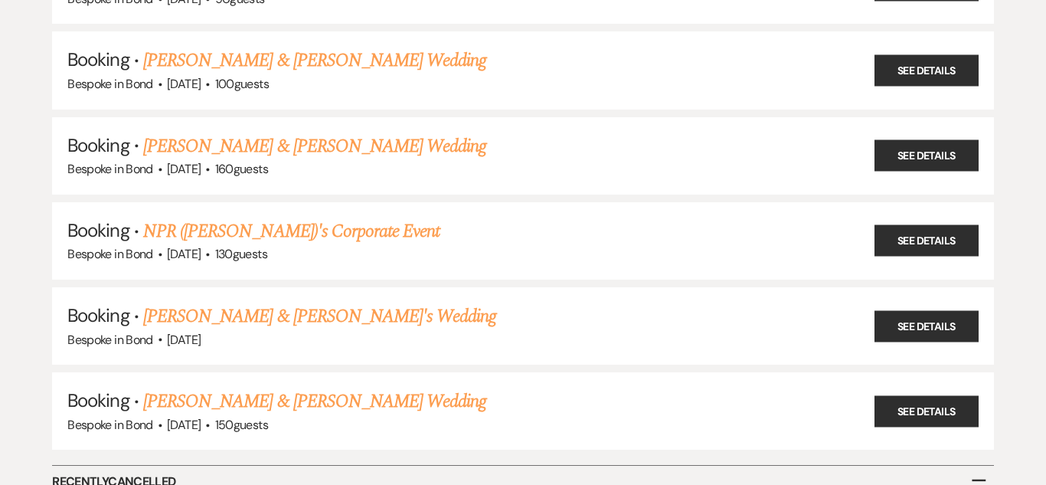
scroll to position [497, 0]
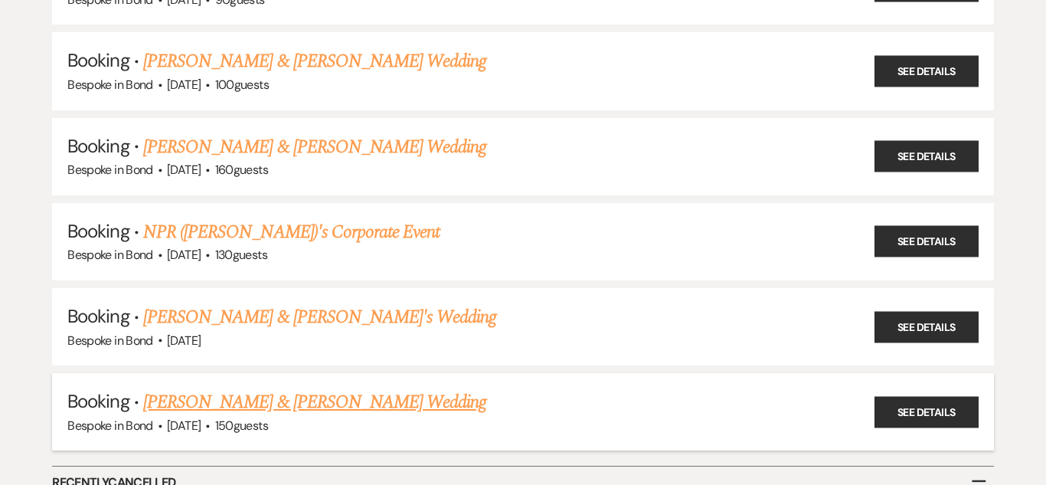
click at [271, 402] on link "[PERSON_NAME] & [PERSON_NAME] Wedding" at bounding box center [314, 402] width 343 height 28
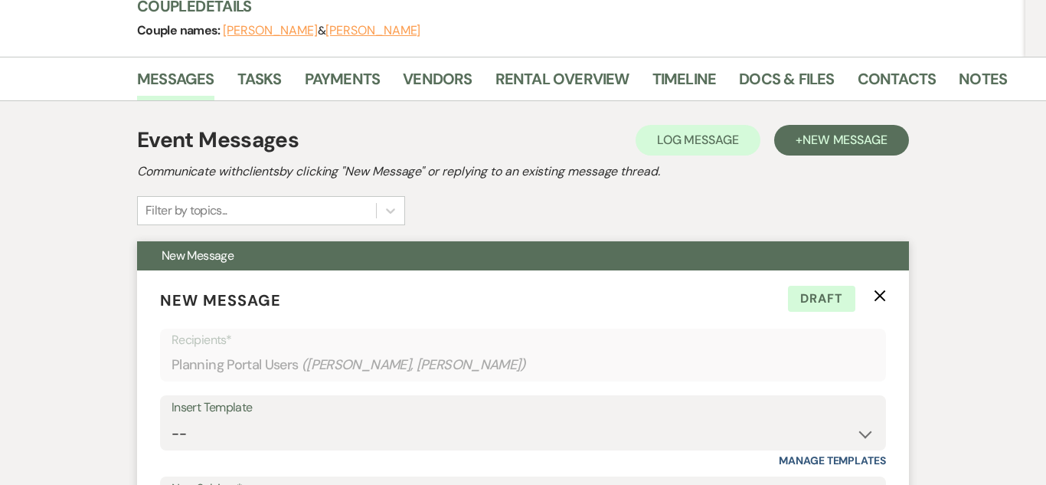
scroll to position [194, 0]
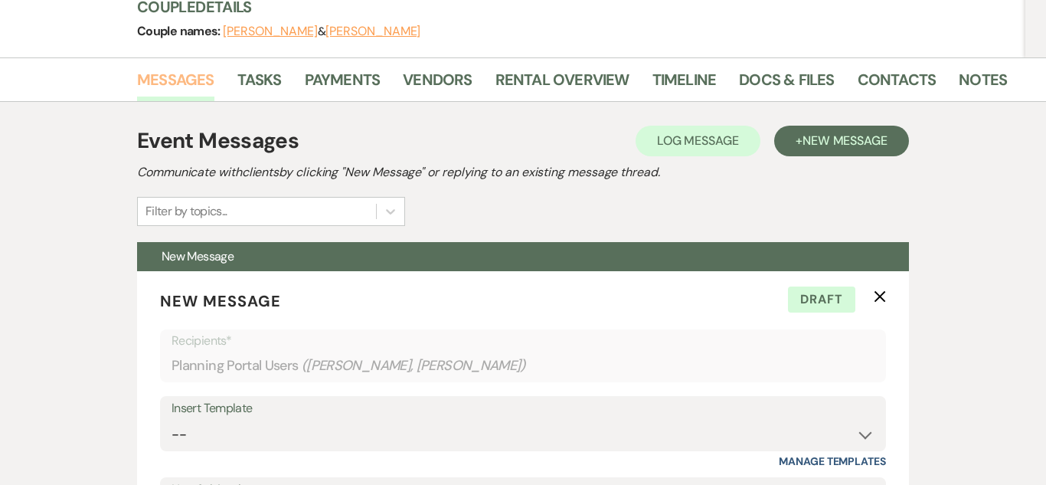
click at [165, 83] on link "Messages" at bounding box center [175, 84] width 77 height 34
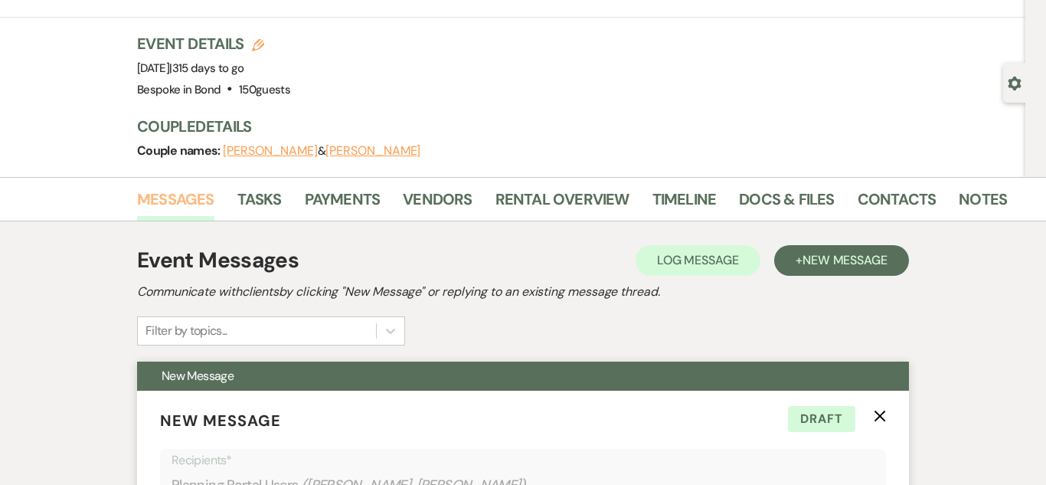
scroll to position [67, 0]
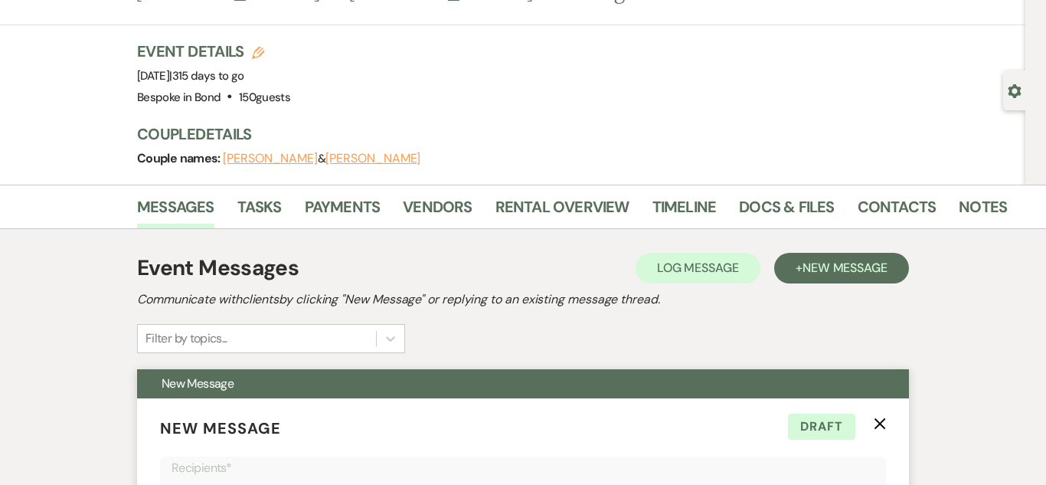
click at [880, 421] on icon "X" at bounding box center [879, 423] width 12 height 12
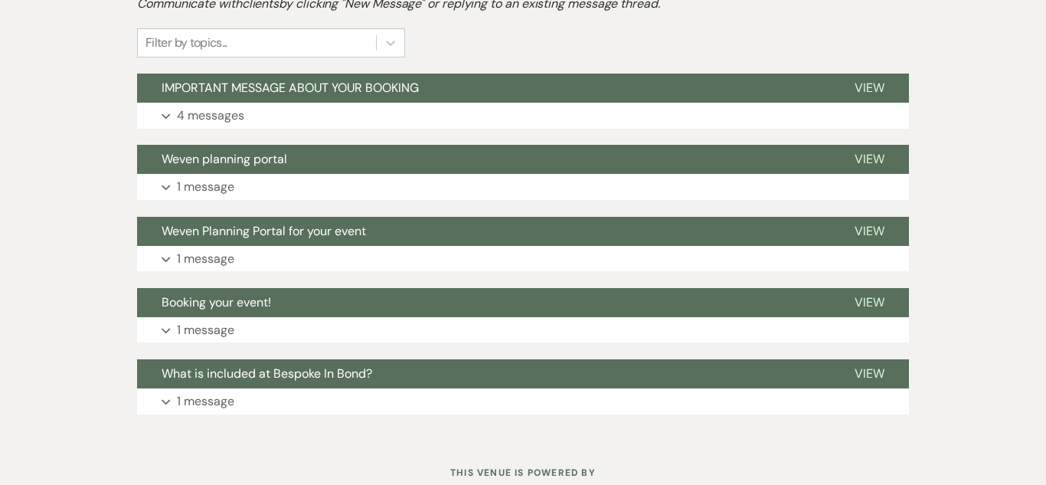
scroll to position [364, 0]
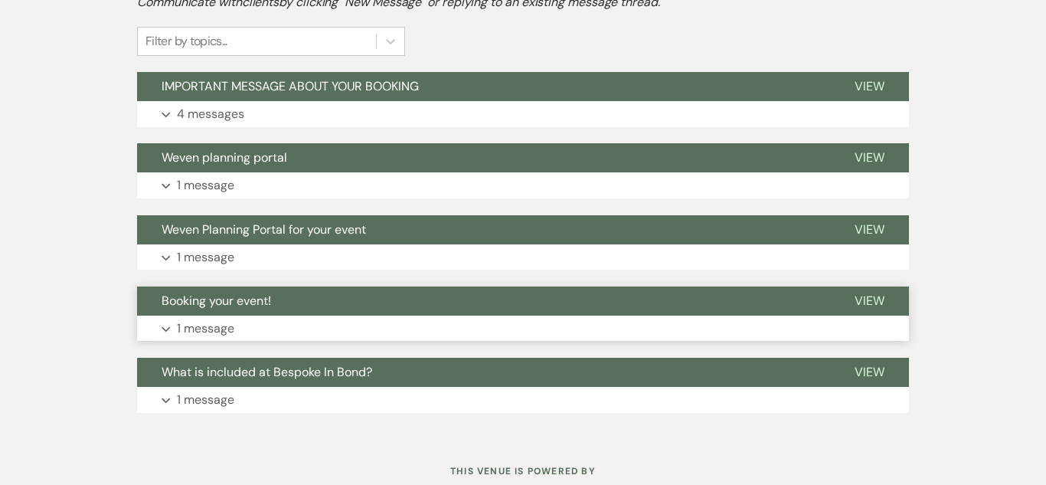
click at [288, 333] on button "Expand 1 message" at bounding box center [523, 328] width 772 height 26
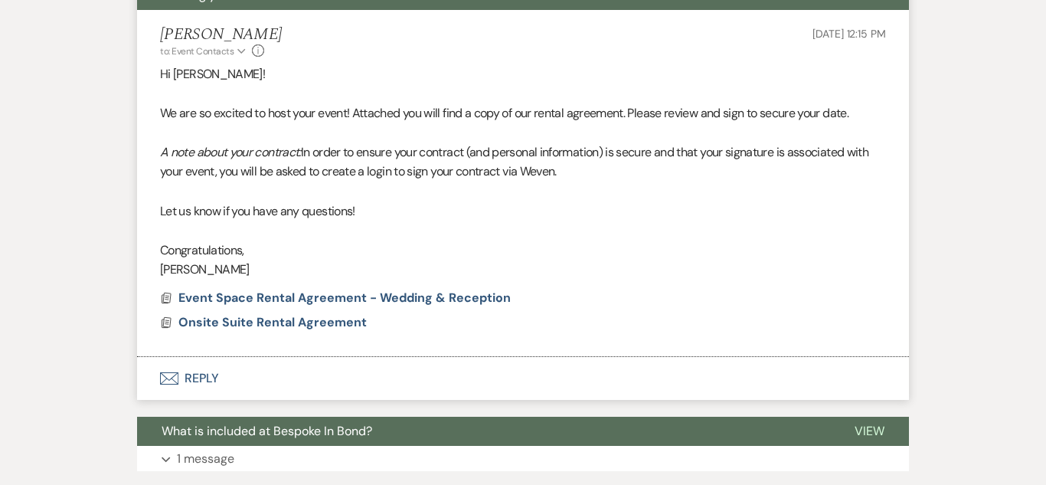
scroll to position [675, 0]
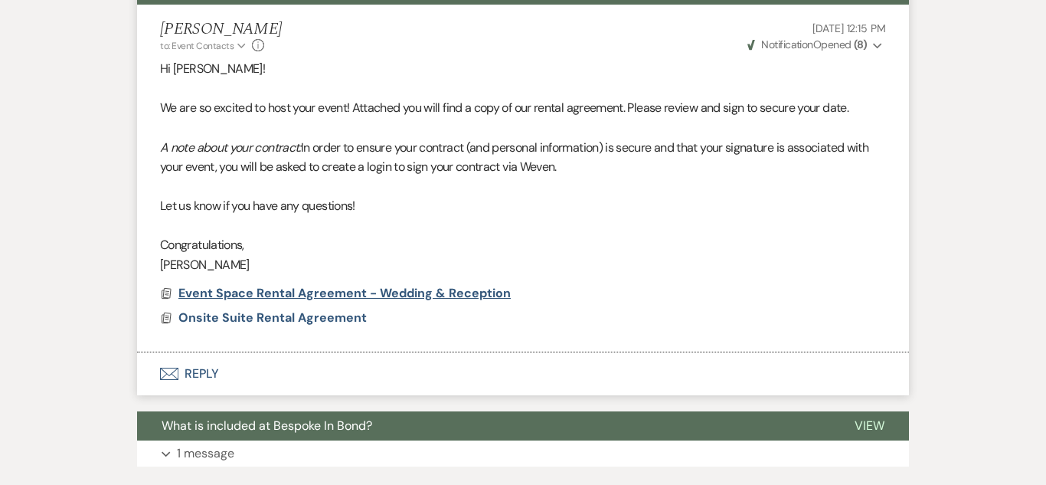
click at [295, 292] on span "Event Space Rental Agreement - Wedding & Reception" at bounding box center [344, 293] width 332 height 16
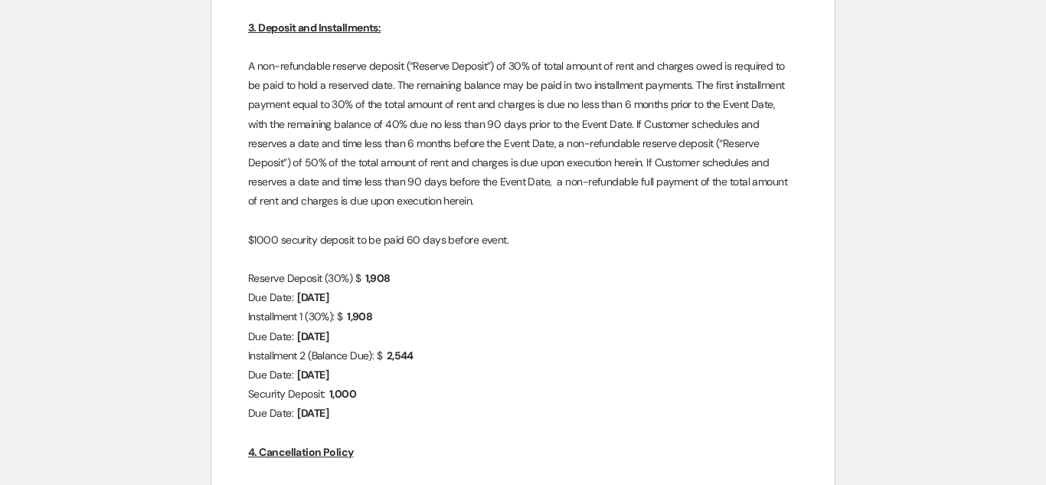
scroll to position [965, 0]
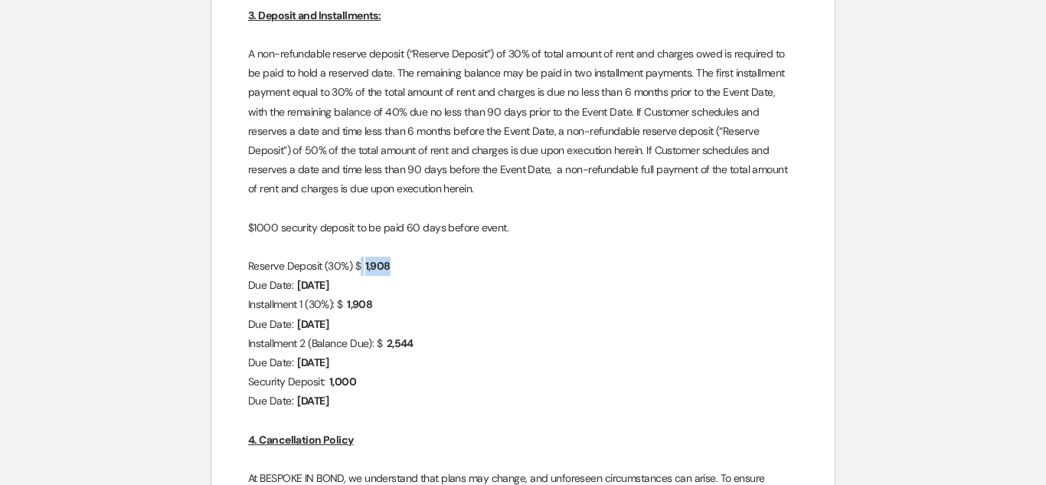
drag, startPoint x: 360, startPoint y: 266, endPoint x: 392, endPoint y: 269, distance: 32.2
click at [392, 269] on span "1,908" at bounding box center [376, 266] width 31 height 18
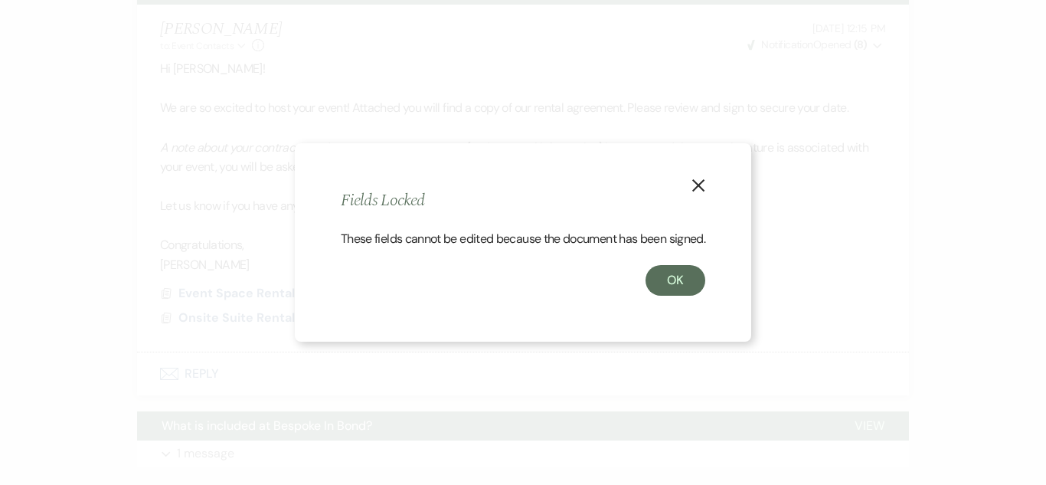
click at [703, 178] on icon "X" at bounding box center [698, 185] width 14 height 14
